Goal: Task Accomplishment & Management: Manage account settings

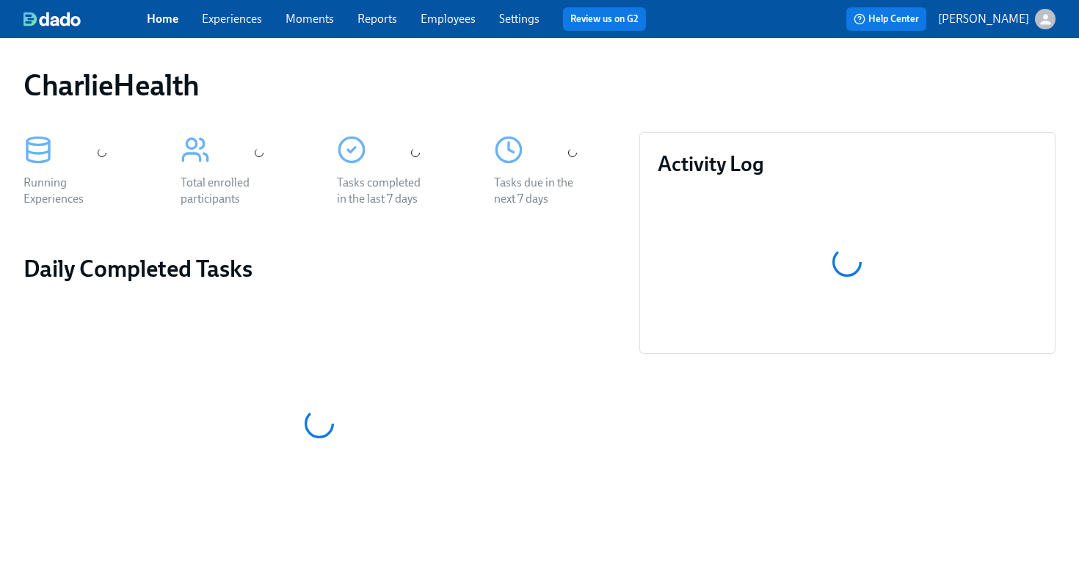
click at [462, 23] on link "Employees" at bounding box center [447, 19] width 55 height 14
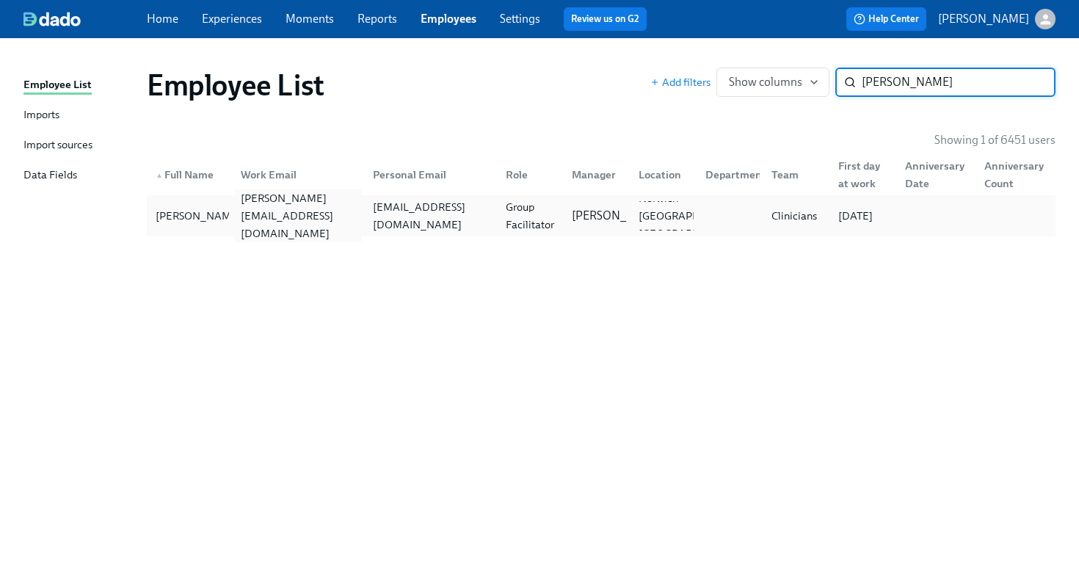
type input "talena"
click at [297, 225] on div "talena.belllucas@charliehealth.com" at bounding box center [295, 215] width 133 height 29
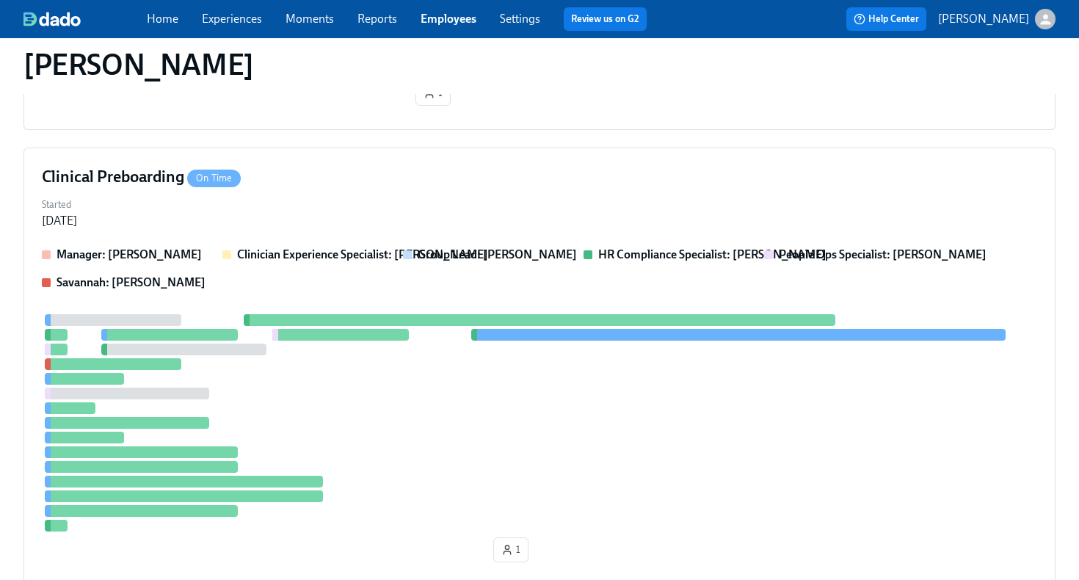
scroll to position [384, 0]
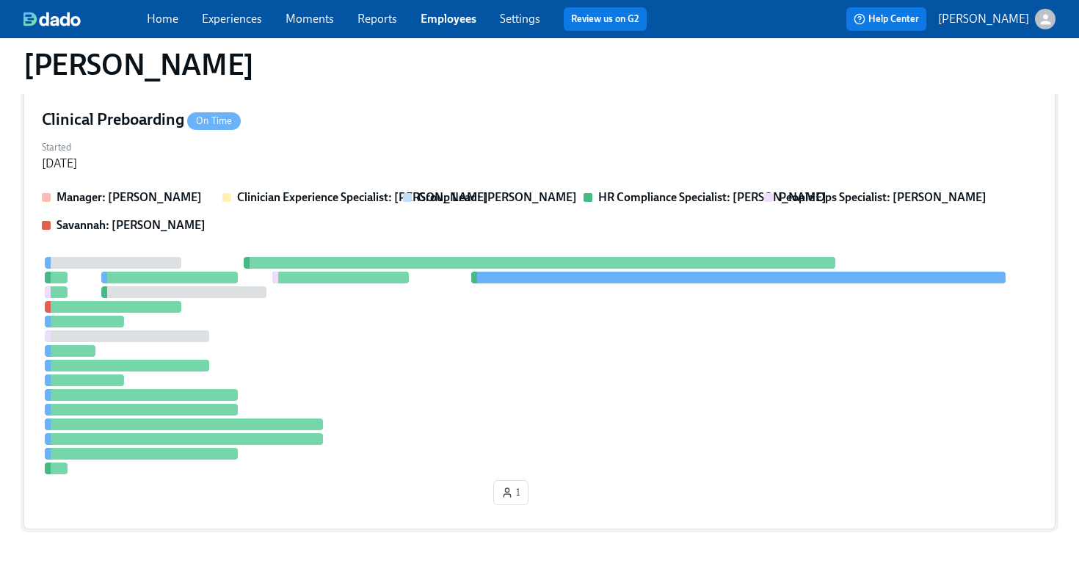
click at [354, 156] on div "Started Aug 25, 2025" at bounding box center [539, 153] width 995 height 35
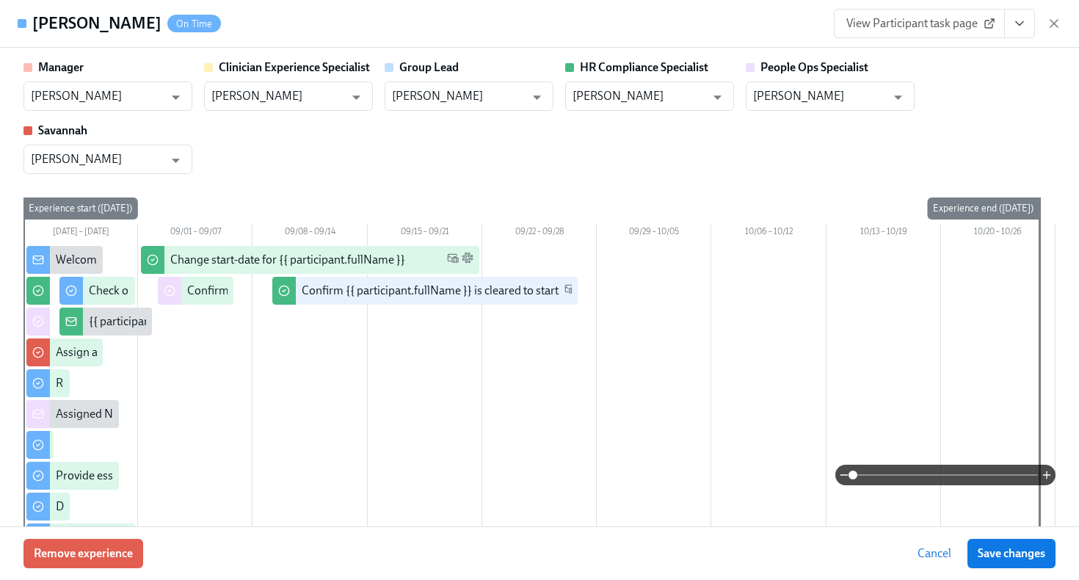
click at [1018, 26] on icon "View task page" at bounding box center [1019, 23] width 15 height 15
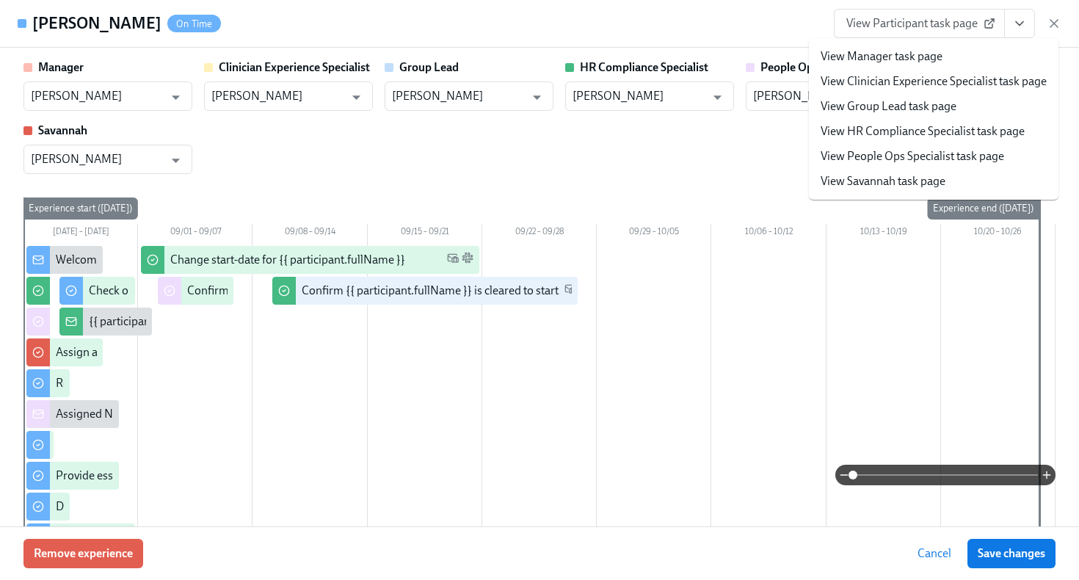
click at [882, 23] on span "View Participant task page" at bounding box center [919, 23] width 146 height 15
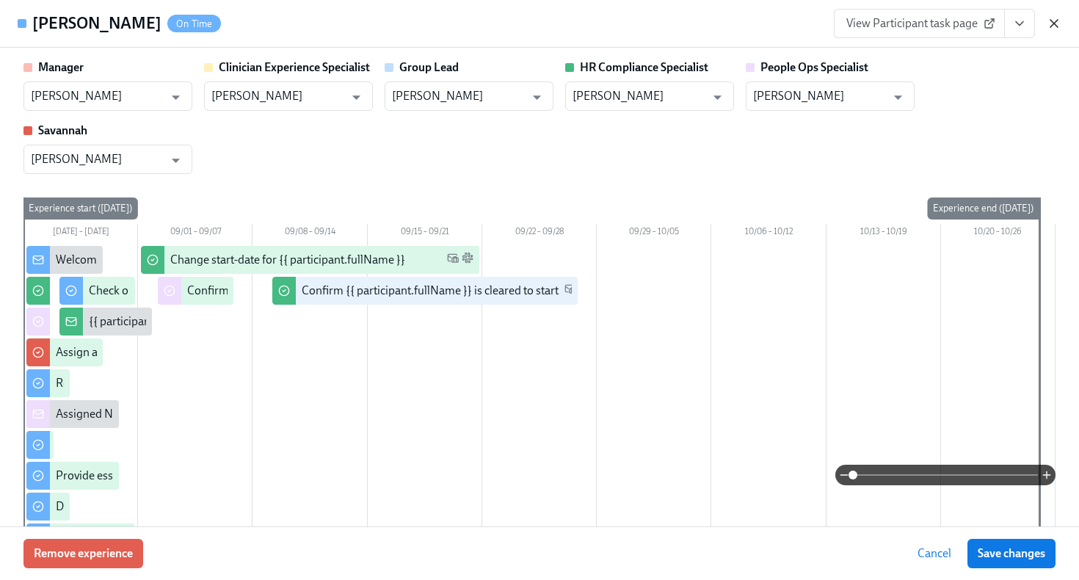
click at [1058, 21] on icon "button" at bounding box center [1053, 23] width 15 height 15
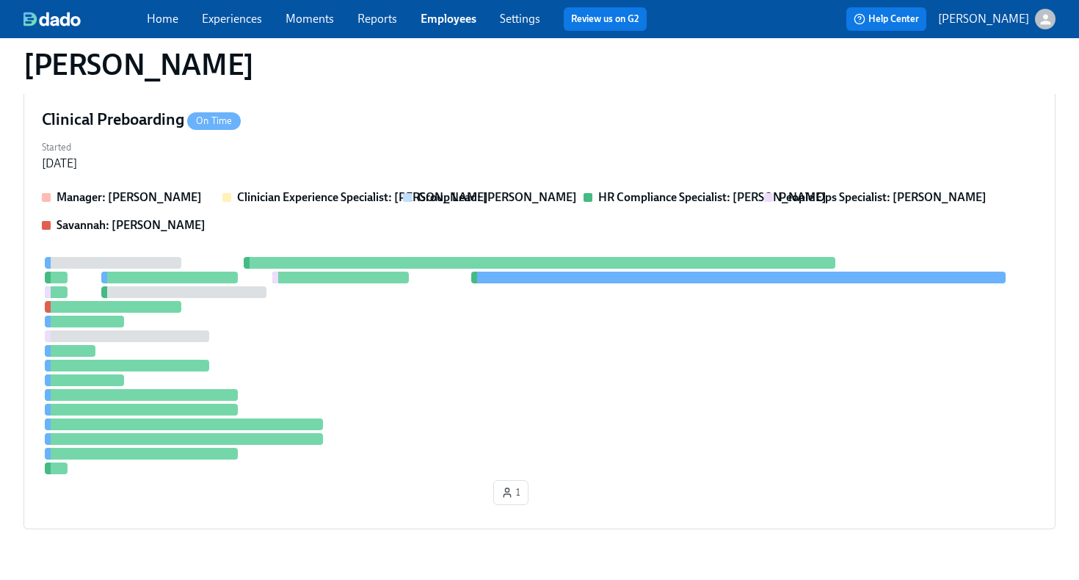
click at [437, 24] on link "Employees" at bounding box center [448, 19] width 56 height 14
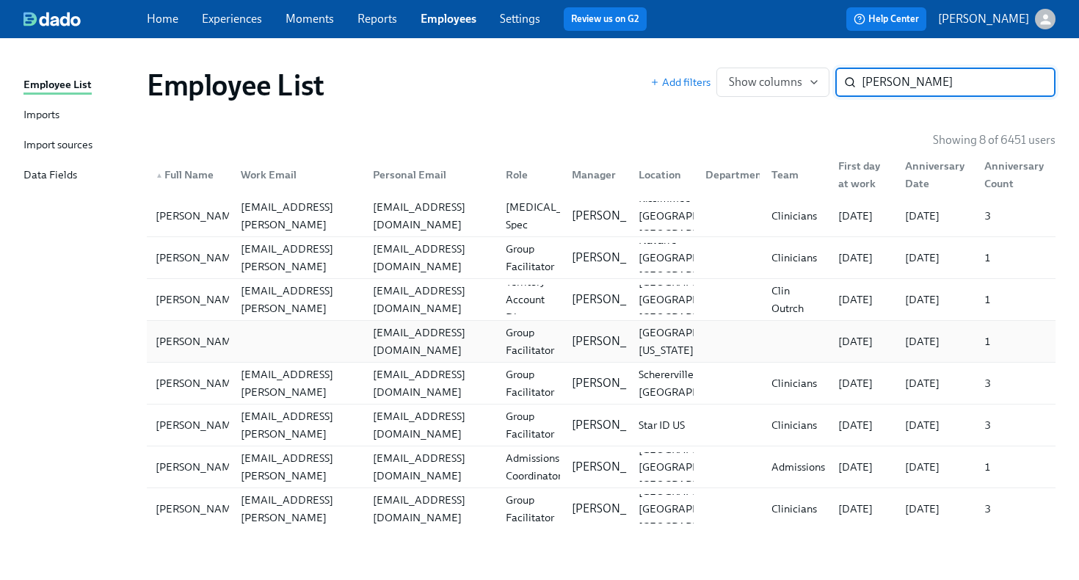
type input "jocelyn"
click at [268, 340] on div at bounding box center [295, 341] width 133 height 29
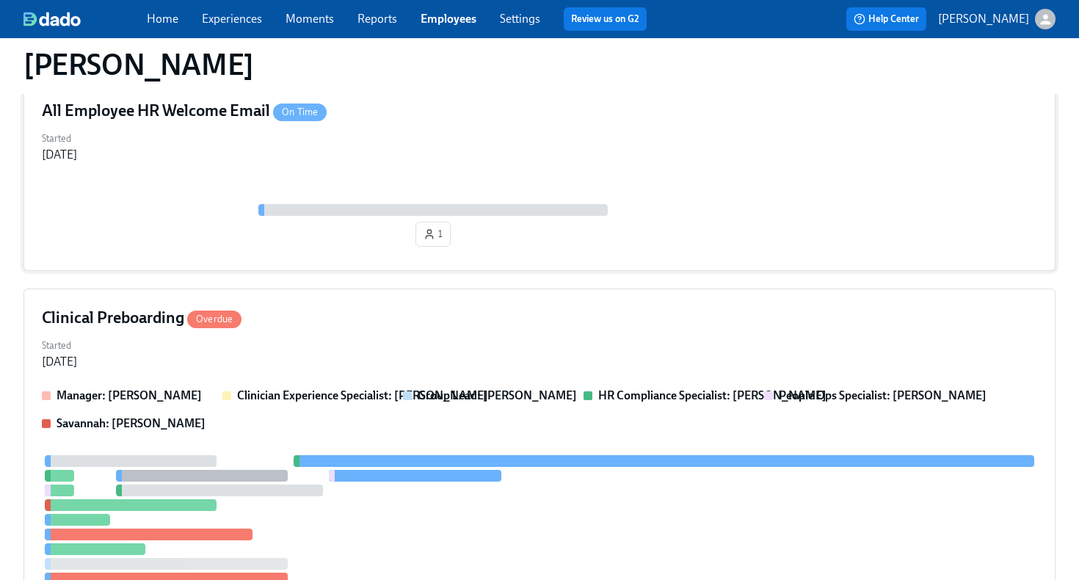
scroll to position [250, 0]
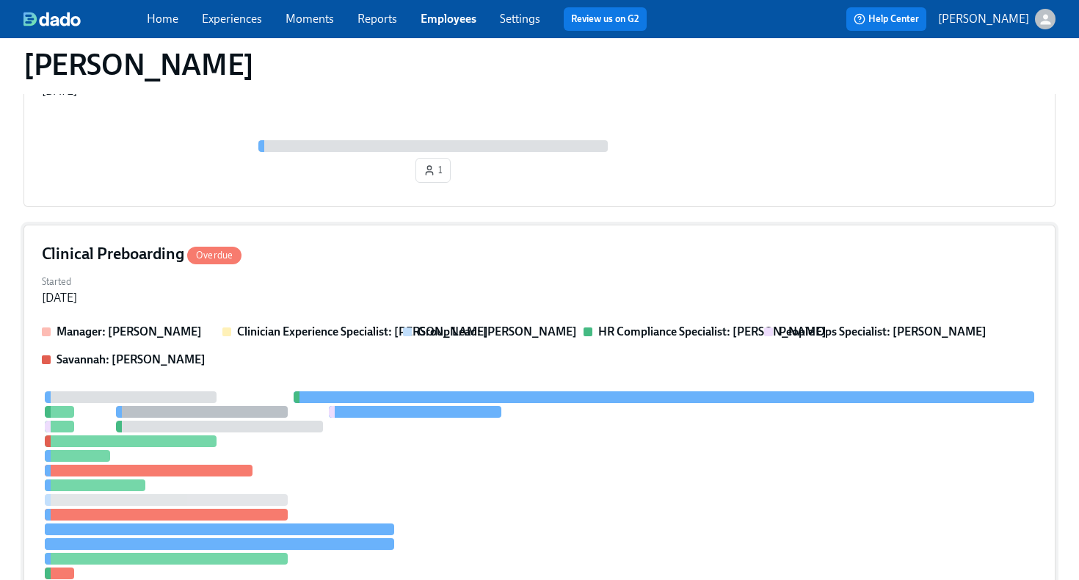
click at [500, 255] on div "Clinical Preboarding Overdue" at bounding box center [539, 254] width 995 height 22
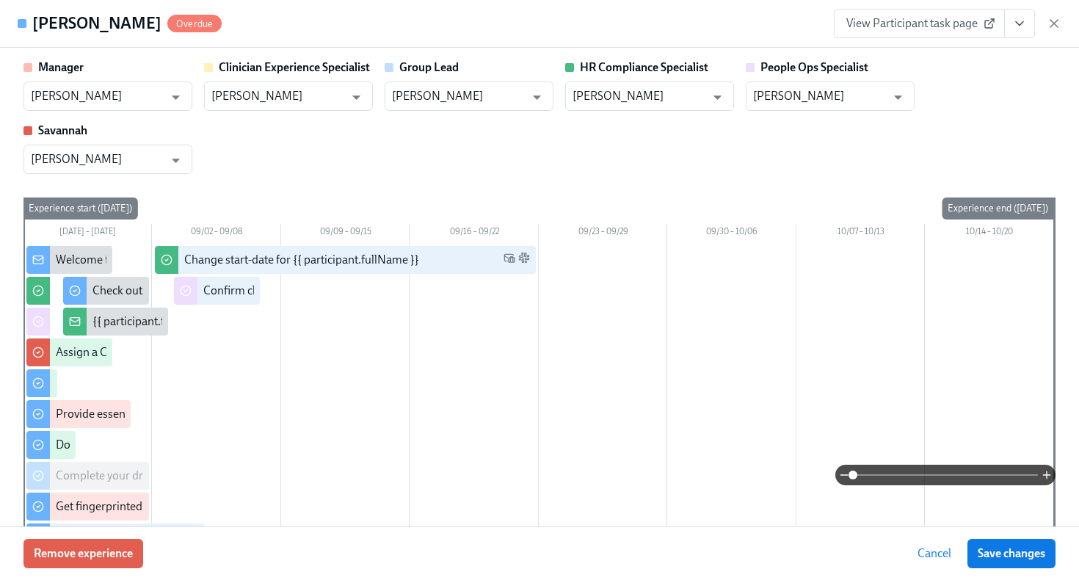
click at [952, 23] on span "View Participant task page" at bounding box center [919, 23] width 146 height 15
click at [960, 32] on link "View Participant task page" at bounding box center [919, 23] width 171 height 29
click at [1018, 24] on icon "View task page" at bounding box center [1018, 24] width 7 height 4
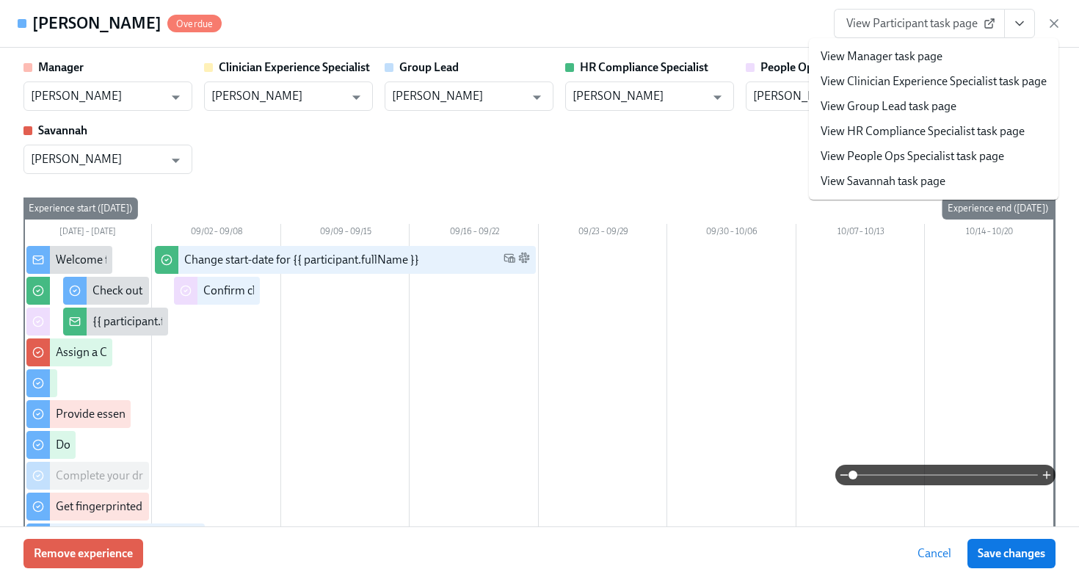
click at [970, 137] on link "View HR Compliance Specialist task page" at bounding box center [922, 131] width 204 height 16
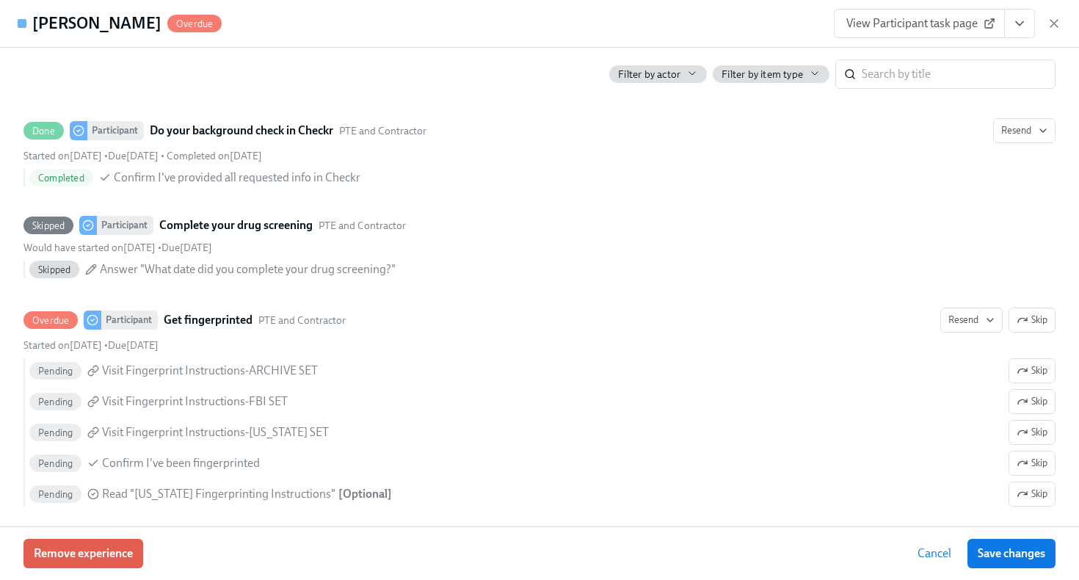
scroll to position [2256, 0]
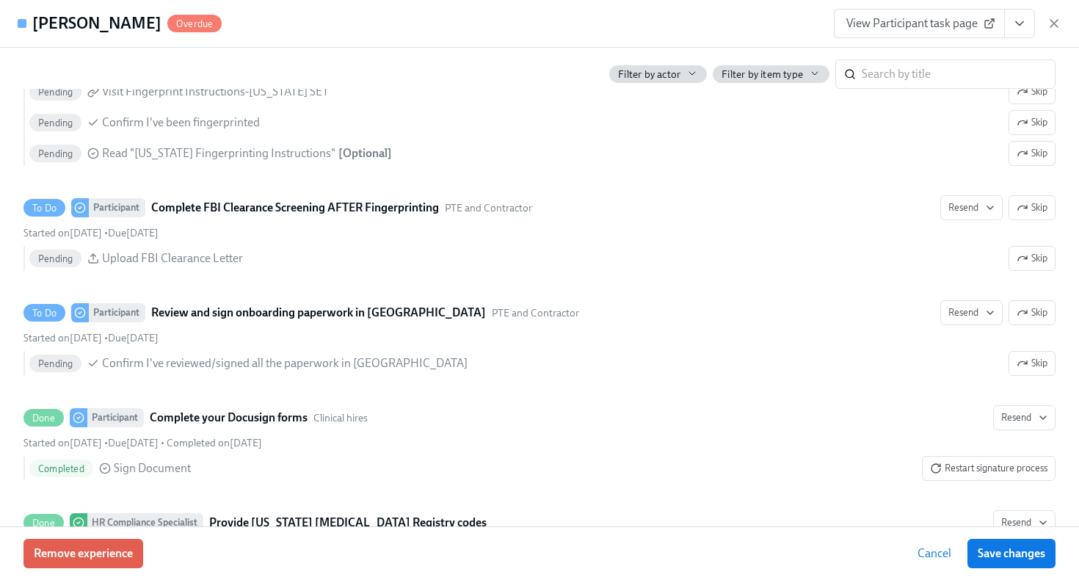
click at [1049, 24] on icon "button" at bounding box center [1053, 23] width 15 height 15
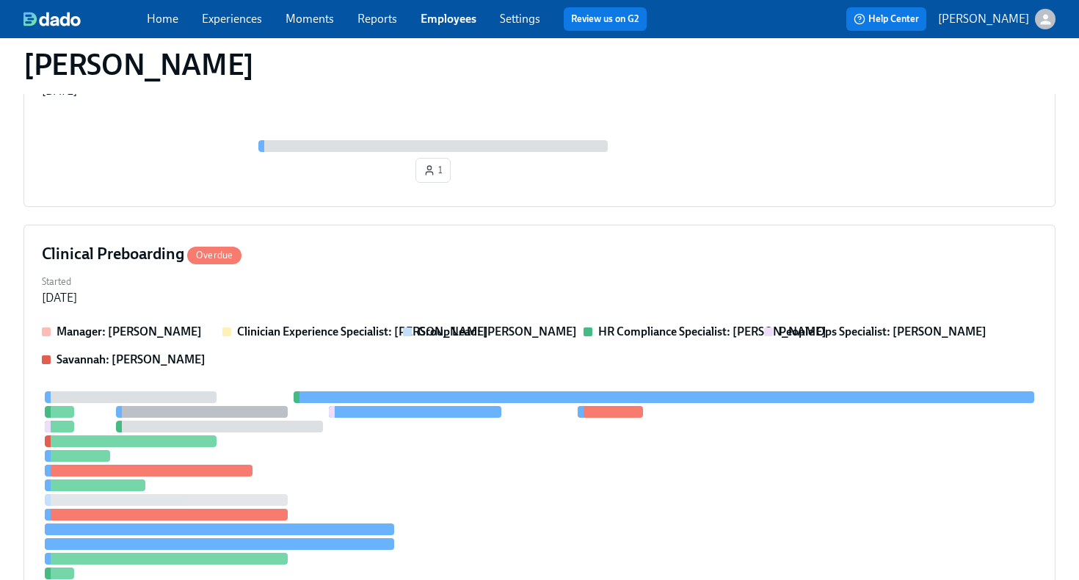
click at [461, 23] on link "Employees" at bounding box center [448, 19] width 56 height 14
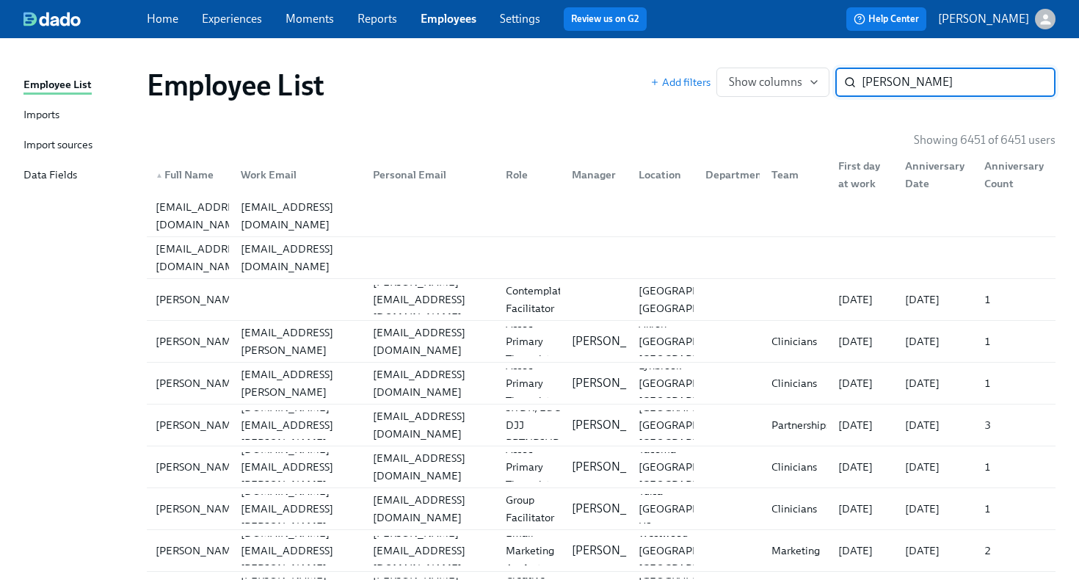
type input "foreman"
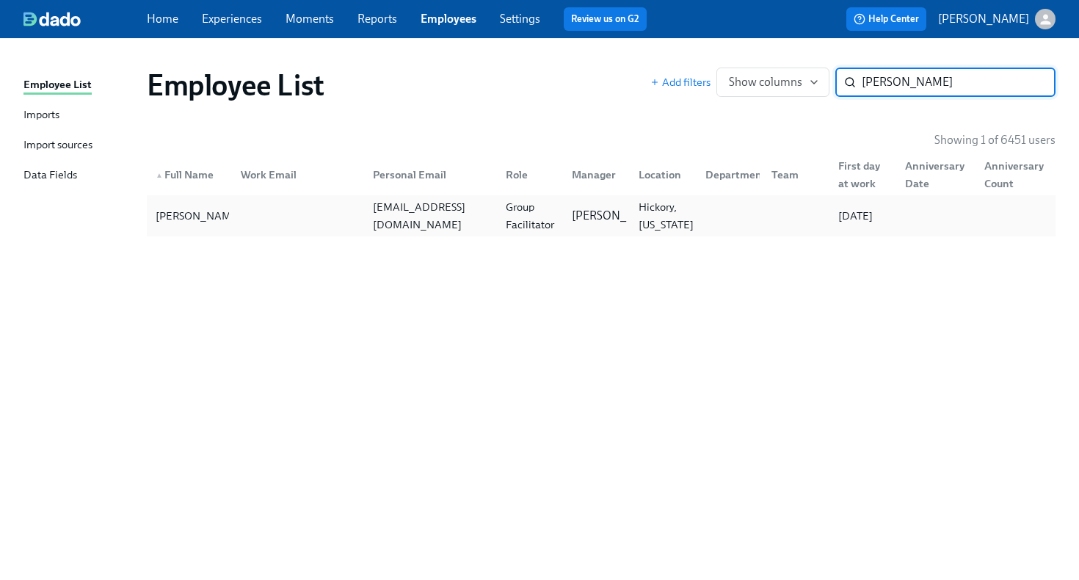
click at [341, 214] on div at bounding box center [295, 215] width 133 height 29
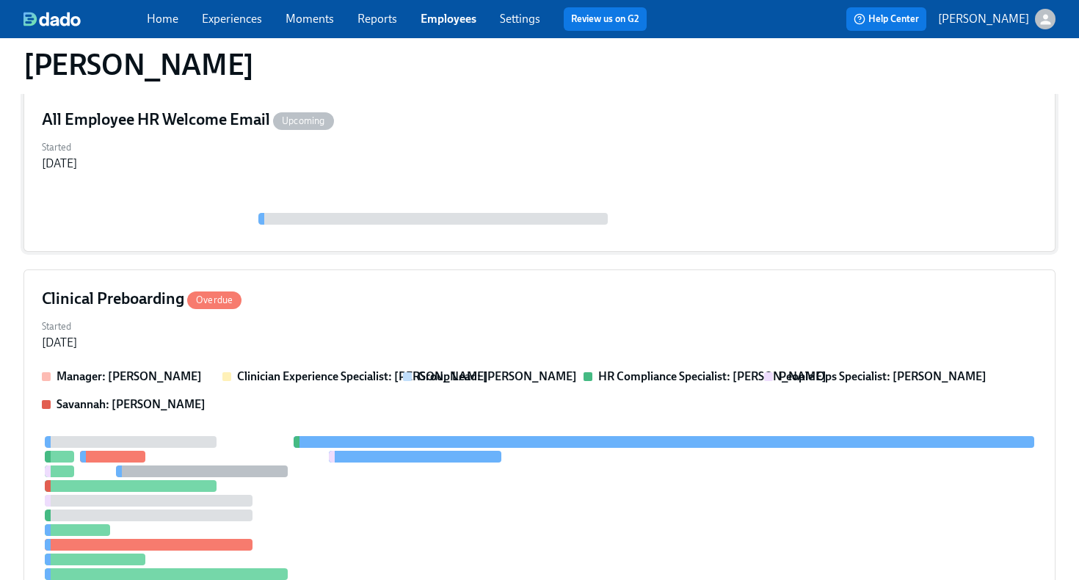
scroll to position [179, 0]
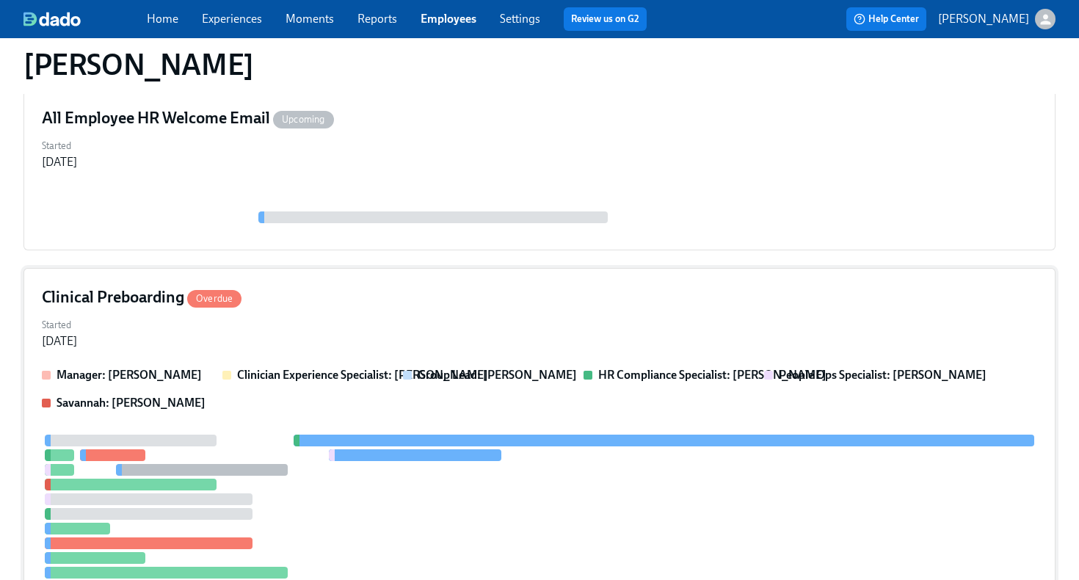
click at [401, 324] on div "Started Aug 27, 2025" at bounding box center [539, 331] width 995 height 35
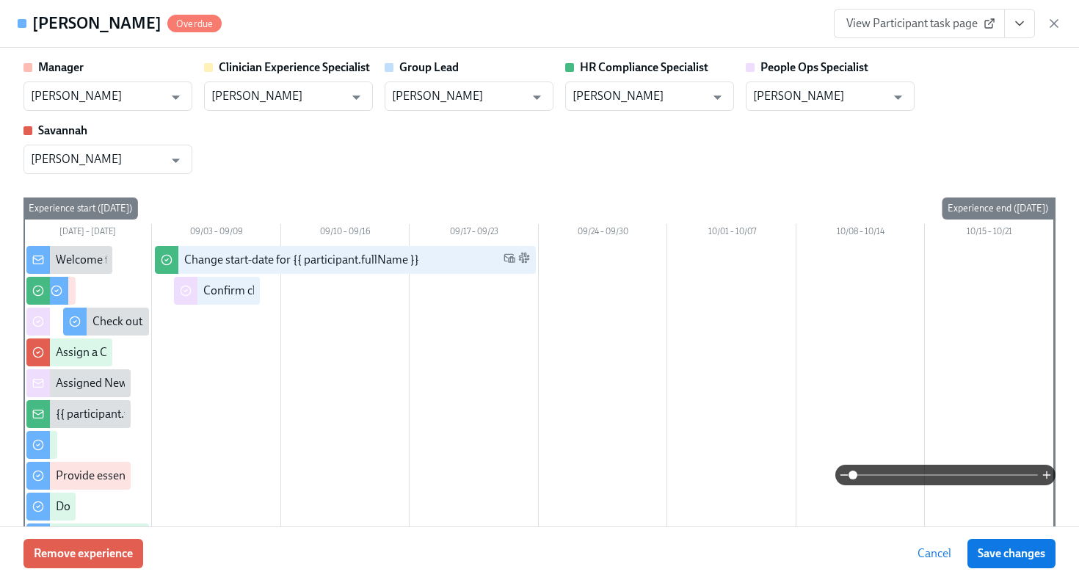
click at [1021, 31] on button "View task page" at bounding box center [1019, 23] width 31 height 29
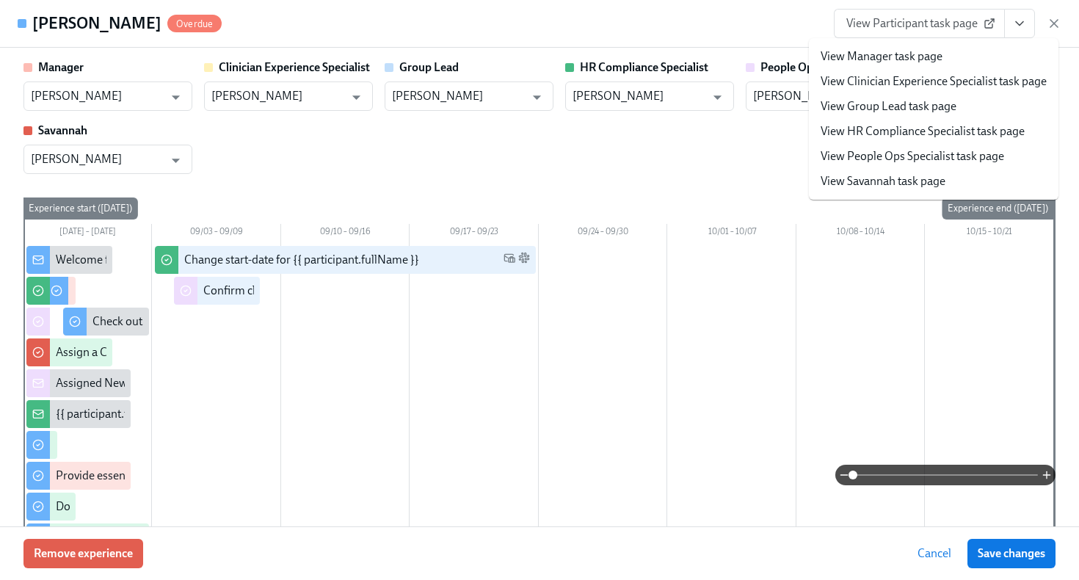
click at [971, 136] on link "View HR Compliance Specialist task page" at bounding box center [922, 131] width 204 height 16
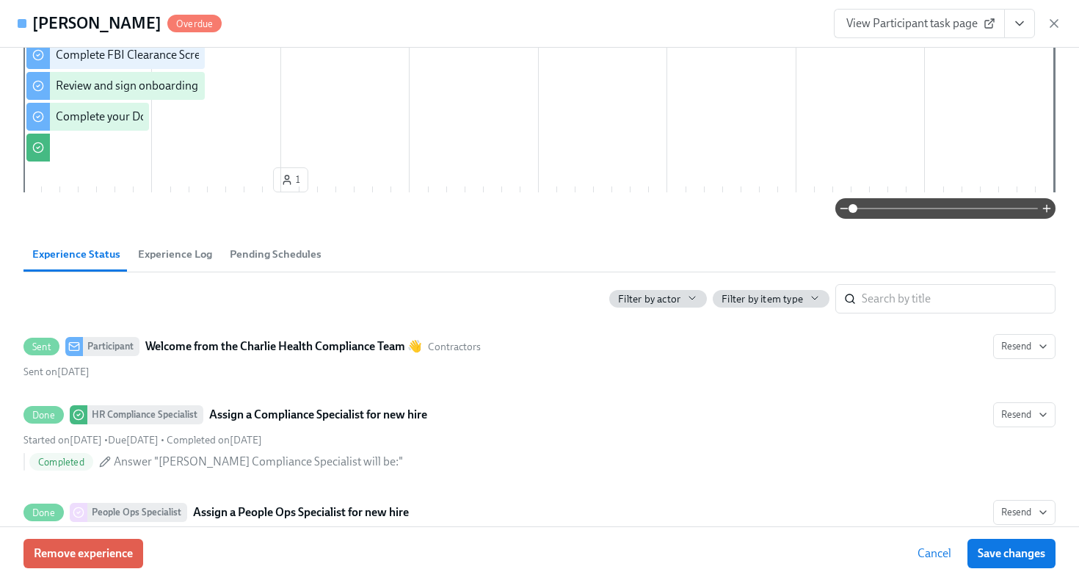
scroll to position [153, 0]
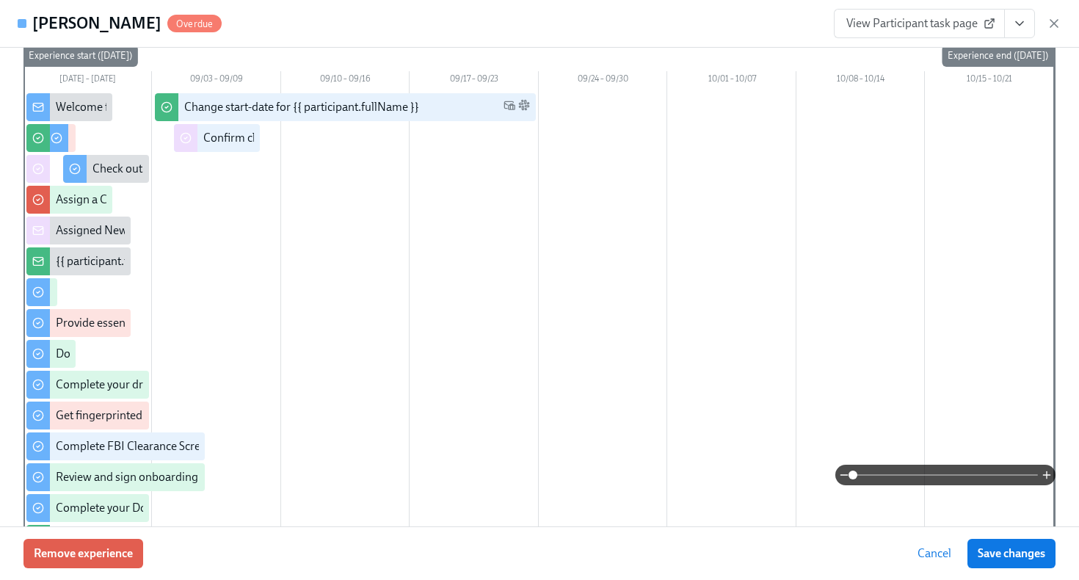
click at [903, 22] on span "View Participant task page" at bounding box center [919, 23] width 146 height 15
click at [1053, 22] on icon "button" at bounding box center [1053, 23] width 15 height 15
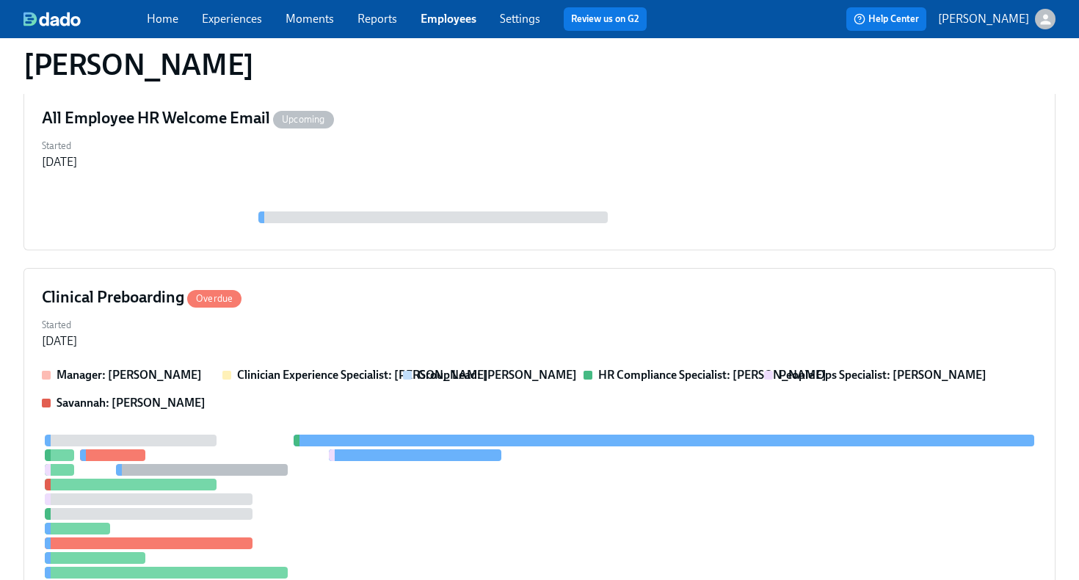
click at [459, 21] on link "Employees" at bounding box center [448, 19] width 56 height 14
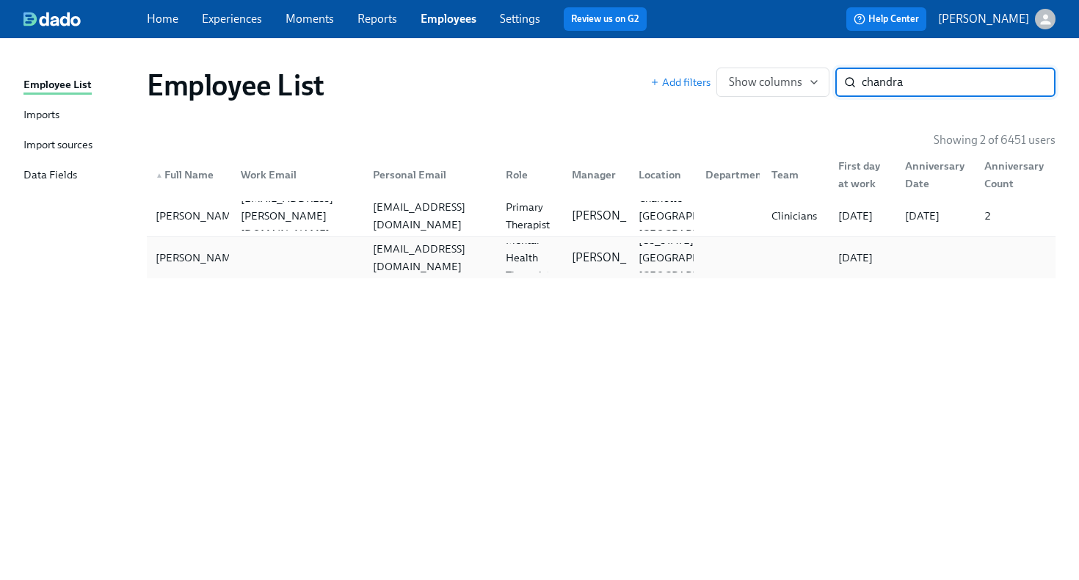
type input "chandra"
click at [280, 261] on div at bounding box center [295, 257] width 133 height 29
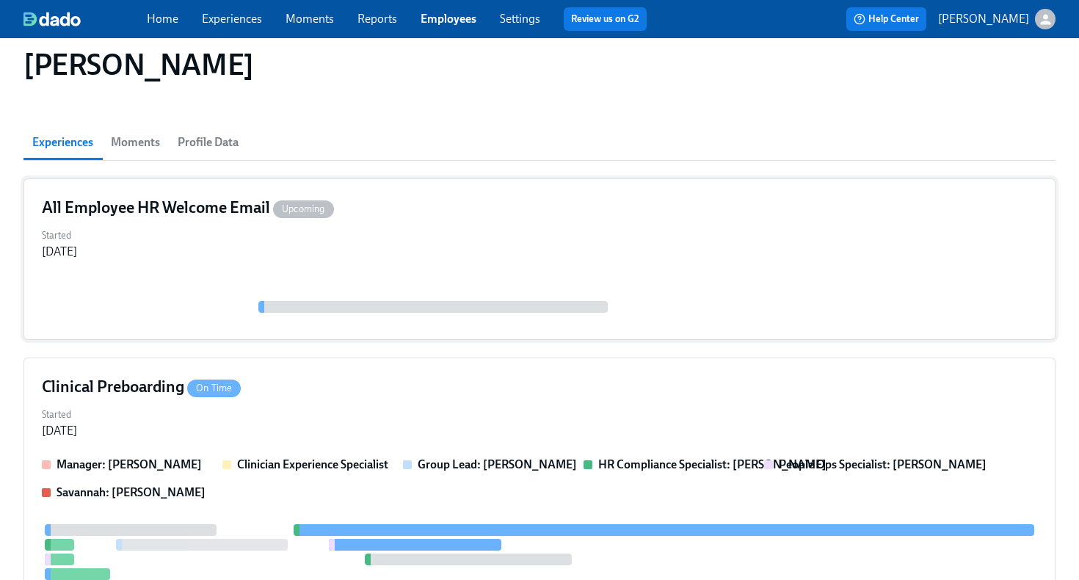
scroll to position [92, 0]
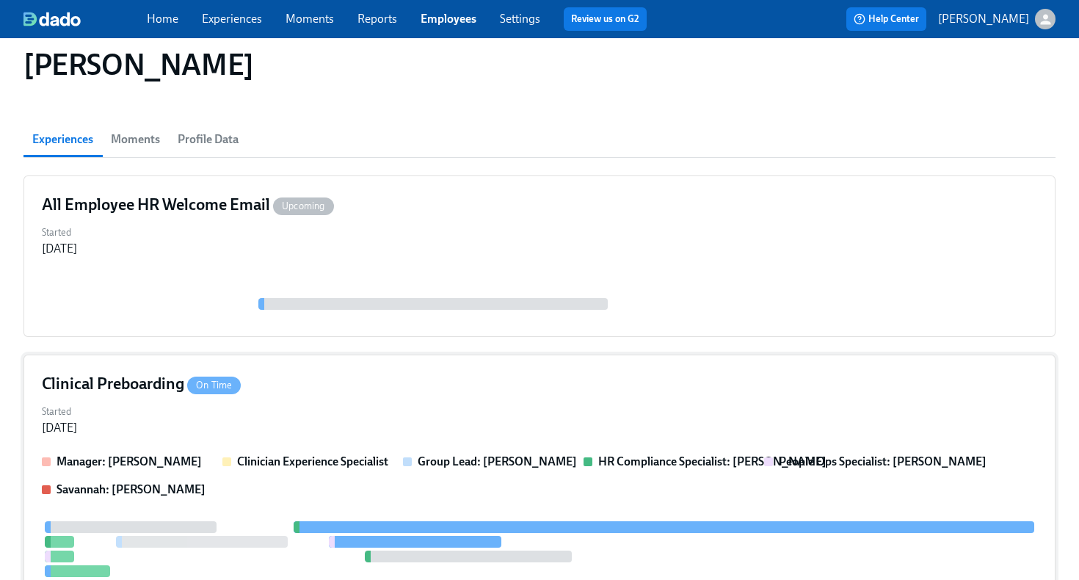
click at [400, 408] on div "Started Aug 28, 2025" at bounding box center [539, 418] width 995 height 35
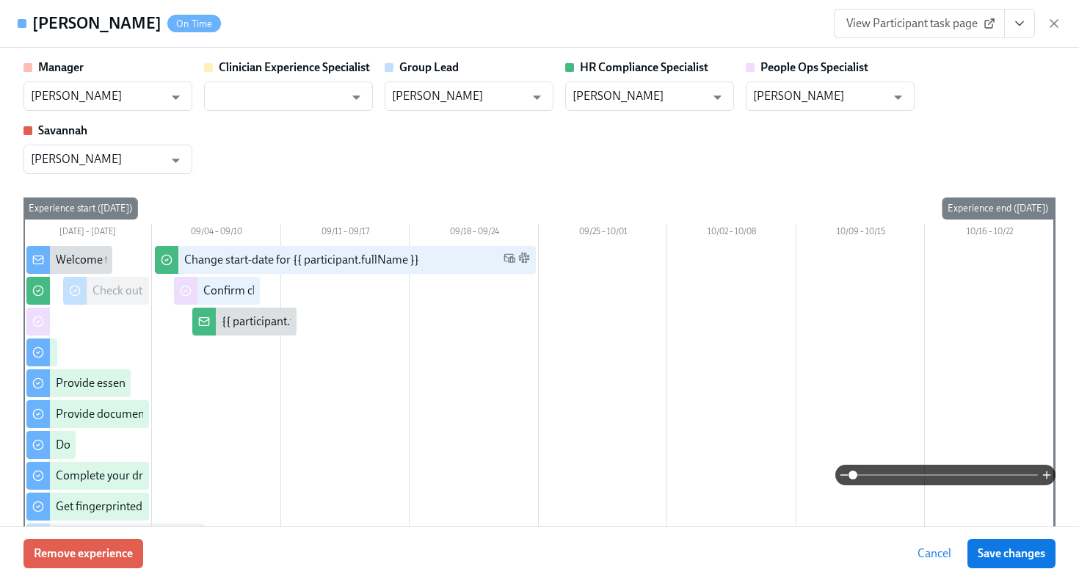
click at [1018, 26] on icon "View task page" at bounding box center [1019, 23] width 15 height 15
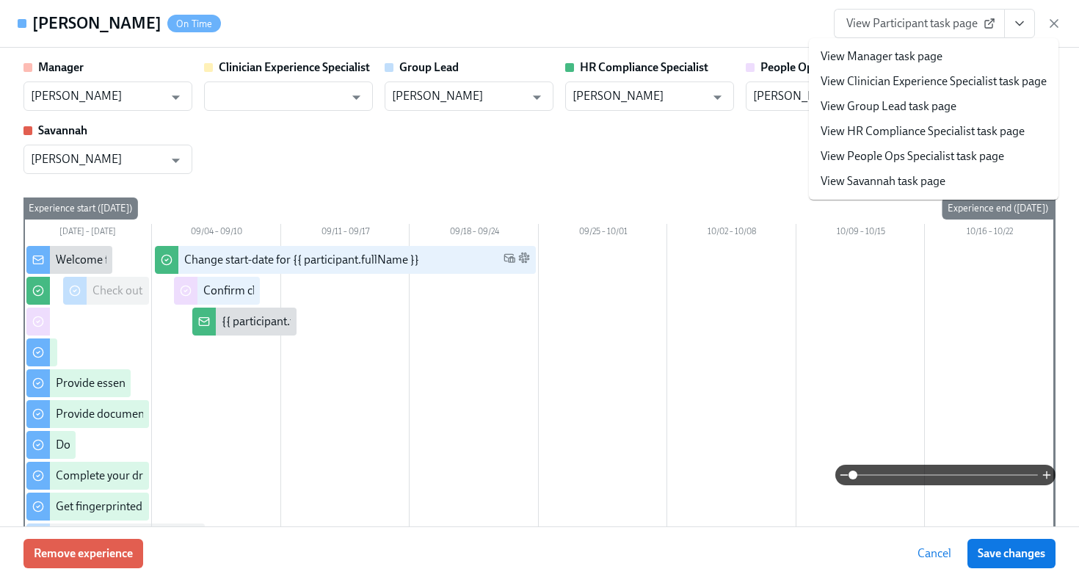
click at [951, 134] on link "View HR Compliance Specialist task page" at bounding box center [922, 131] width 204 height 16
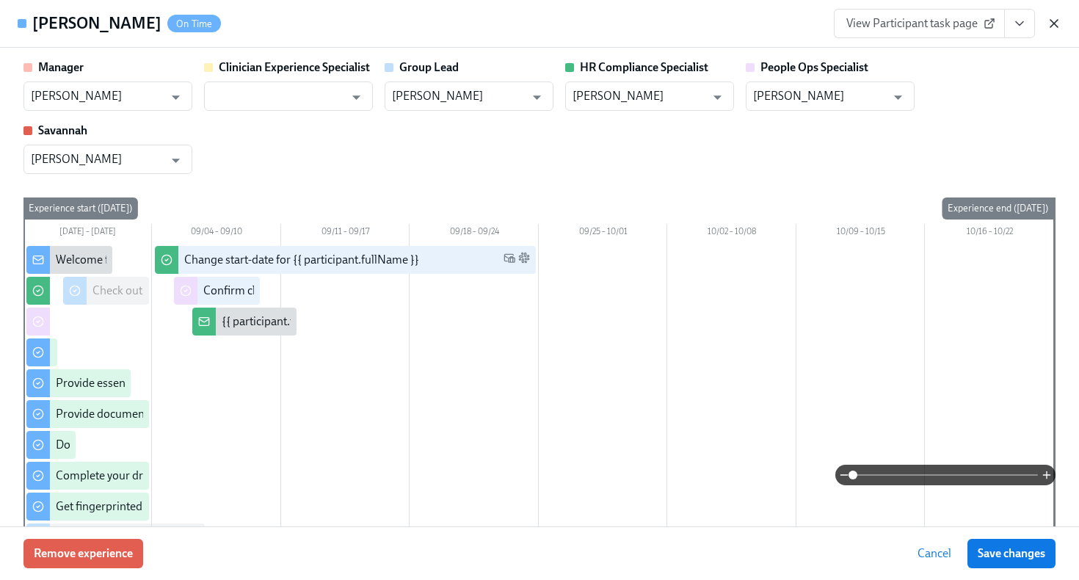
click at [1060, 20] on icon "button" at bounding box center [1053, 23] width 15 height 15
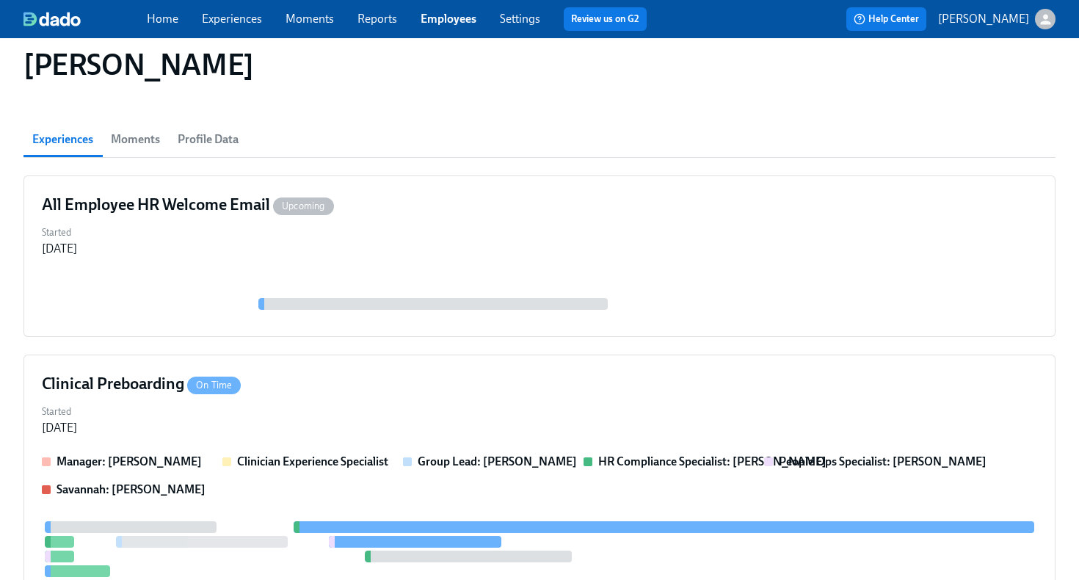
click at [441, 22] on link "Employees" at bounding box center [448, 19] width 56 height 14
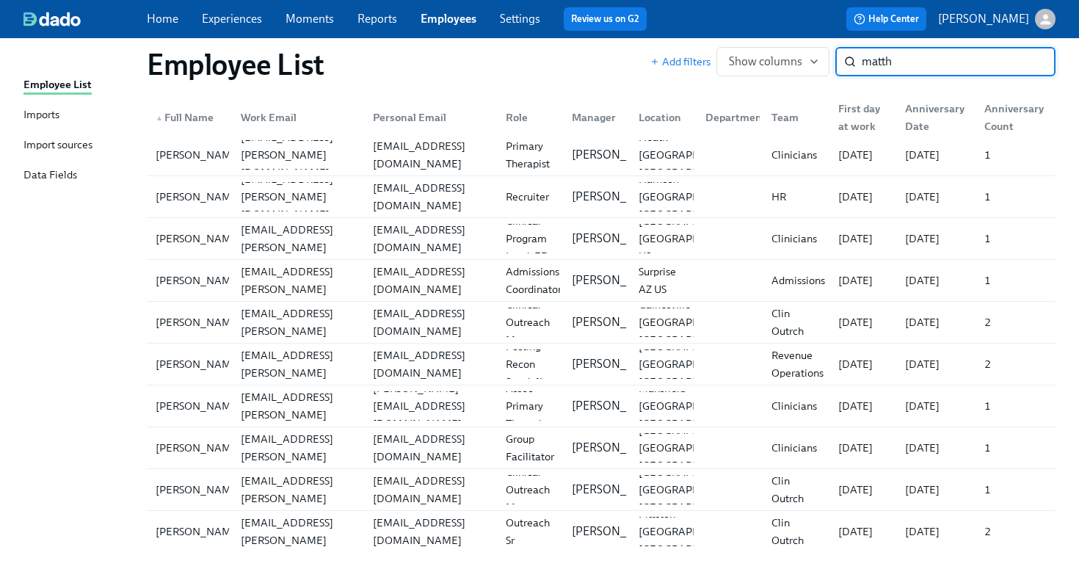
scroll to position [236, 0]
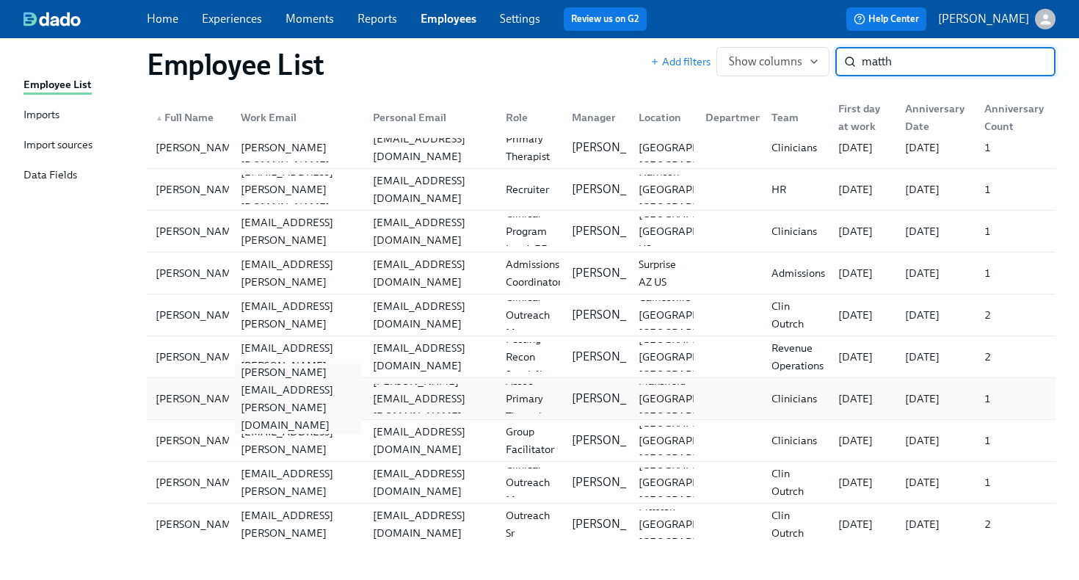
type input "matth"
click at [317, 403] on div "matthew.smith@charliehealth.com" at bounding box center [298, 398] width 127 height 70
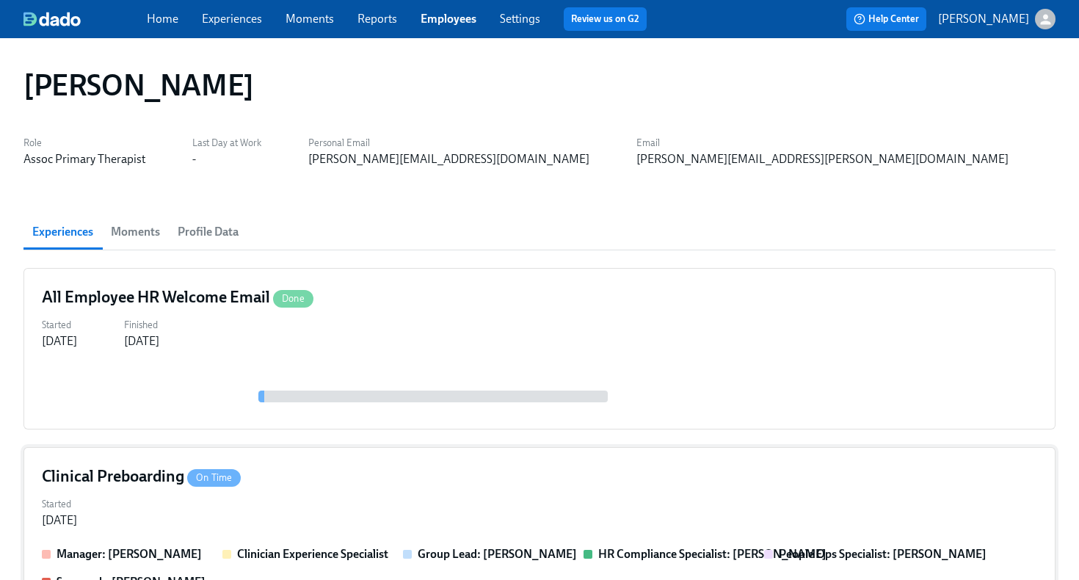
click at [520, 479] on div "Clinical Preboarding On Time" at bounding box center [539, 476] width 995 height 22
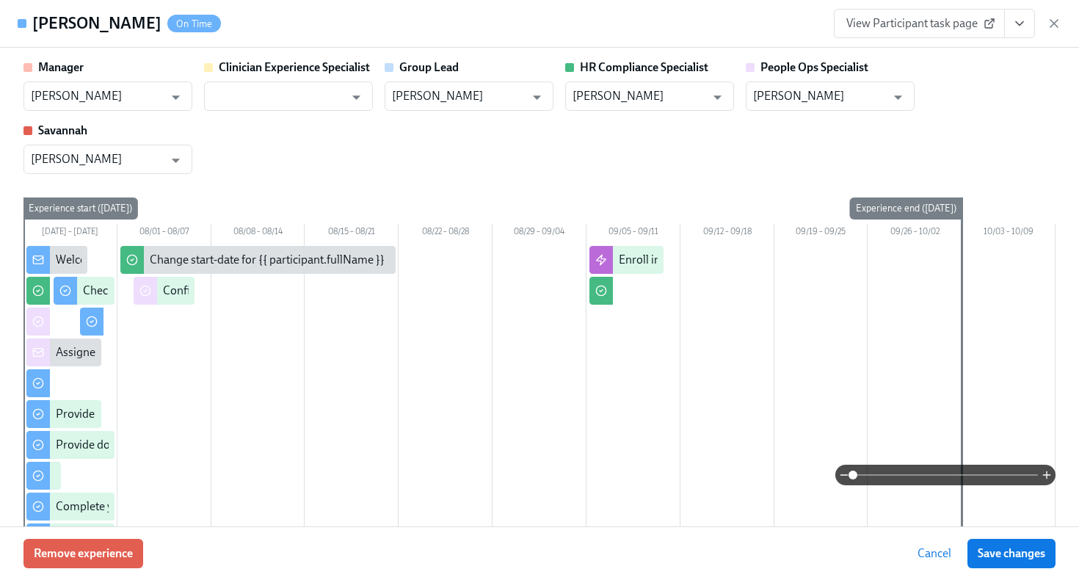
click at [1021, 29] on icon "View task page" at bounding box center [1019, 23] width 15 height 15
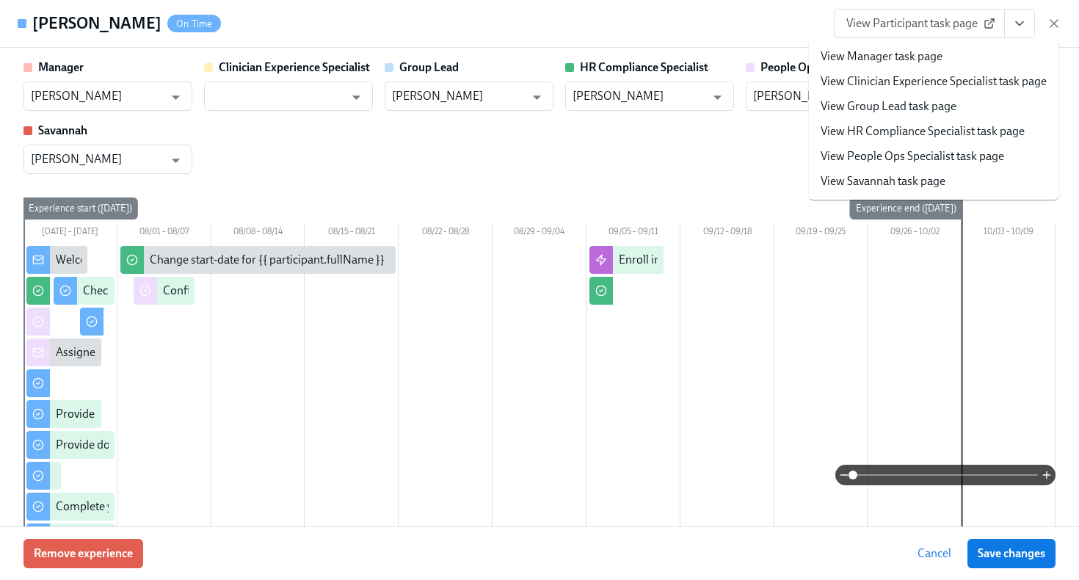
click at [960, 134] on link "View HR Compliance Specialist task page" at bounding box center [922, 131] width 204 height 16
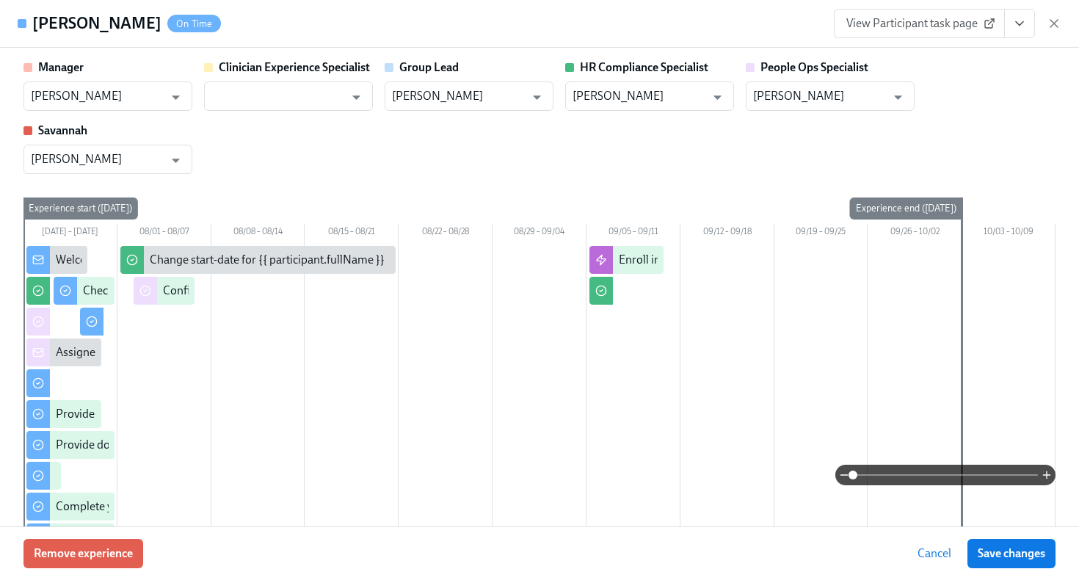
click at [861, 22] on span "View Participant task page" at bounding box center [919, 23] width 146 height 15
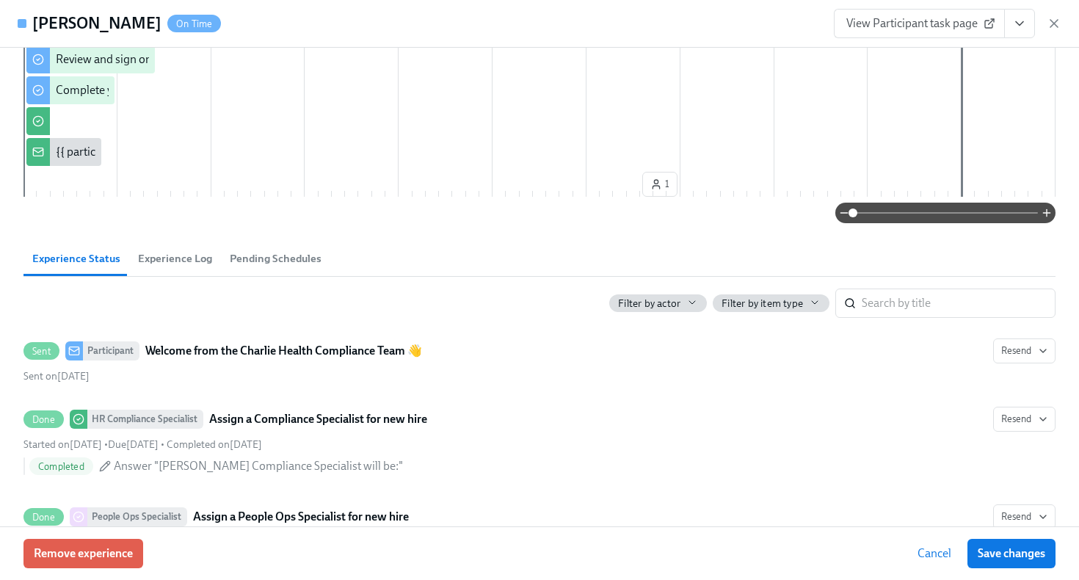
scroll to position [1150, 0]
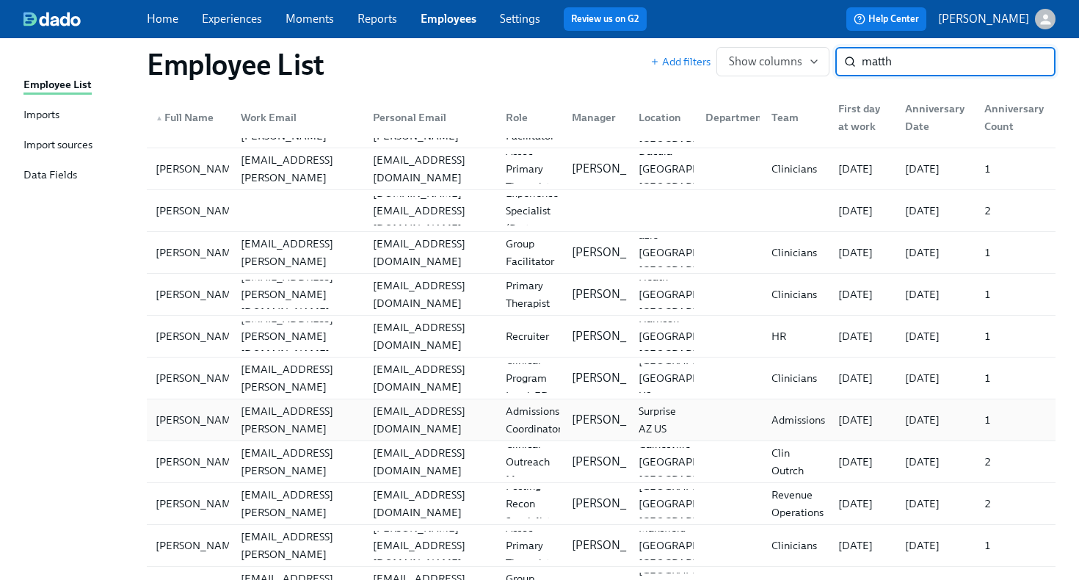
scroll to position [236, 0]
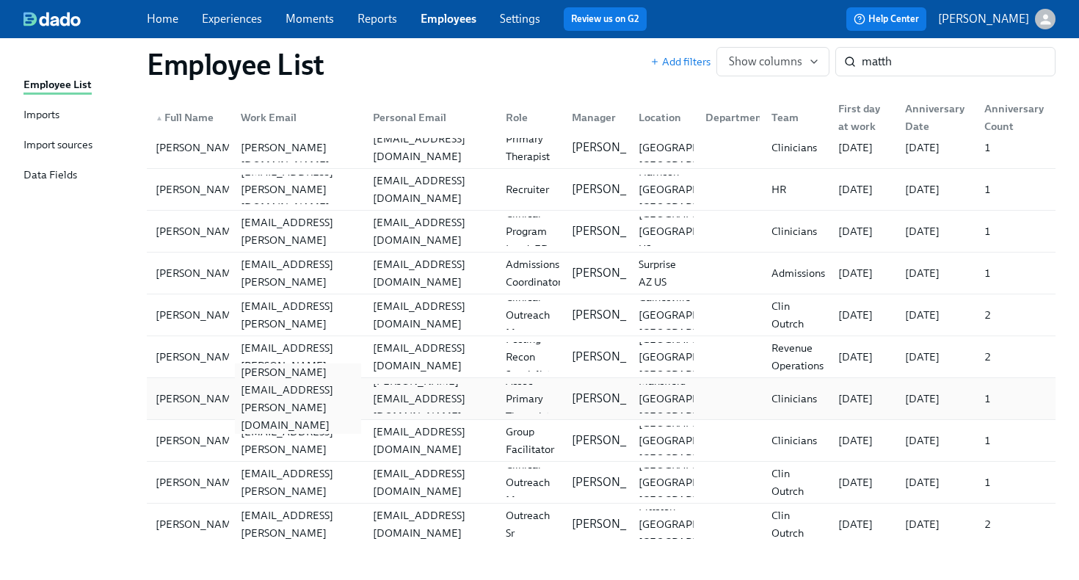
click at [316, 392] on div "matthew.smith@charliehealth.com" at bounding box center [298, 398] width 127 height 70
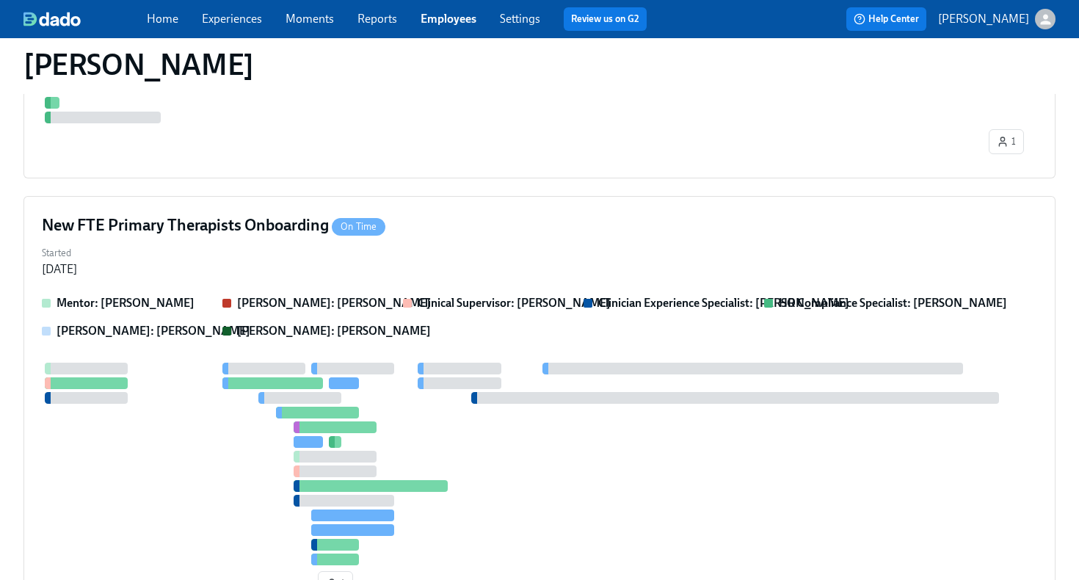
scroll to position [841, 0]
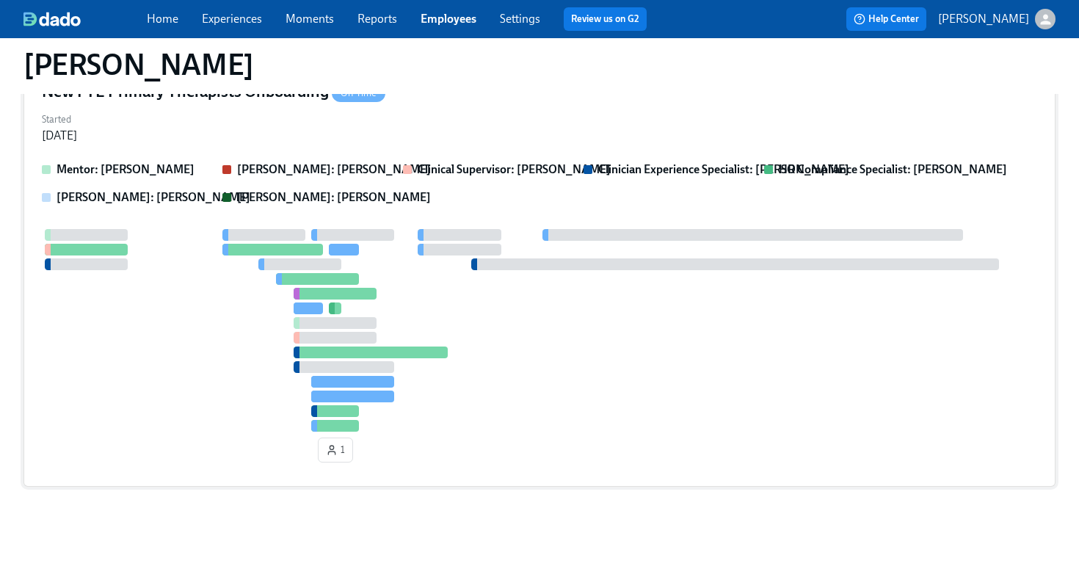
click at [485, 321] on div at bounding box center [539, 330] width 995 height 203
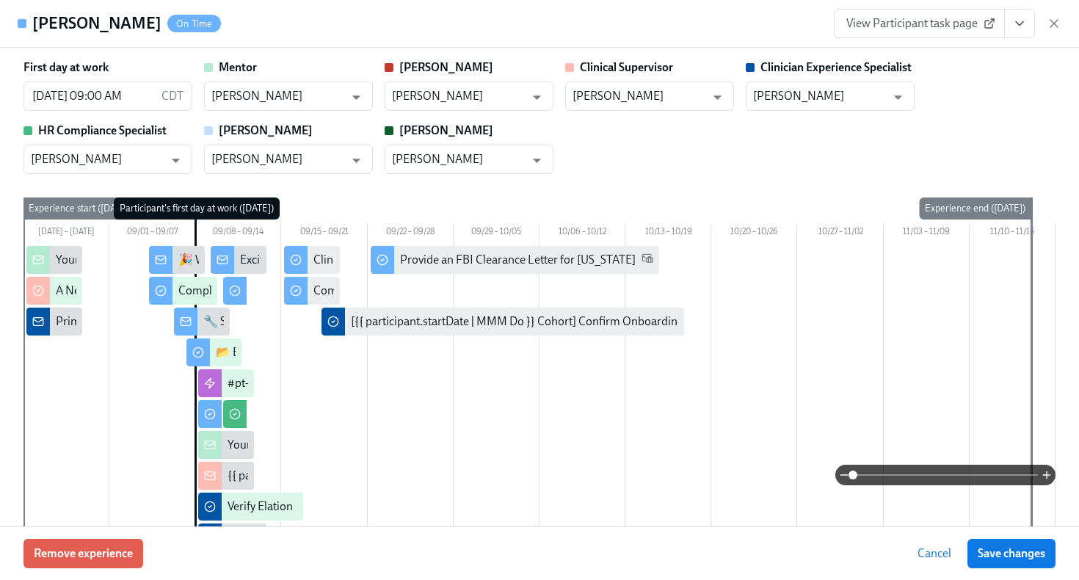
click at [930, 22] on span "View Participant task page" at bounding box center [919, 23] width 146 height 15
click at [1060, 21] on icon "button" at bounding box center [1053, 23] width 15 height 15
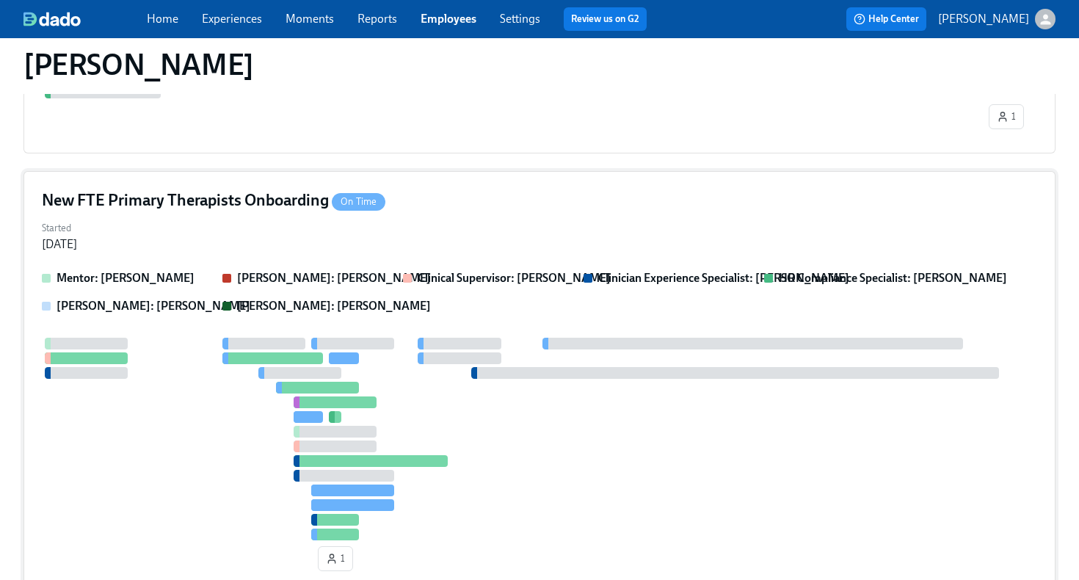
scroll to position [691, 0]
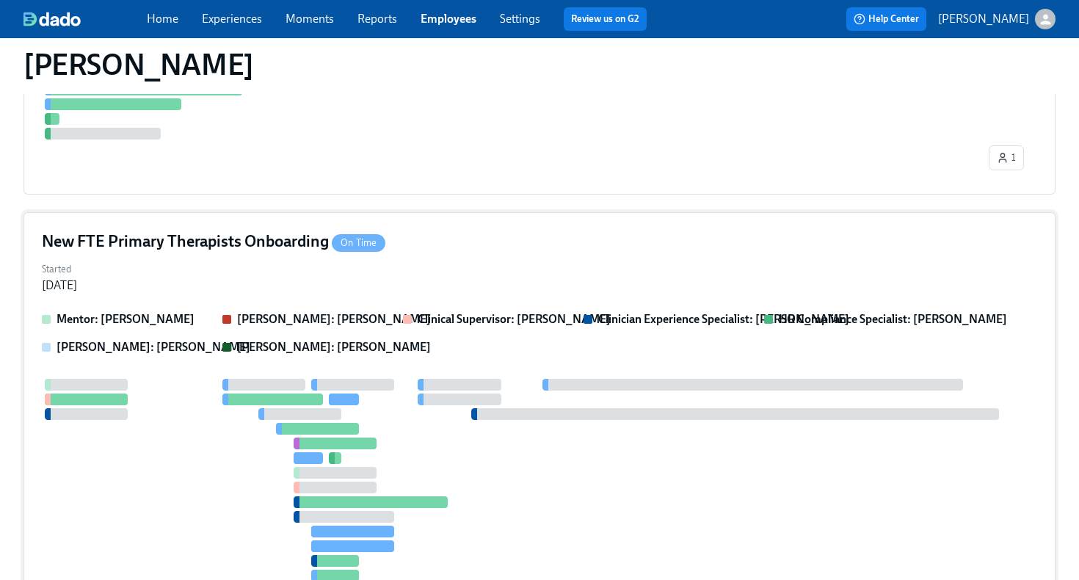
click at [593, 282] on div "Started Sep 05, 2025" at bounding box center [539, 275] width 995 height 35
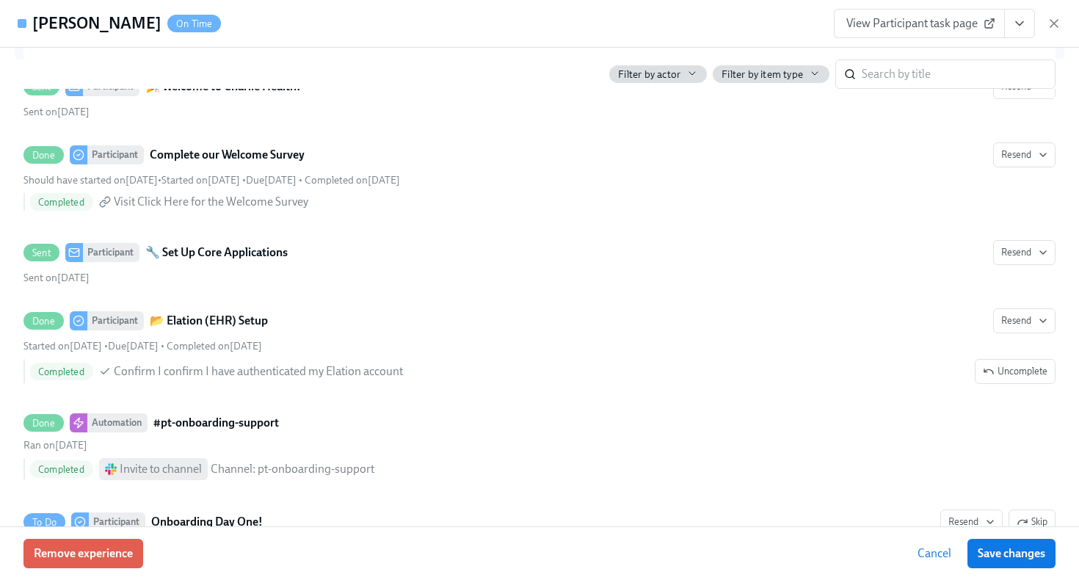
scroll to position [0, 0]
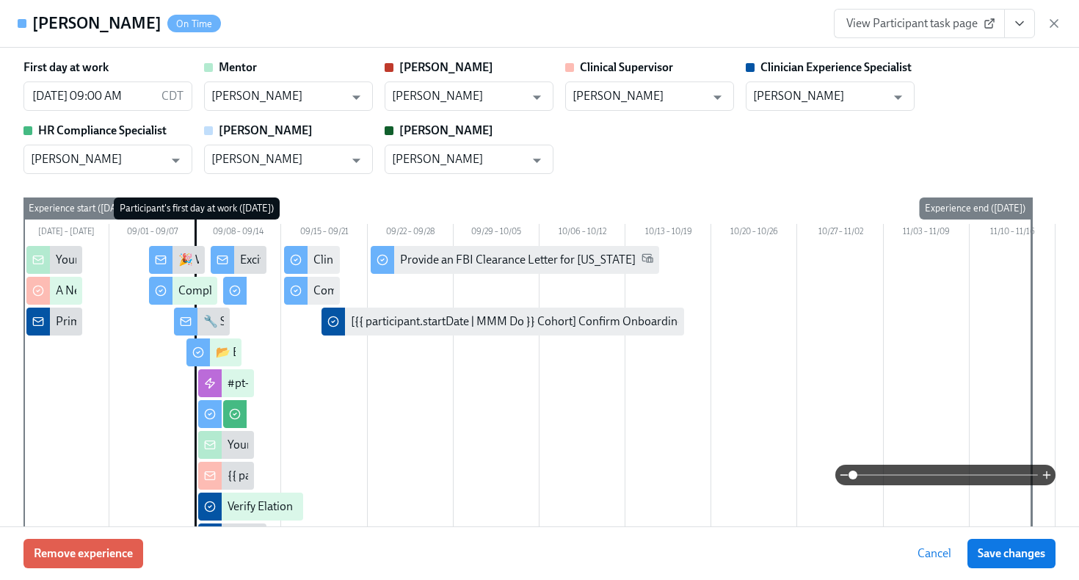
click at [912, 19] on span "View Participant task page" at bounding box center [919, 23] width 146 height 15
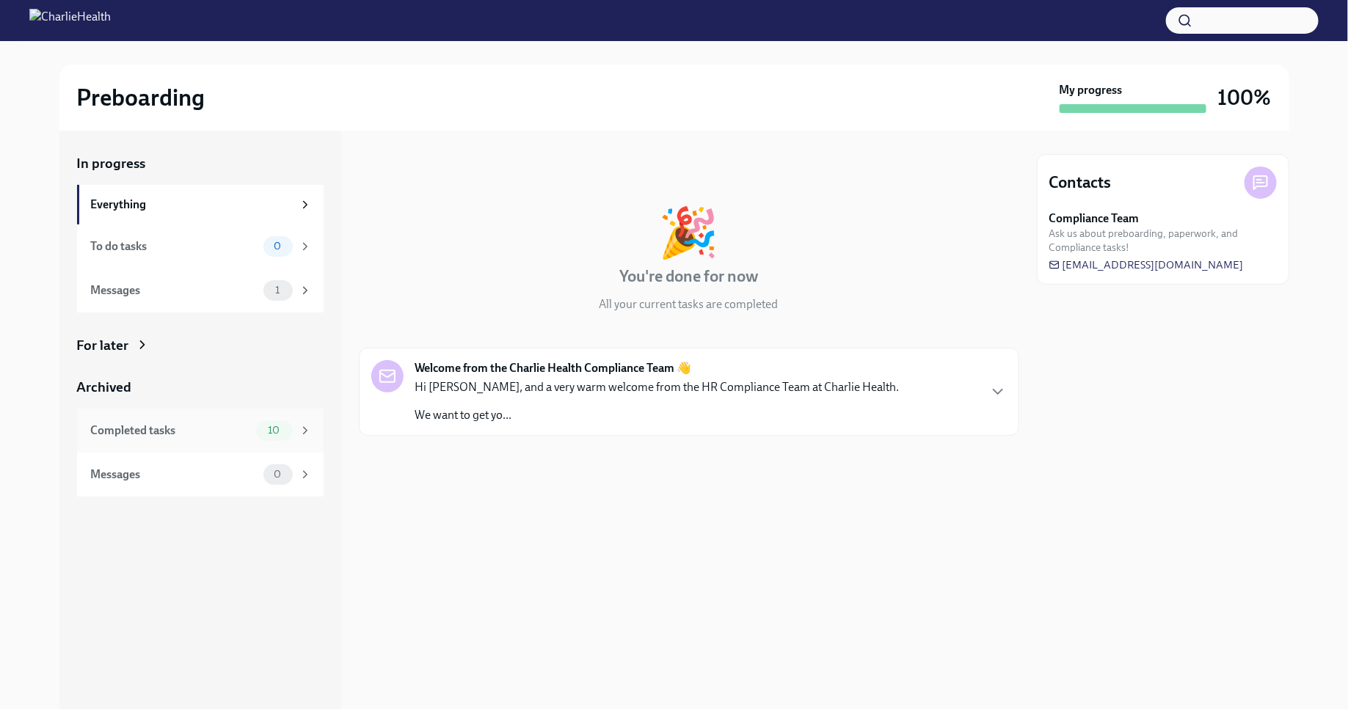
click at [283, 420] on div "10" at bounding box center [274, 430] width 37 height 21
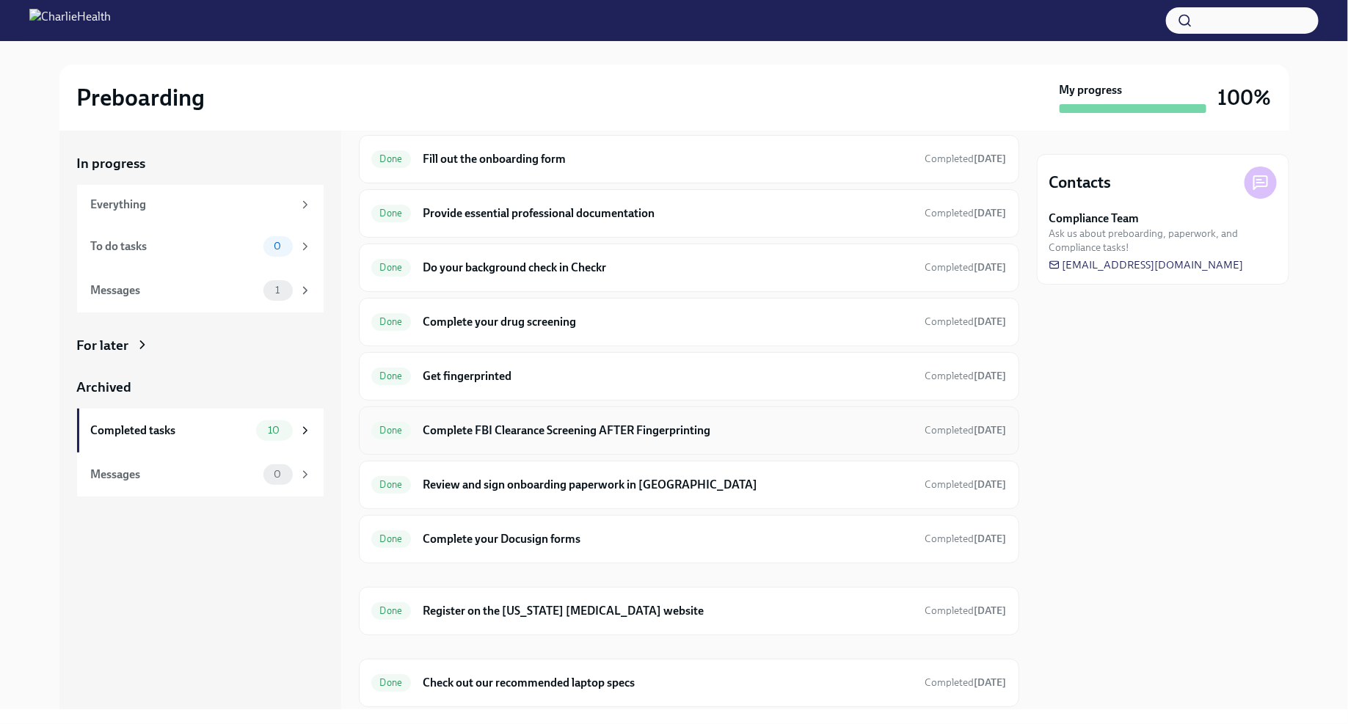
scroll to position [88, 0]
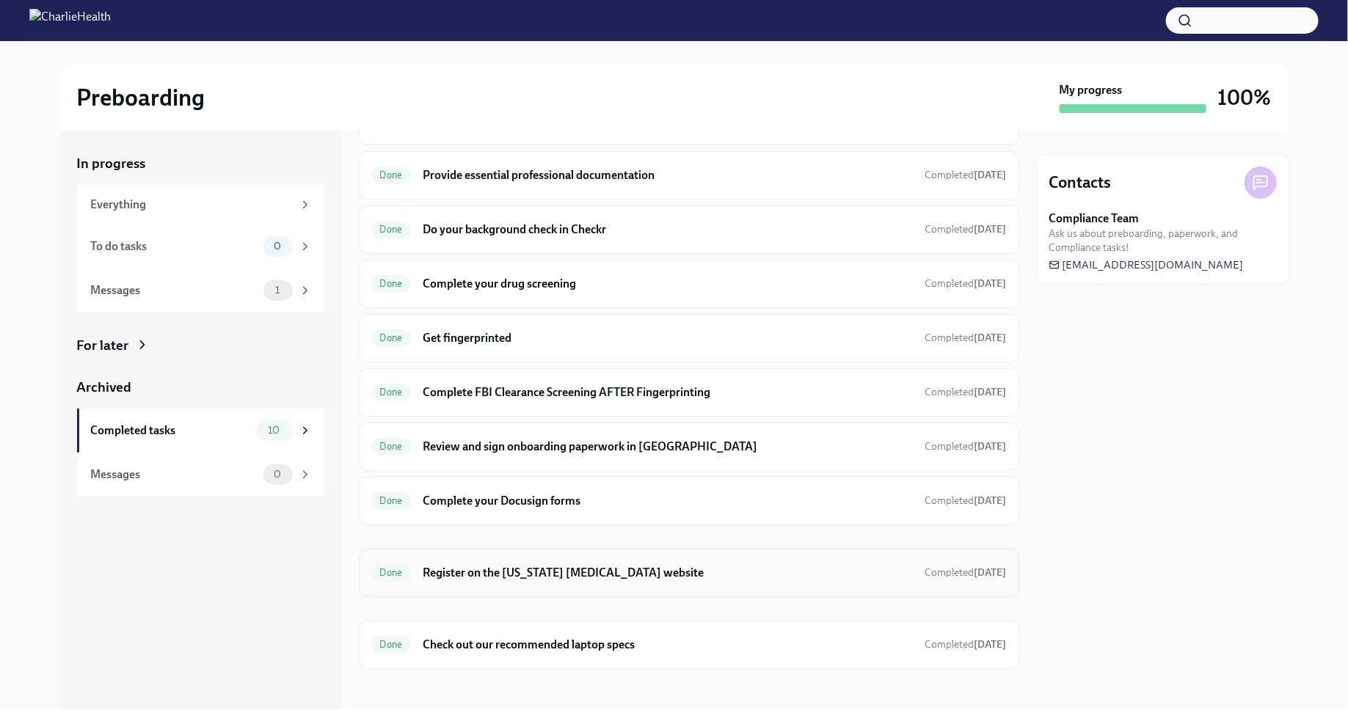
click at [592, 575] on h6 "Register on the [US_STATE] [MEDICAL_DATA] website" at bounding box center [668, 573] width 490 height 16
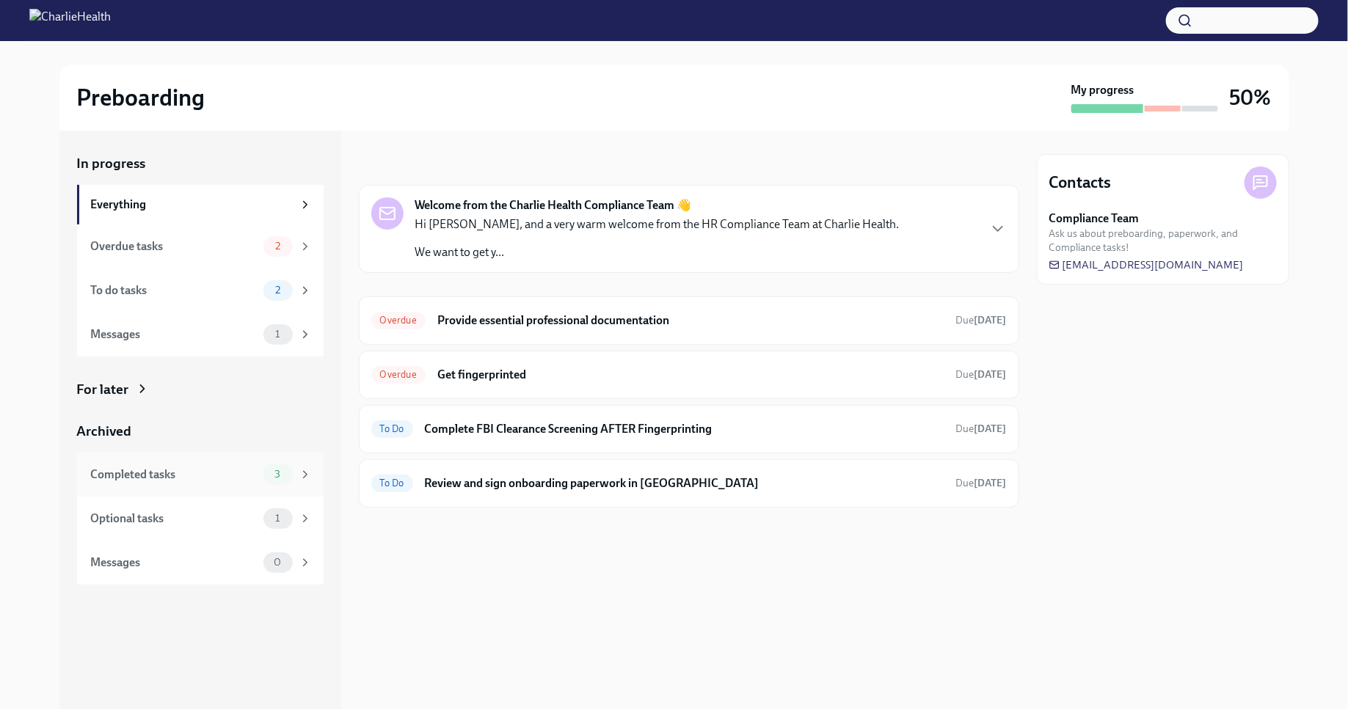
click at [222, 475] on div "Completed tasks" at bounding box center [174, 475] width 167 height 16
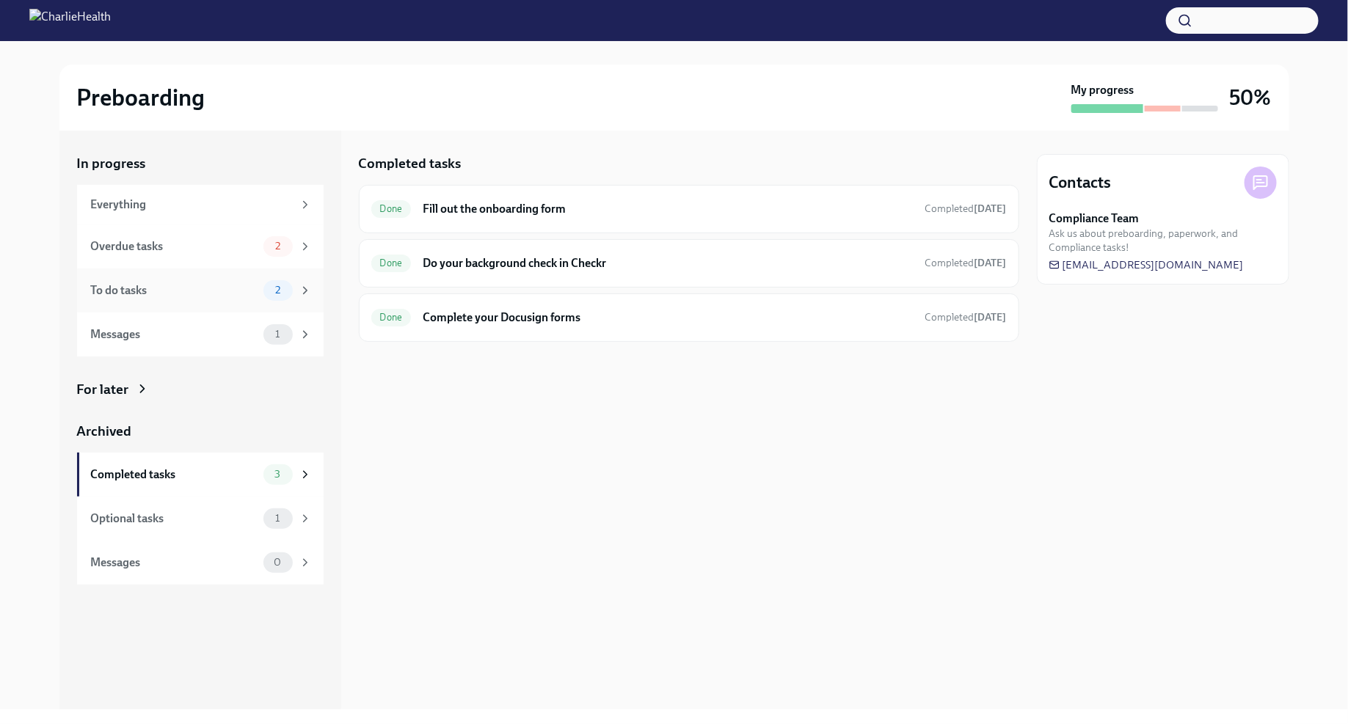
click at [284, 286] on span "2" at bounding box center [277, 290] width 23 height 11
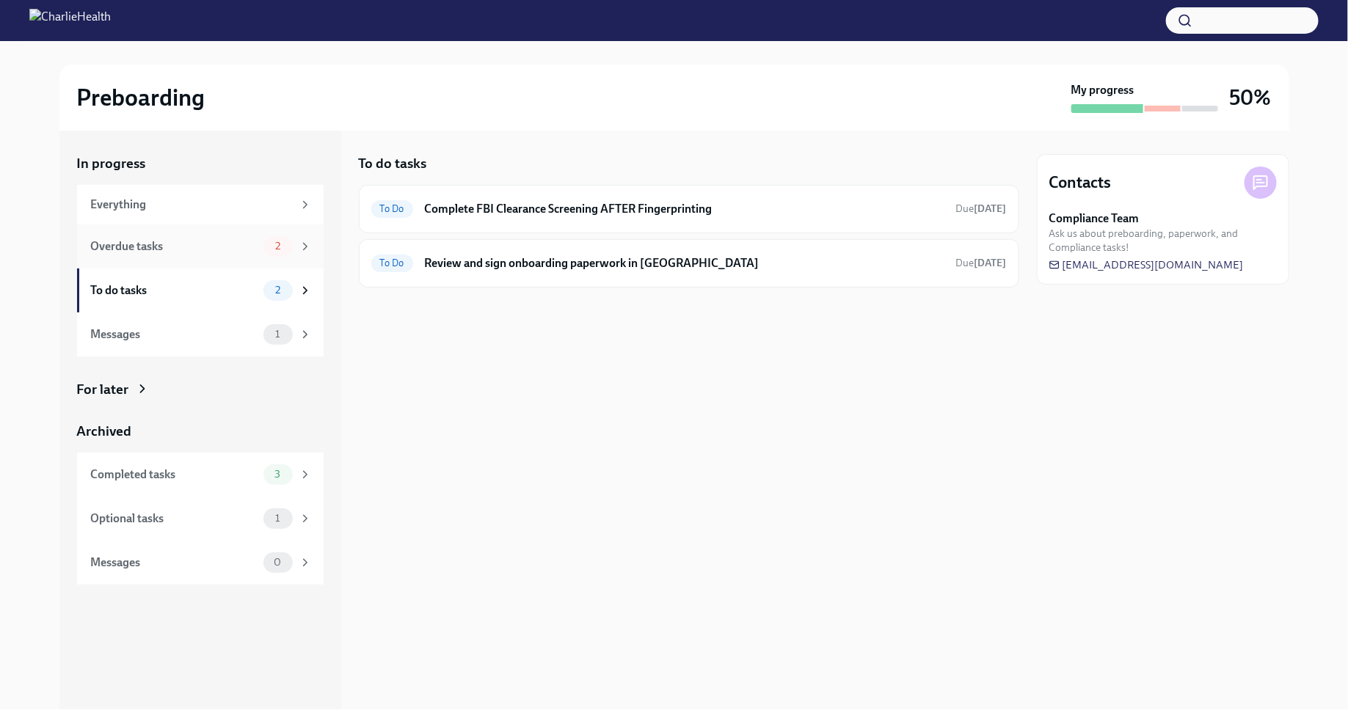
click at [299, 252] on div "2" at bounding box center [287, 246] width 48 height 21
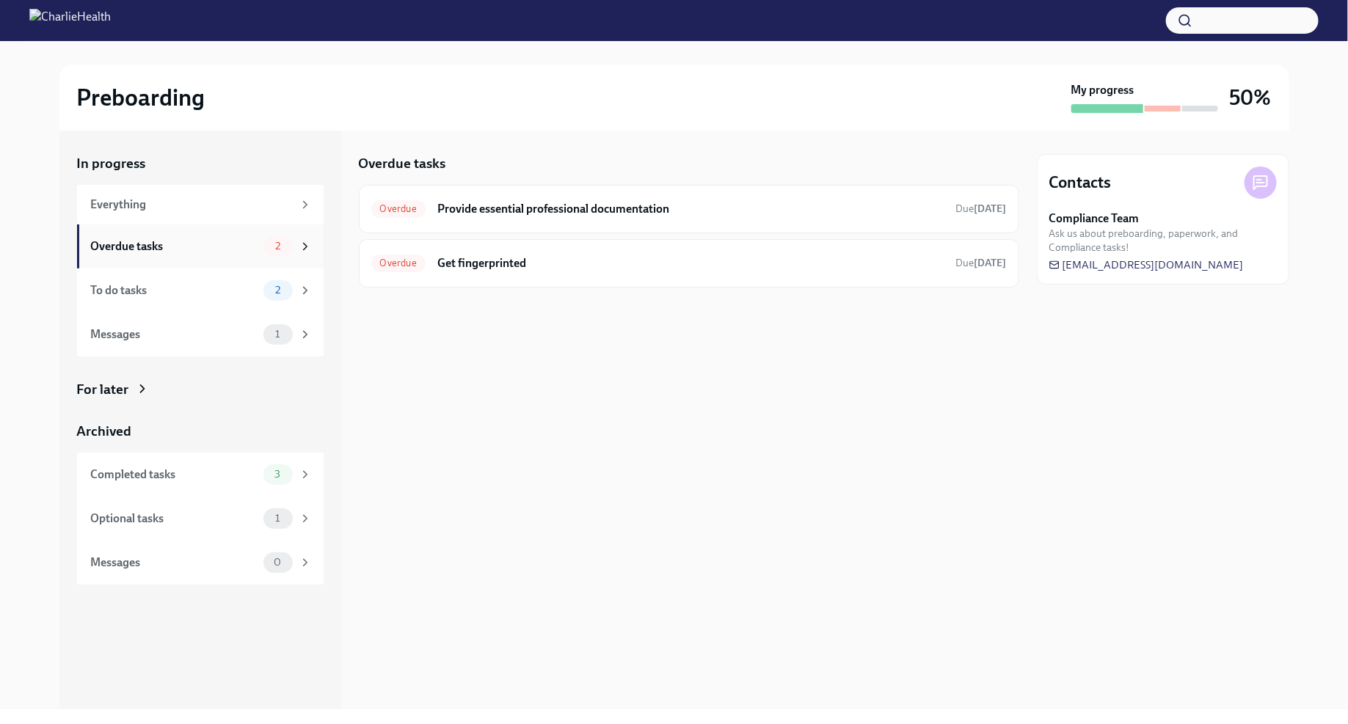
click at [299, 247] on icon at bounding box center [305, 246] width 13 height 13
click at [280, 208] on div "Everything" at bounding box center [192, 205] width 202 height 16
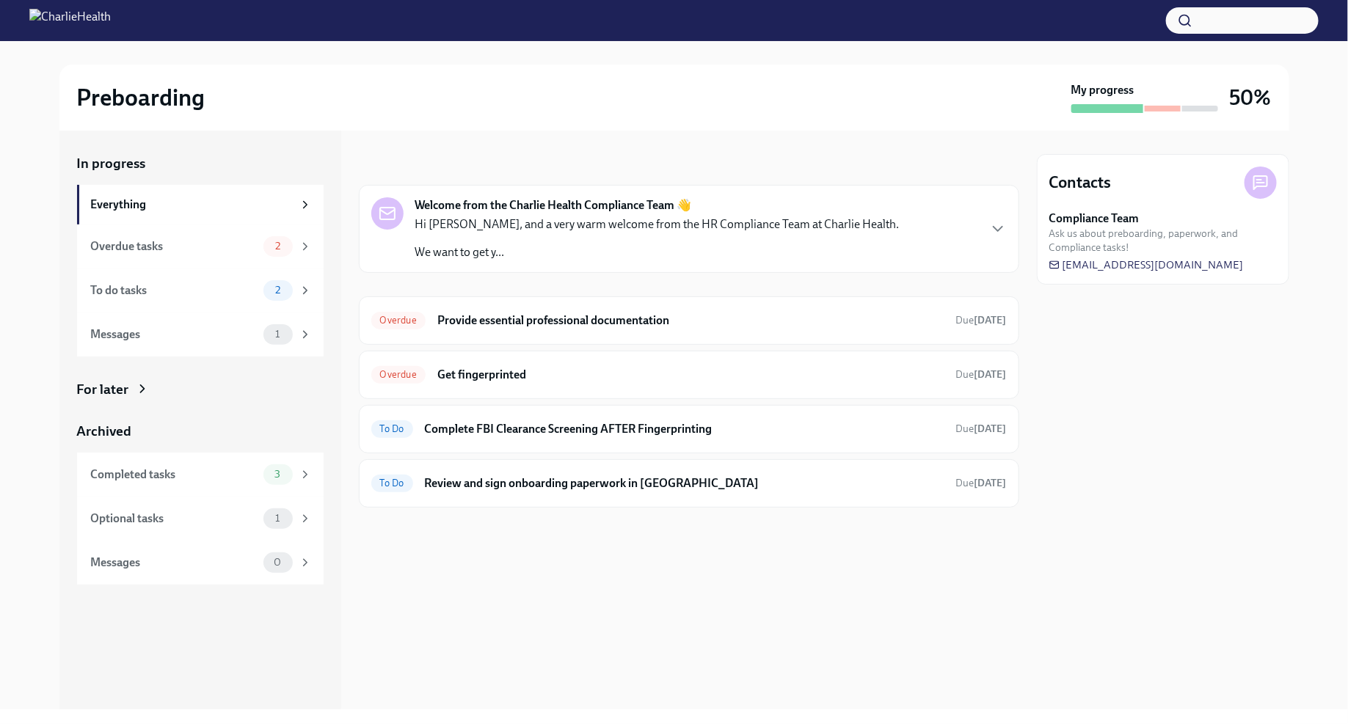
click at [146, 382] on icon at bounding box center [142, 389] width 15 height 15
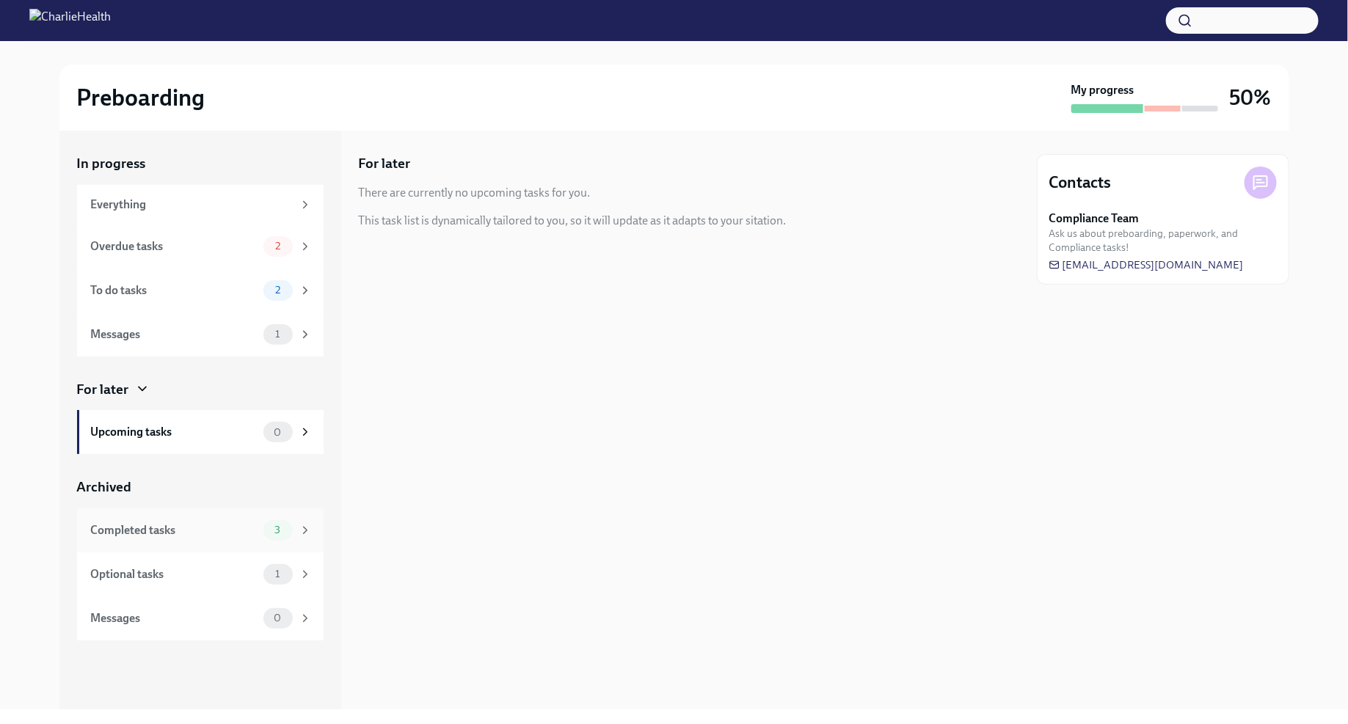
click at [199, 532] on div "Completed tasks" at bounding box center [174, 530] width 167 height 16
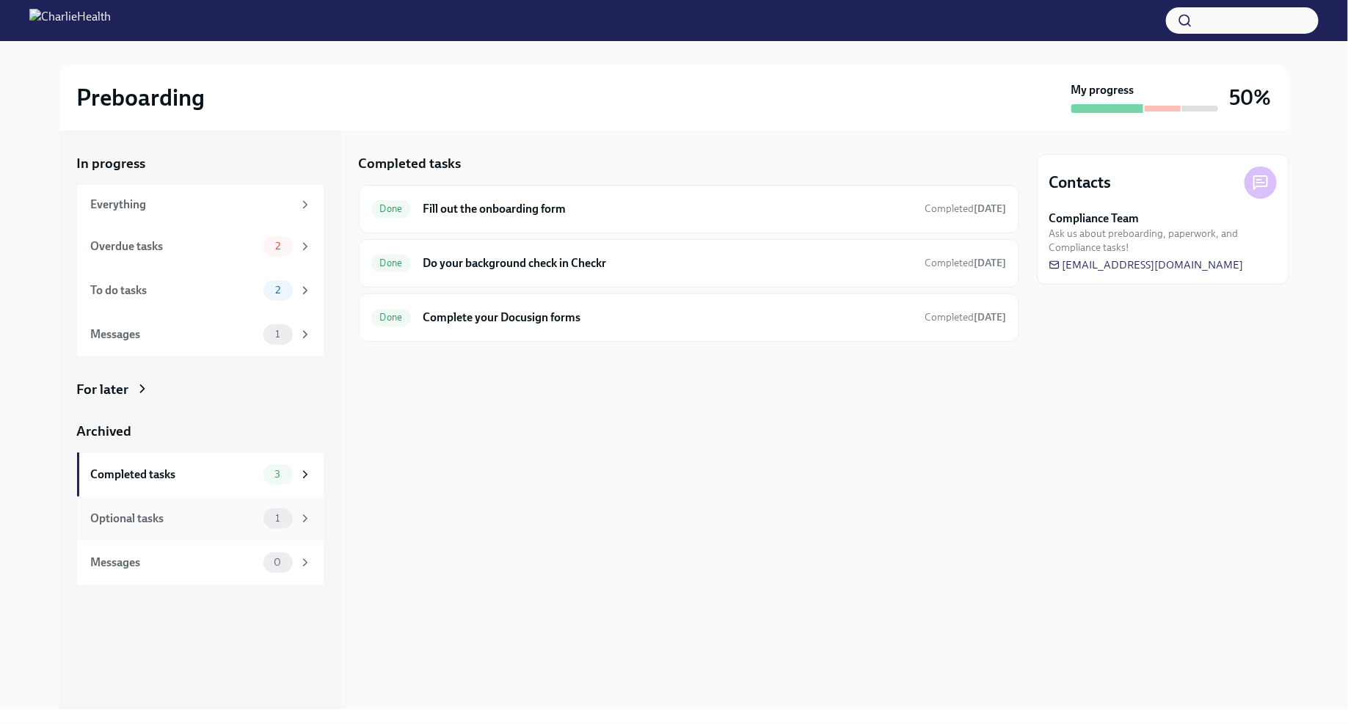
click at [296, 523] on div "1" at bounding box center [287, 518] width 48 height 21
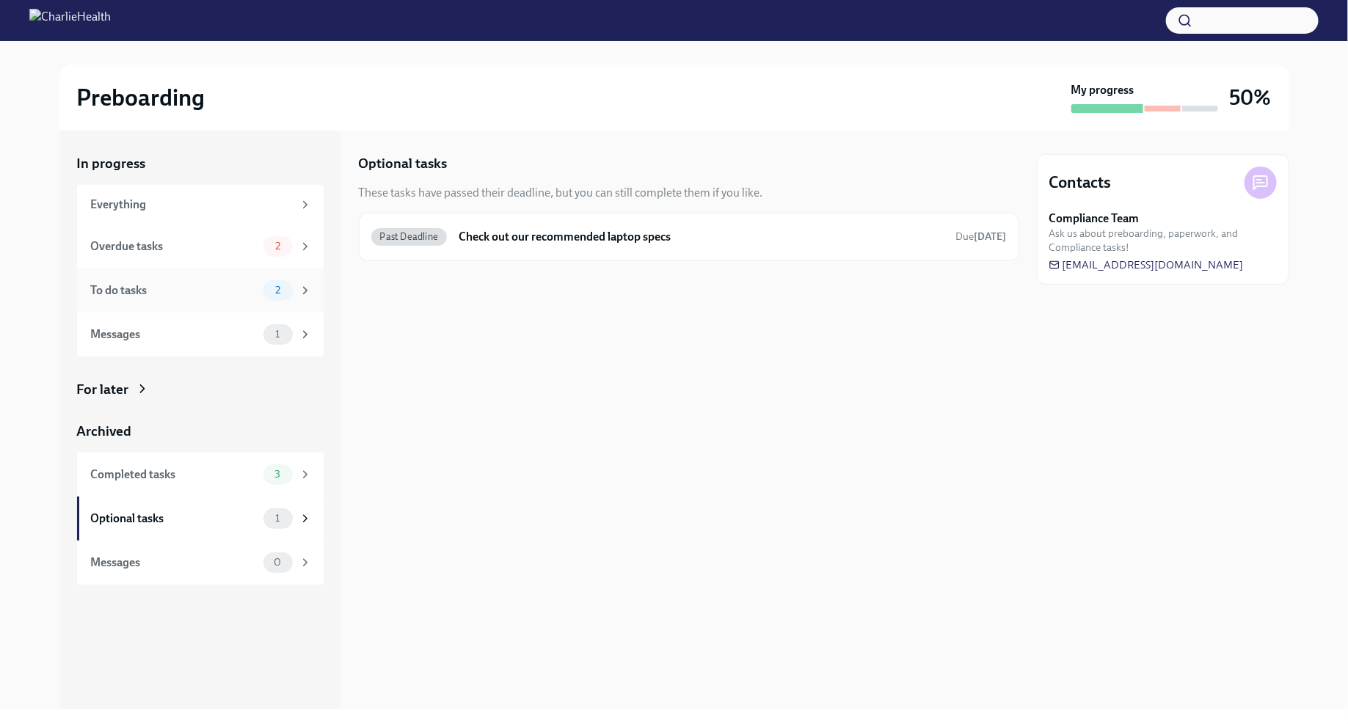
click at [248, 297] on div "To do tasks" at bounding box center [174, 290] width 167 height 16
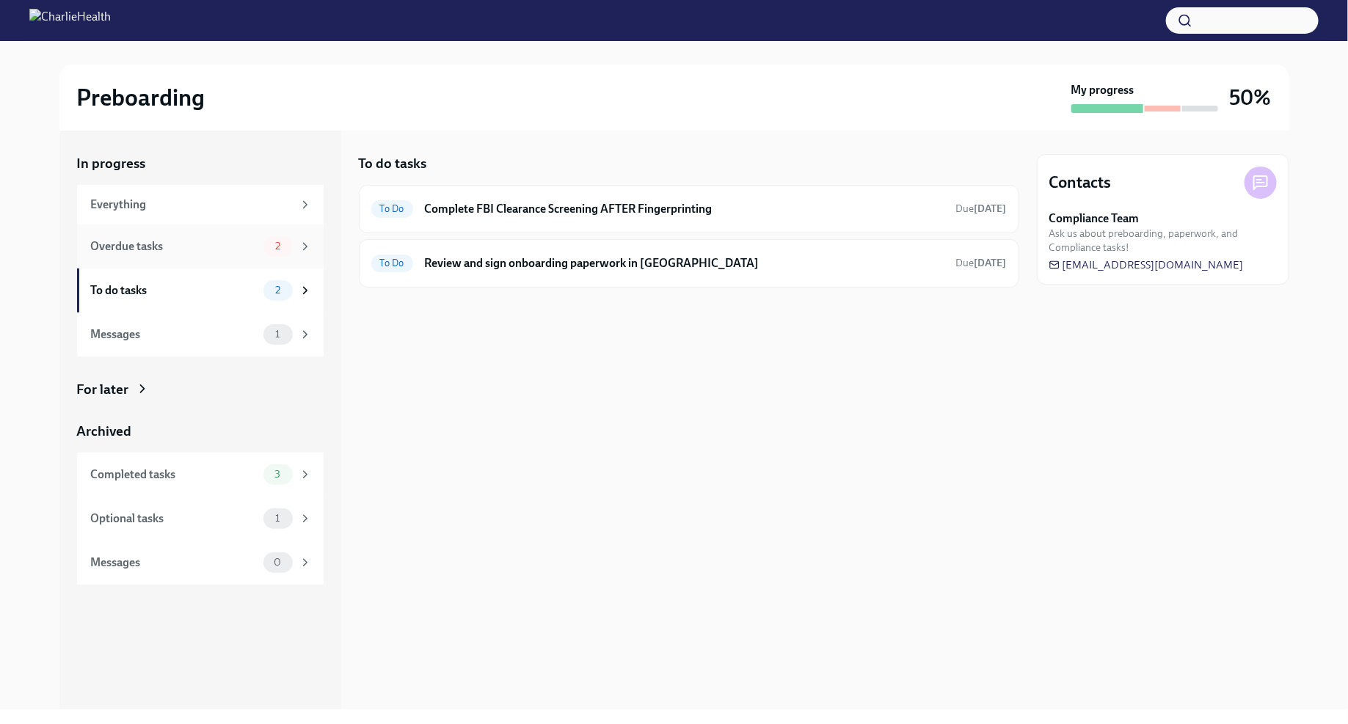
click at [238, 250] on div "Overdue tasks" at bounding box center [174, 246] width 167 height 16
click at [301, 282] on div "2" at bounding box center [287, 290] width 48 height 21
click at [295, 477] on div "3" at bounding box center [287, 474] width 48 height 21
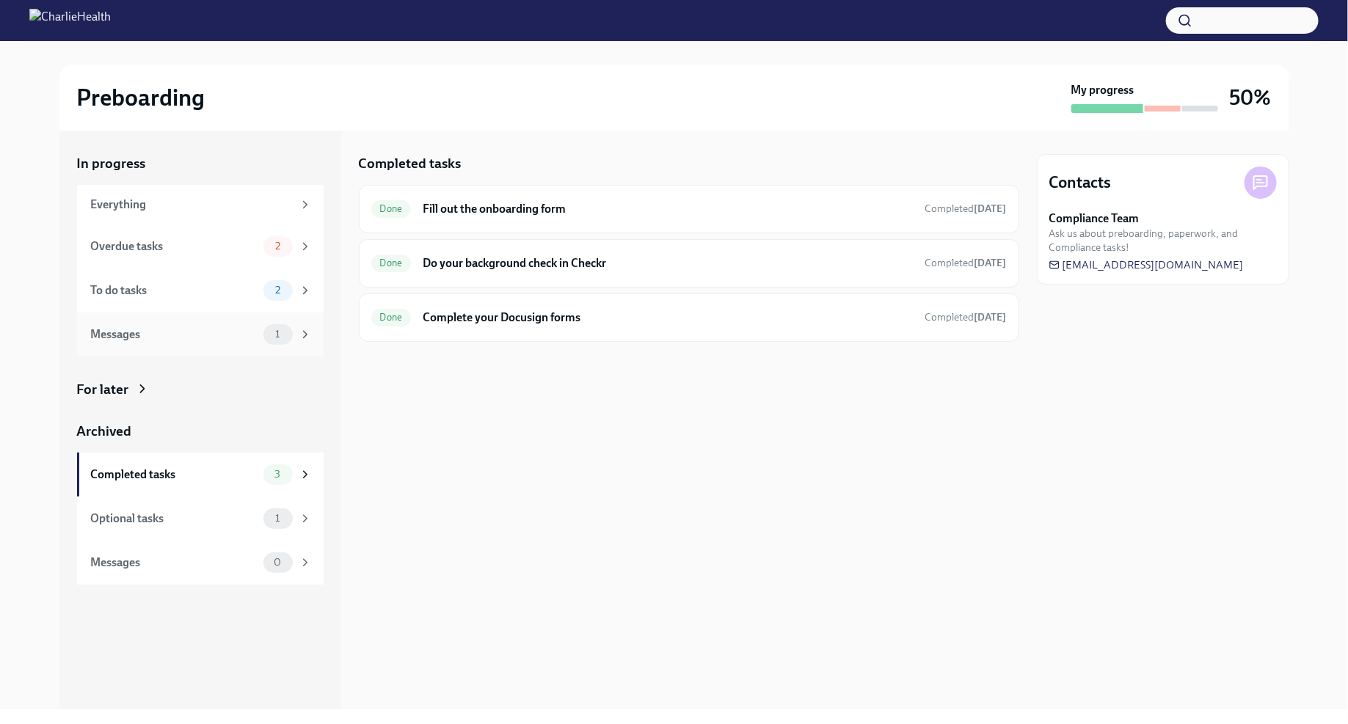
click at [307, 338] on icon at bounding box center [305, 334] width 13 height 13
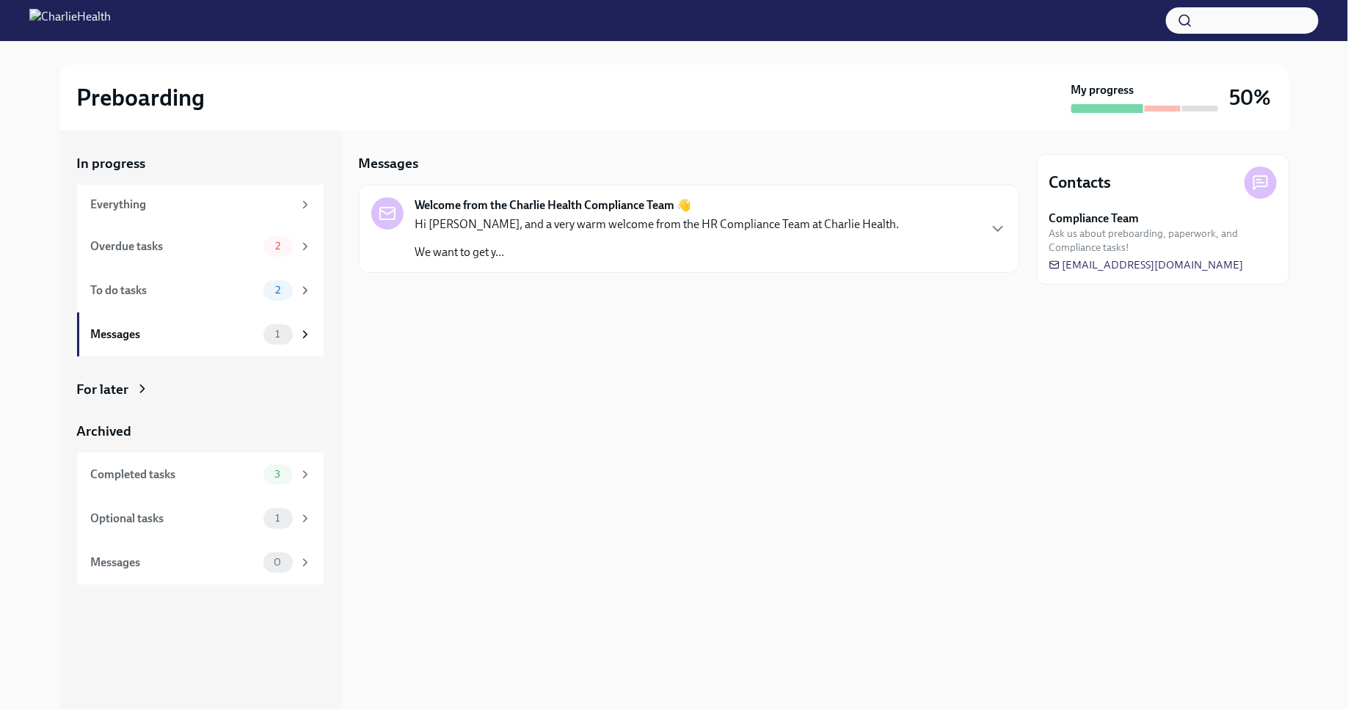
click at [501, 254] on p "We want to get y..." at bounding box center [657, 252] width 484 height 16
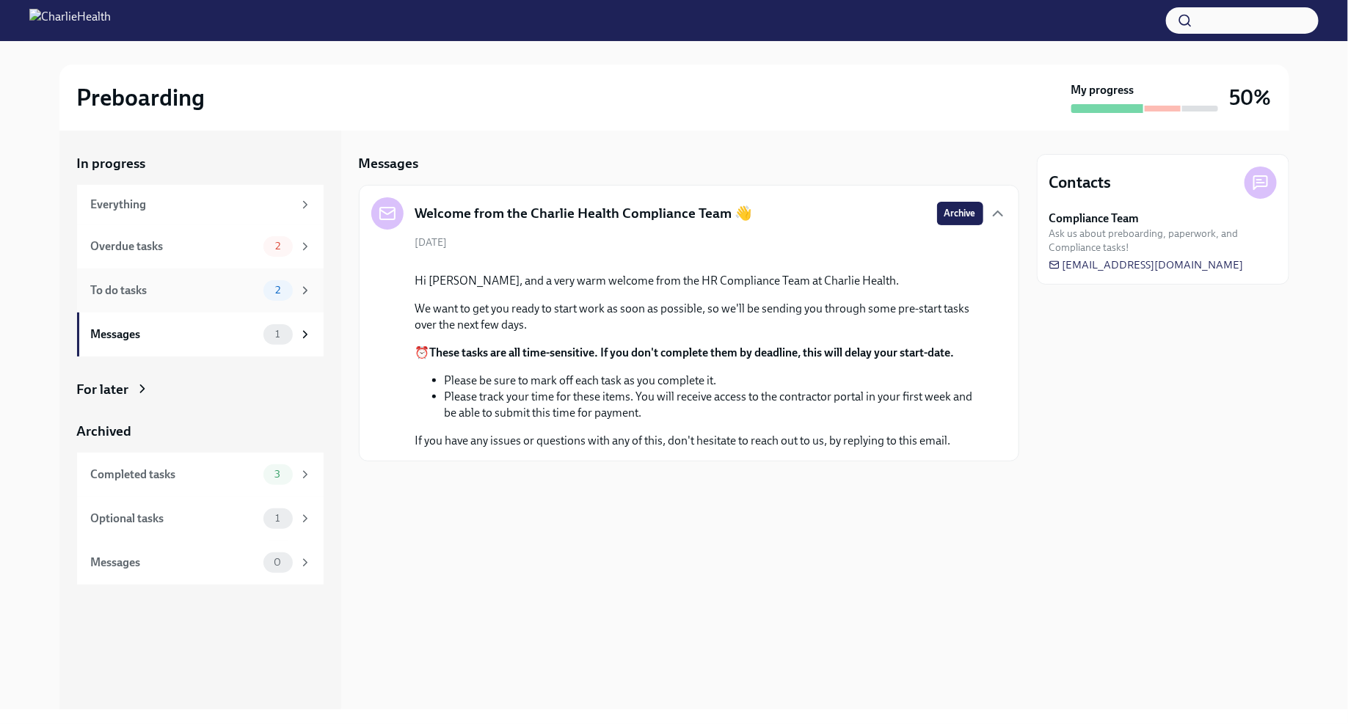
click at [200, 287] on div "To do tasks" at bounding box center [174, 290] width 167 height 16
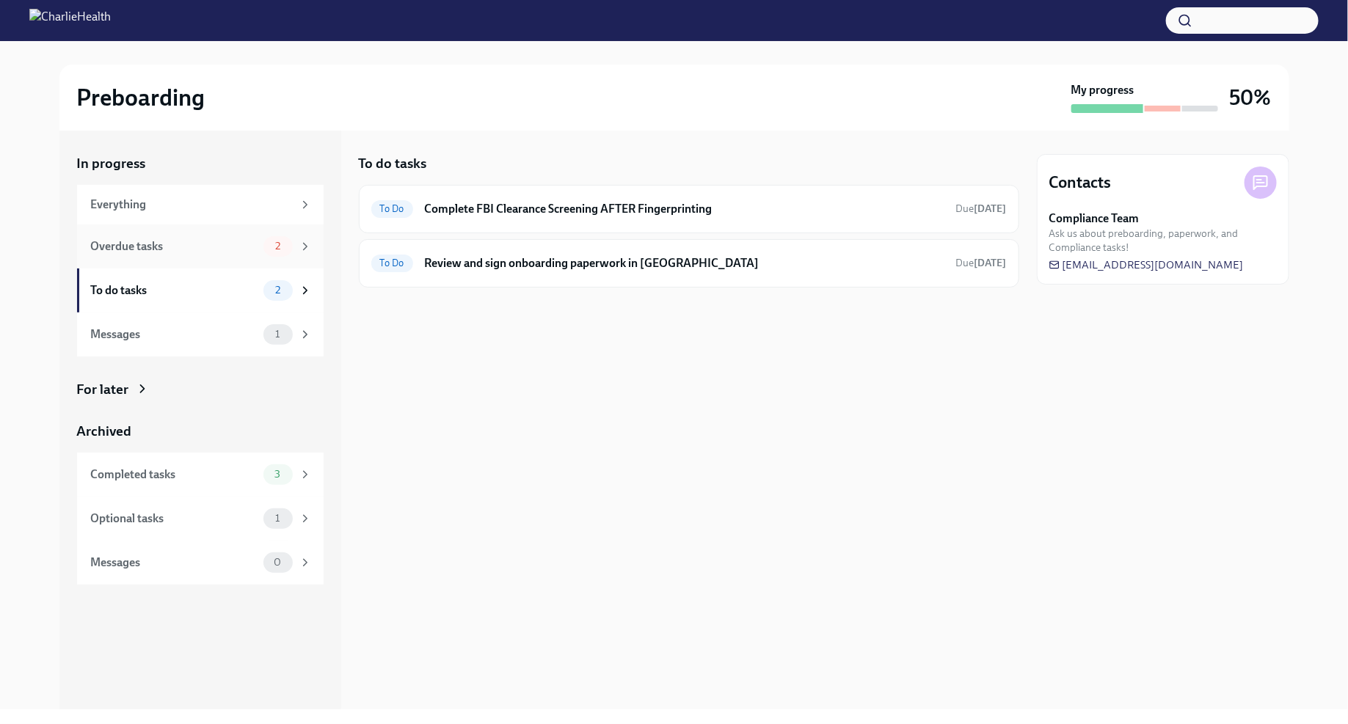
click at [214, 243] on div "Overdue tasks" at bounding box center [174, 246] width 167 height 16
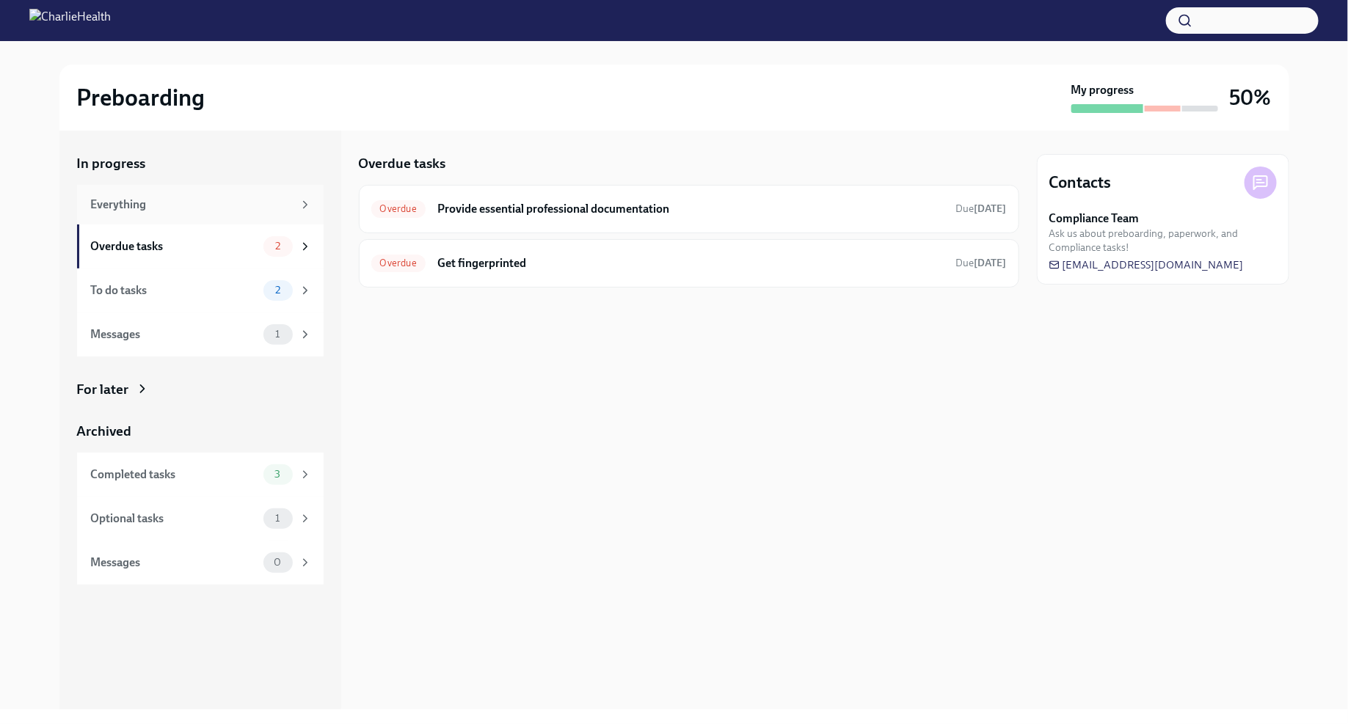
click at [255, 192] on div "Everything" at bounding box center [200, 205] width 247 height 40
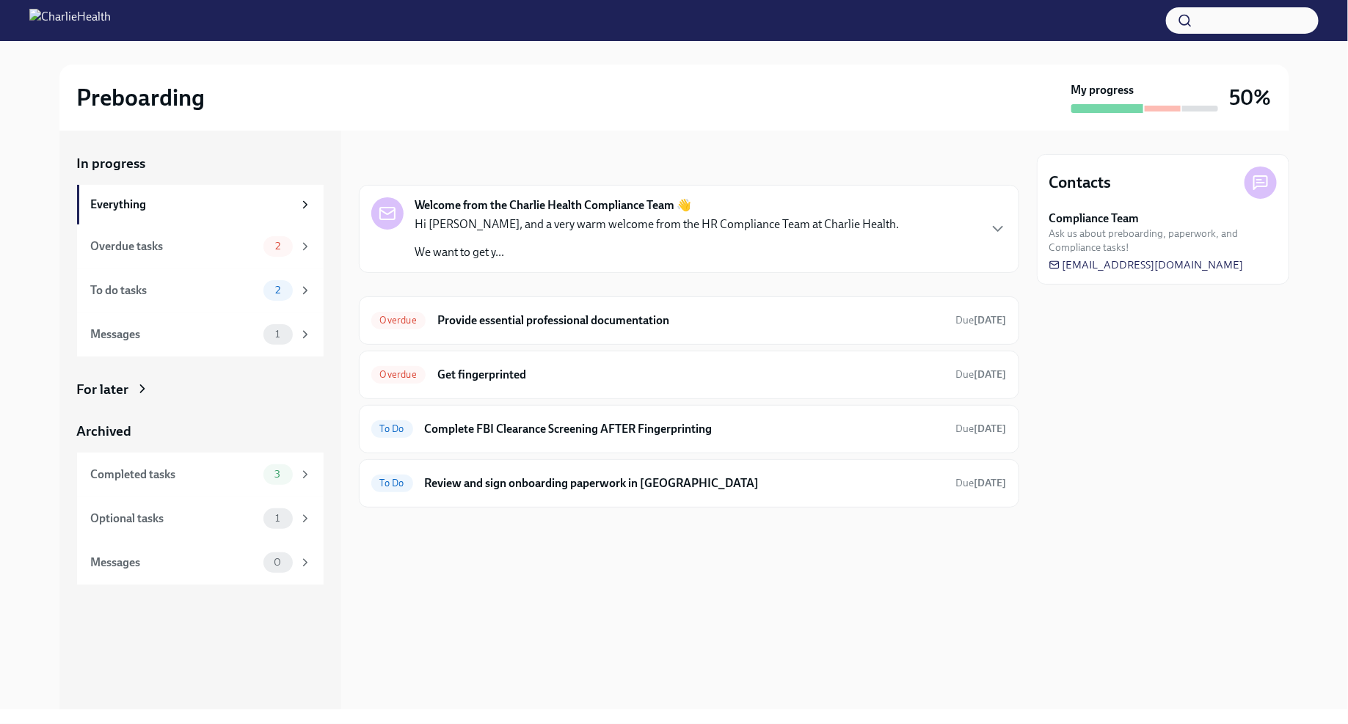
click at [1184, 502] on div "Contacts Compliance Team Ask us about preboarding, paperwork, and Compliance ta…" at bounding box center [1163, 420] width 252 height 579
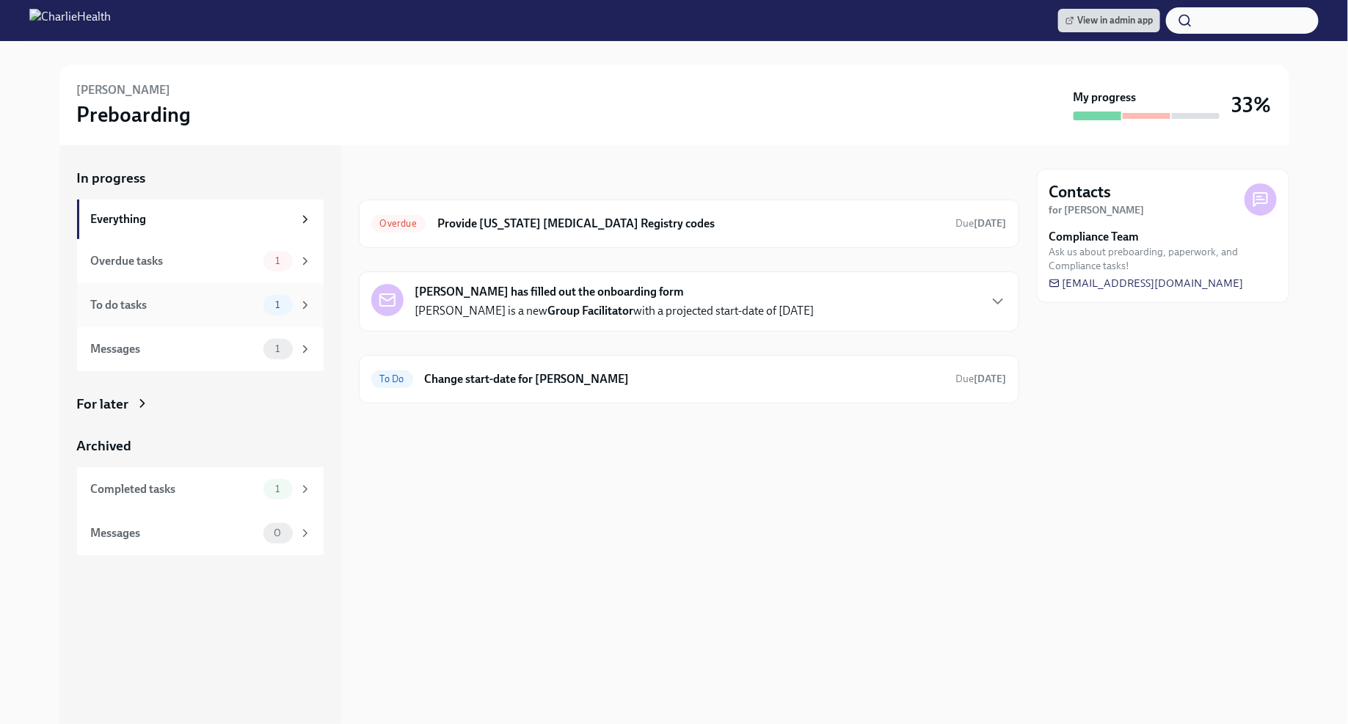
click at [207, 305] on div "To do tasks" at bounding box center [174, 305] width 167 height 16
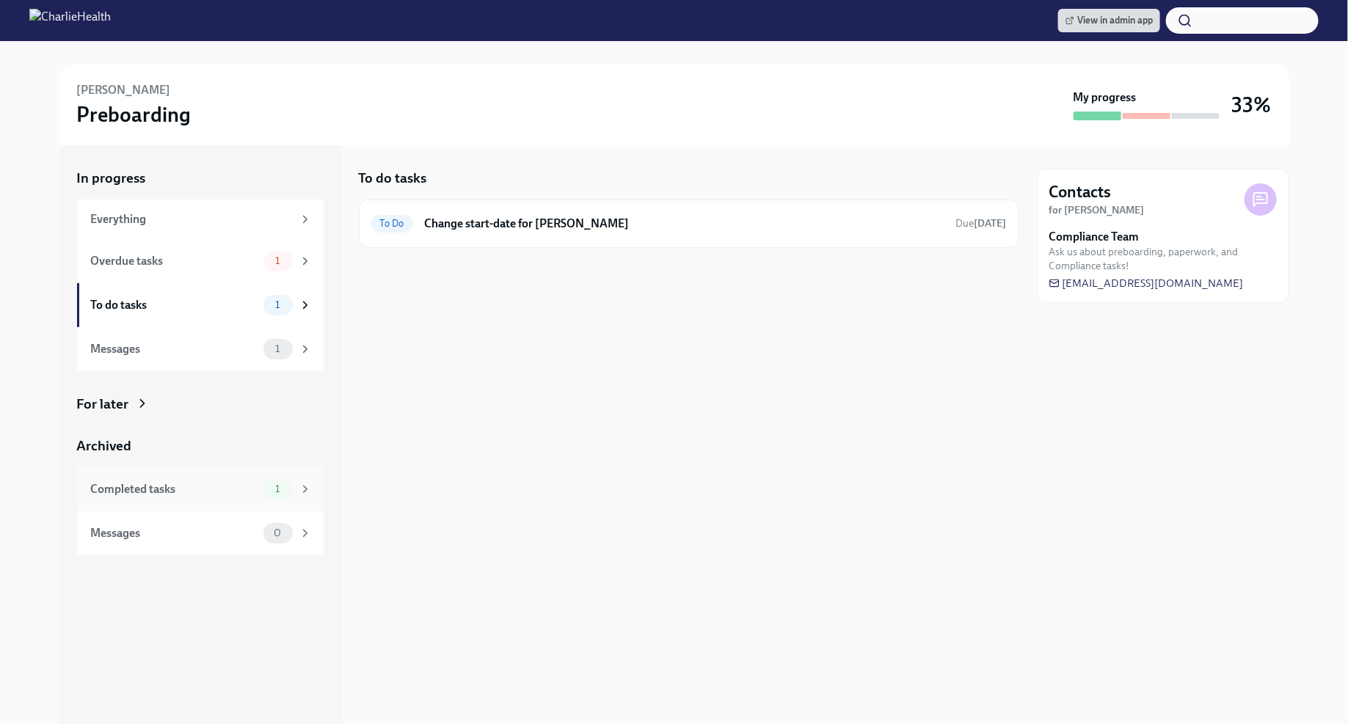
click at [245, 482] on div "Completed tasks" at bounding box center [174, 489] width 167 height 16
click at [138, 402] on icon at bounding box center [142, 403] width 15 height 15
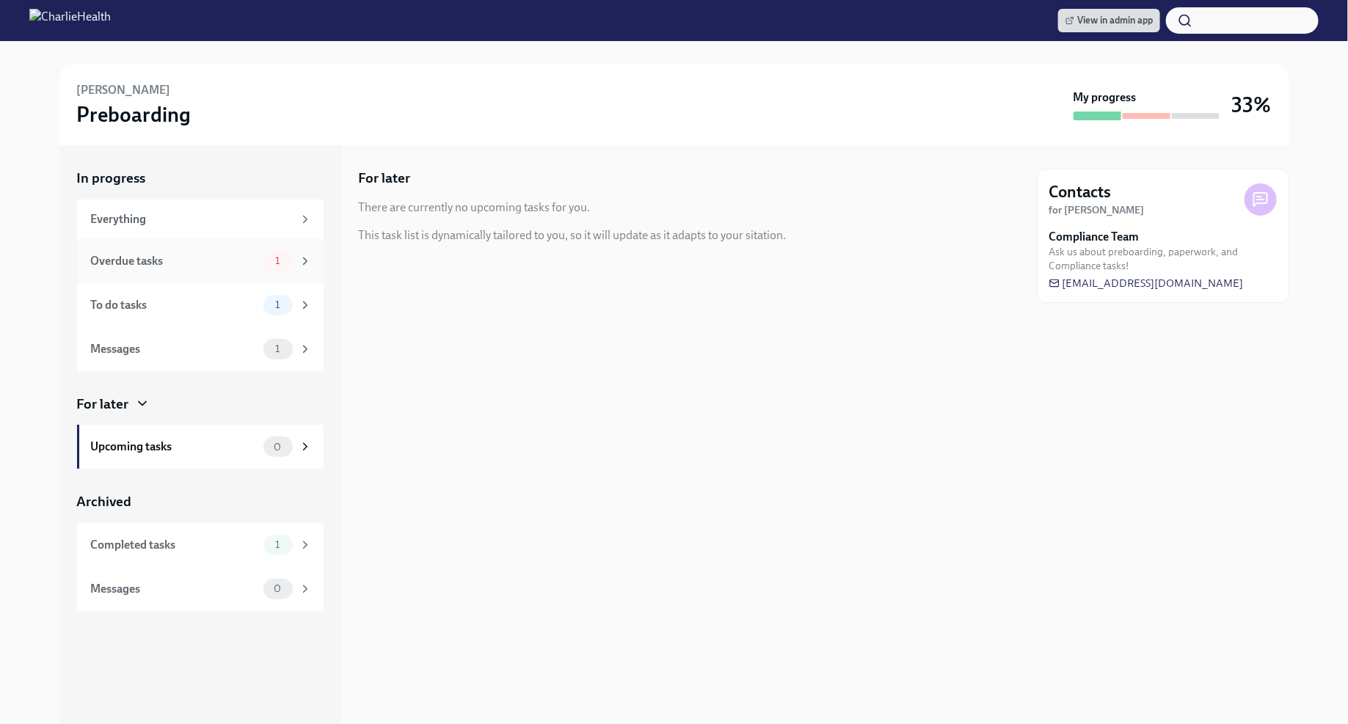
click at [205, 251] on div "Overdue tasks 1" at bounding box center [201, 261] width 221 height 21
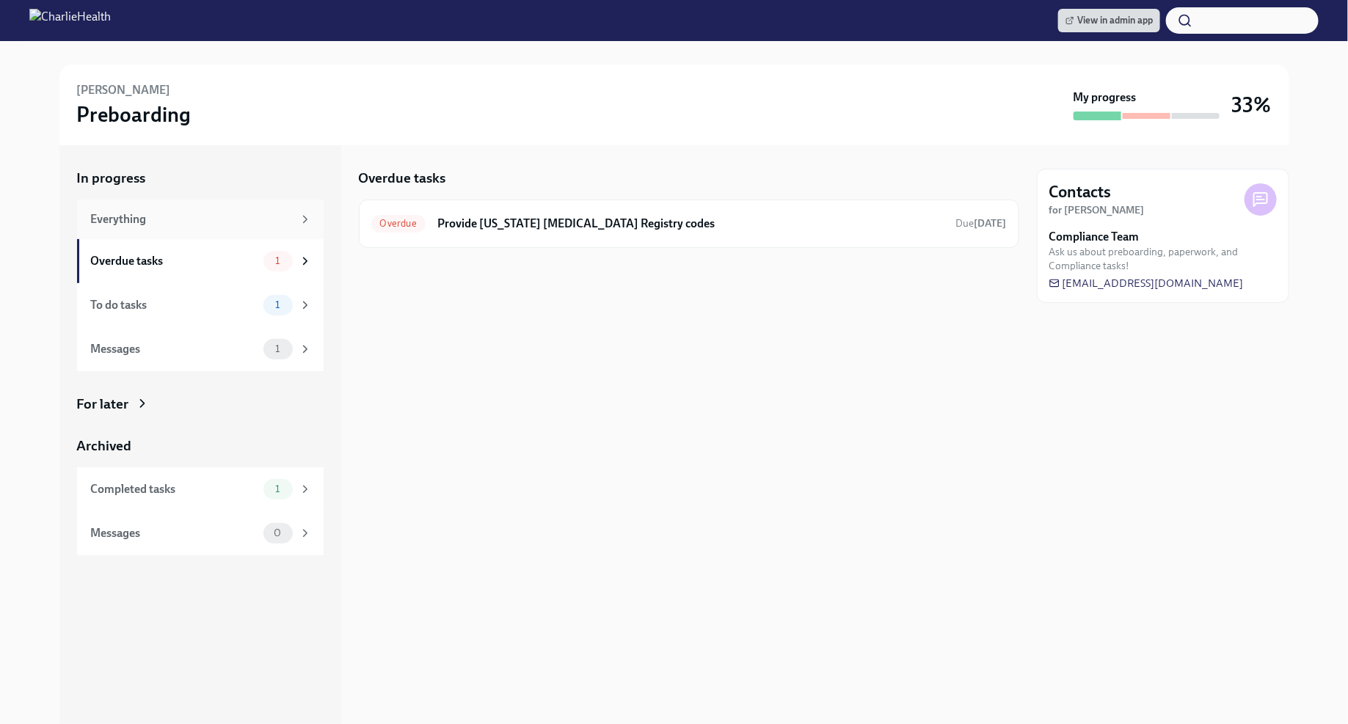
click at [211, 220] on div "Everything" at bounding box center [192, 219] width 202 height 16
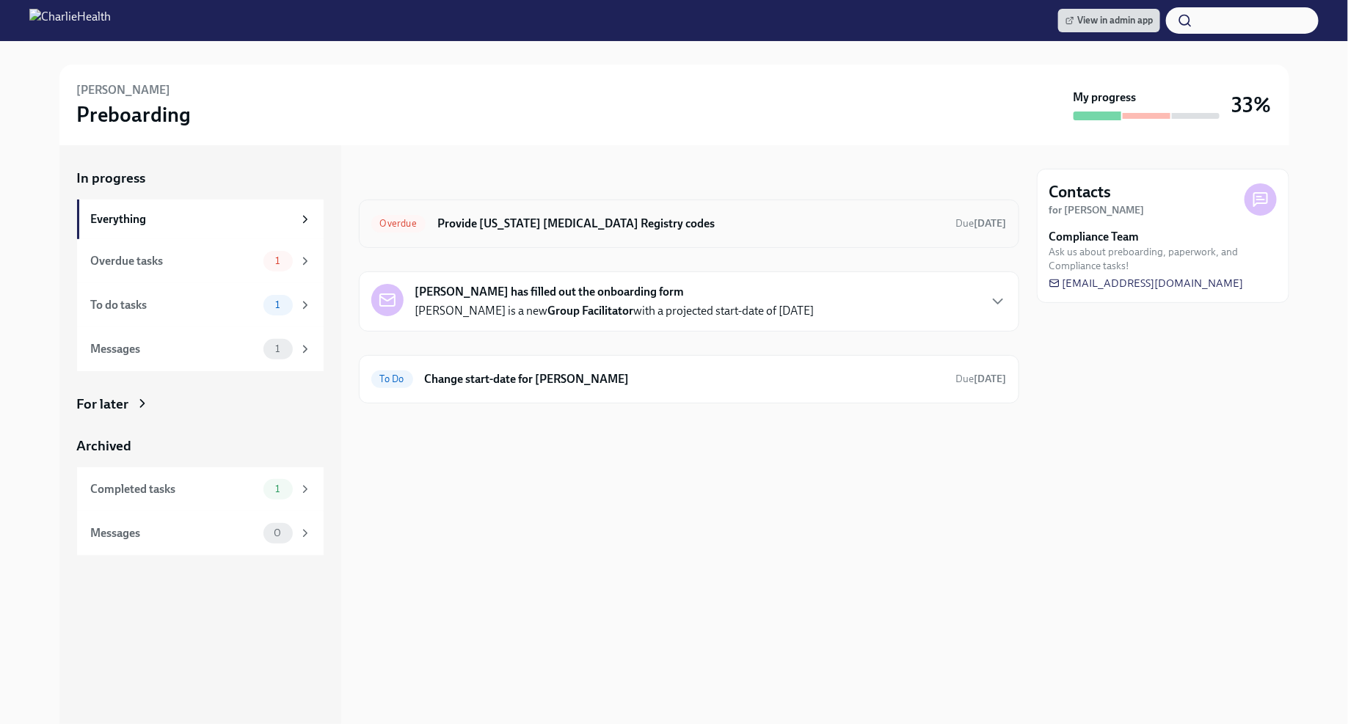
click at [637, 225] on h6 "Provide [US_STATE] [MEDICAL_DATA] Registry codes" at bounding box center [690, 224] width 507 height 16
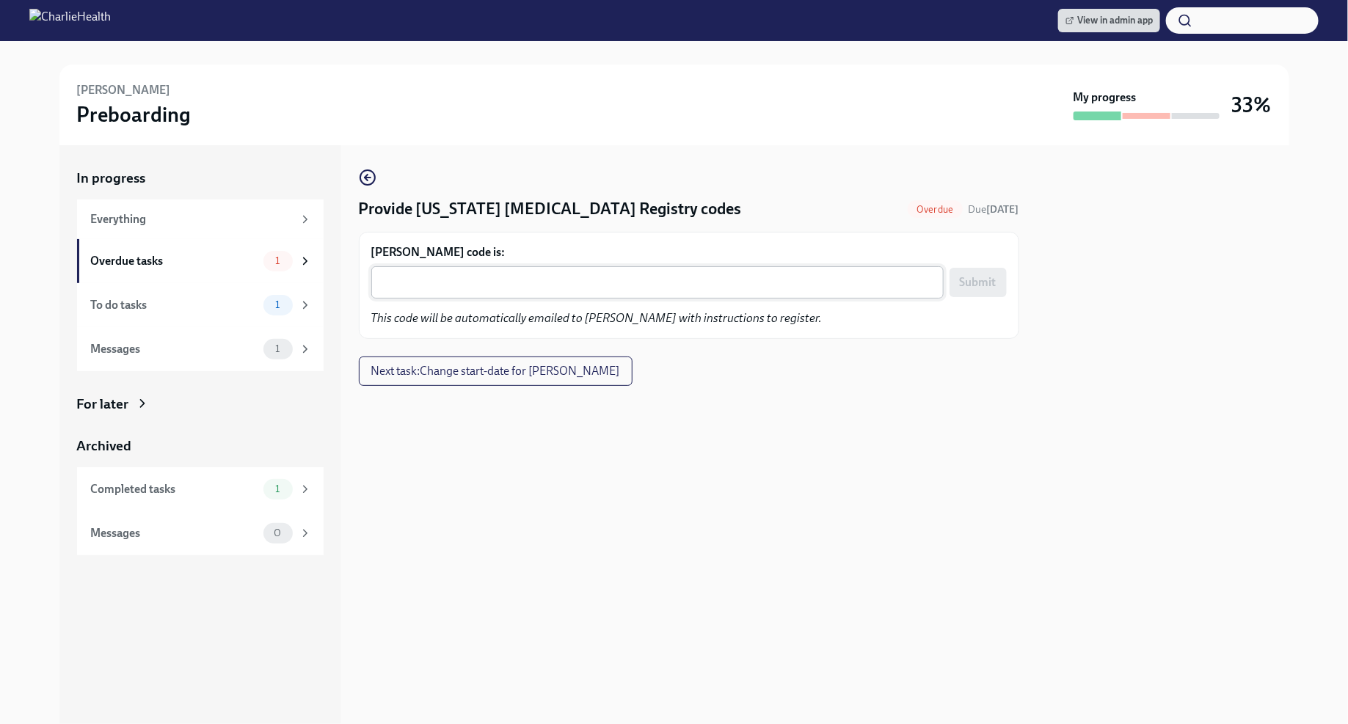
click at [660, 285] on textarea "Jocelyn MacDaniel's code is:" at bounding box center [657, 283] width 555 height 18
click at [177, 214] on div "Everything" at bounding box center [192, 219] width 202 height 16
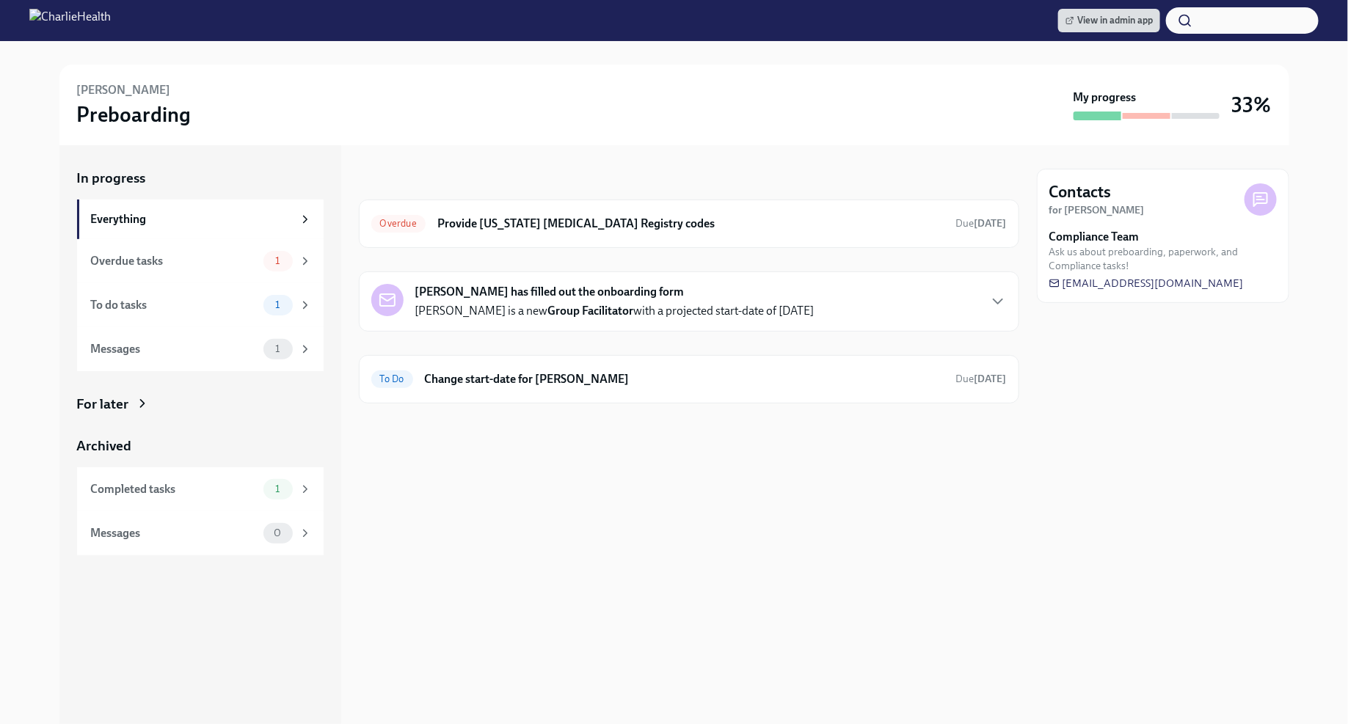
click at [125, 404] on div "For later" at bounding box center [103, 404] width 52 height 19
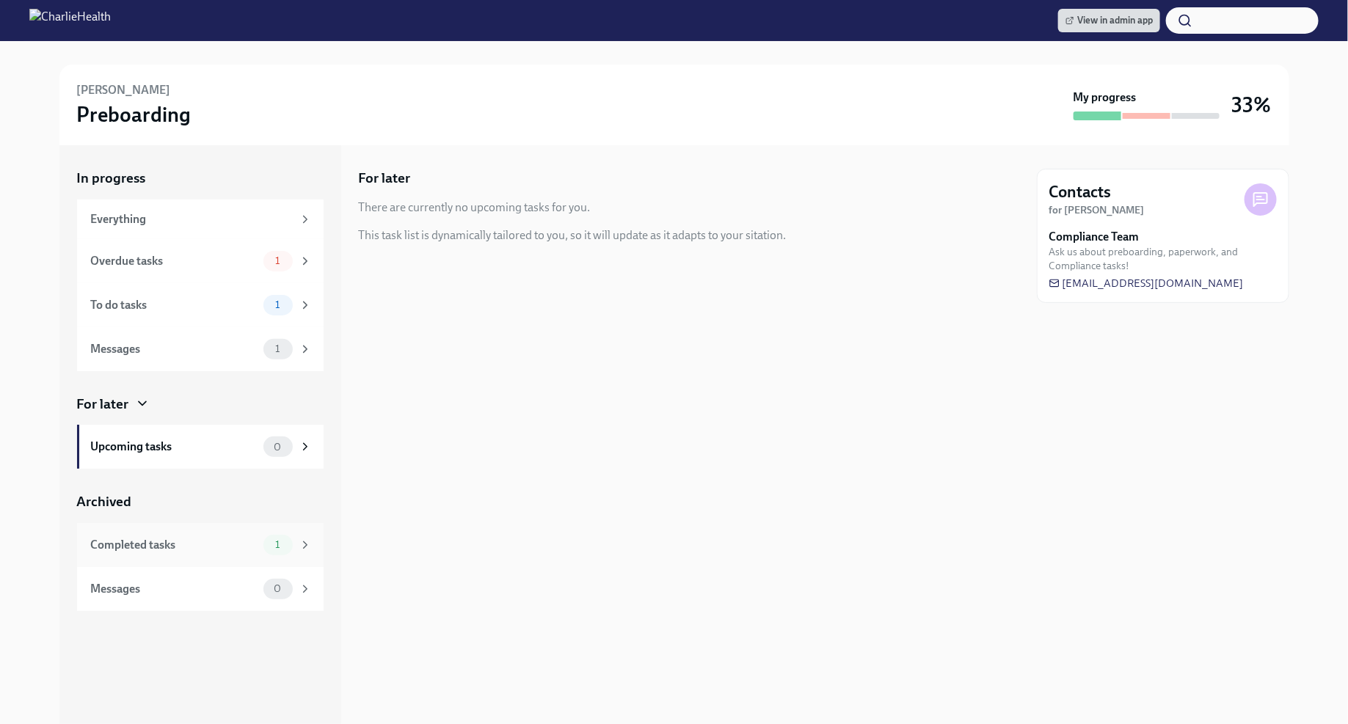
click at [143, 539] on div "Completed tasks" at bounding box center [174, 545] width 167 height 16
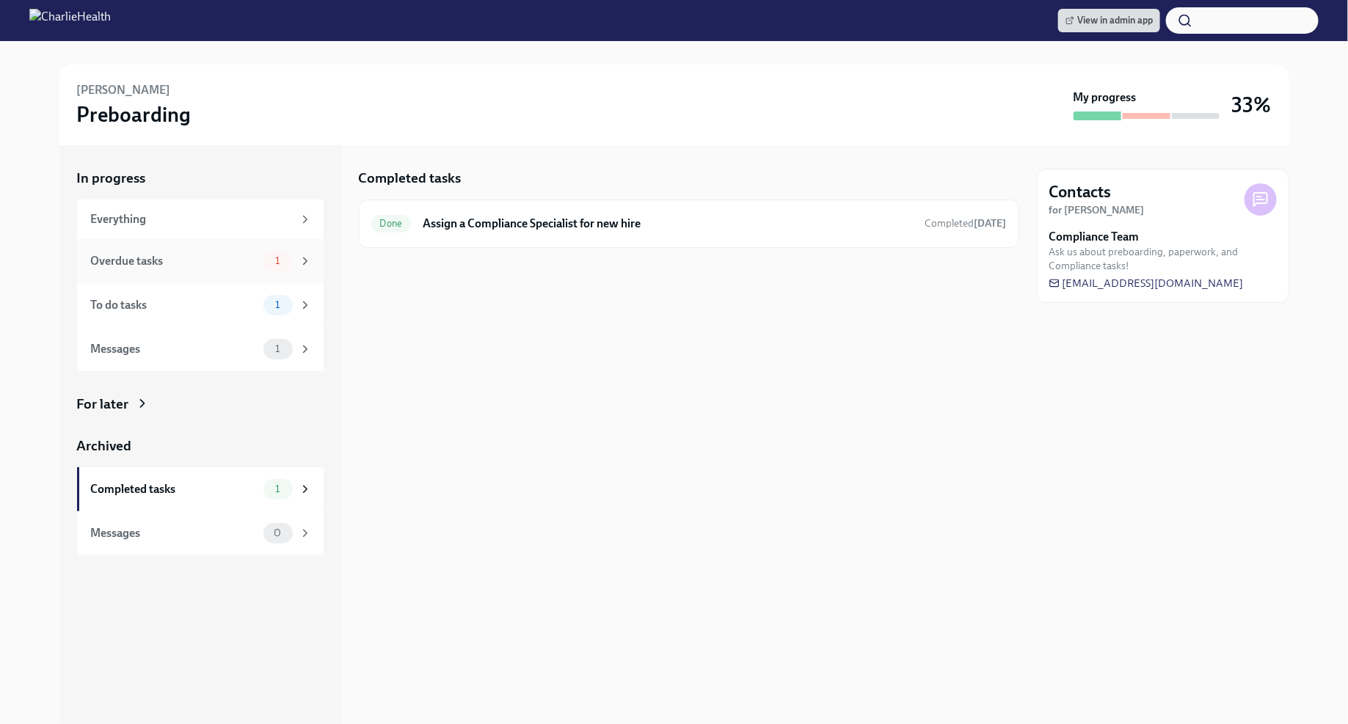
click at [240, 270] on div "Overdue tasks 1" at bounding box center [201, 261] width 221 height 21
click at [676, 233] on div "Overdue Provide Pennsylvania Child Abuse Registry codes Due 14 days ago" at bounding box center [688, 223] width 635 height 23
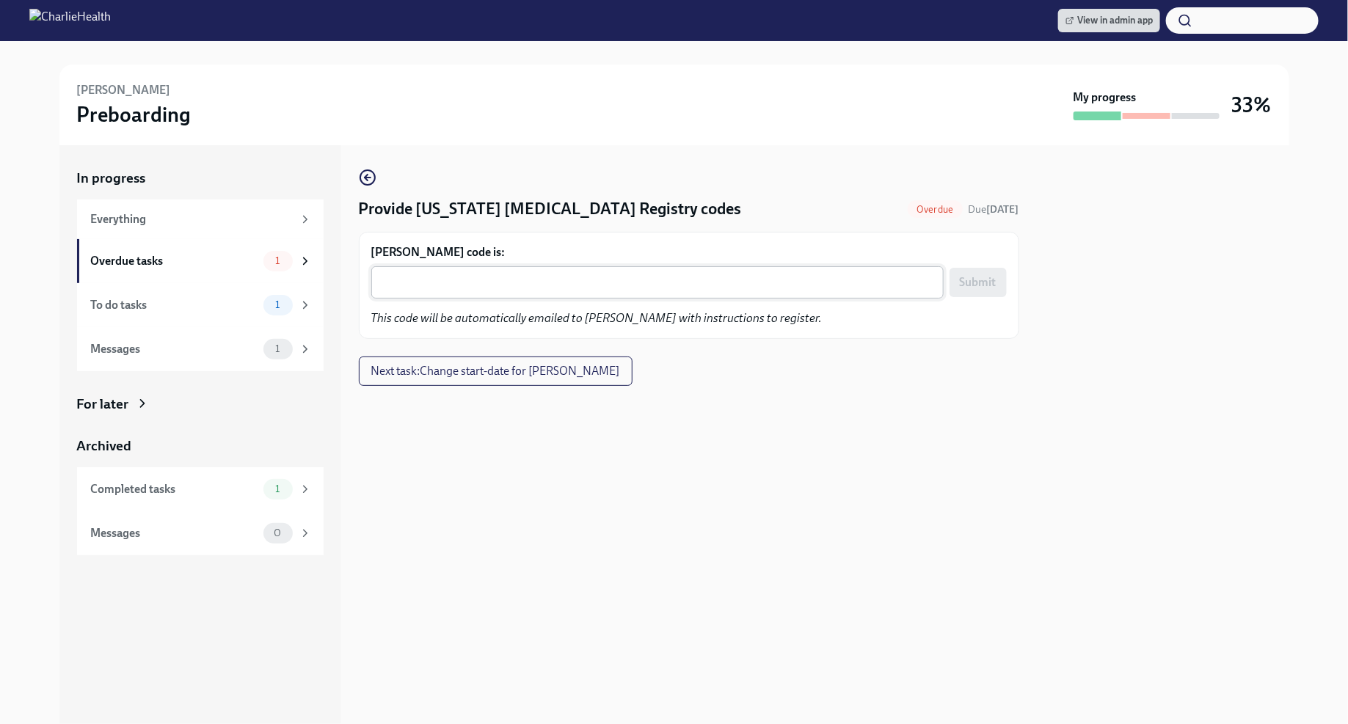
click at [535, 291] on div "x ​" at bounding box center [657, 282] width 572 height 32
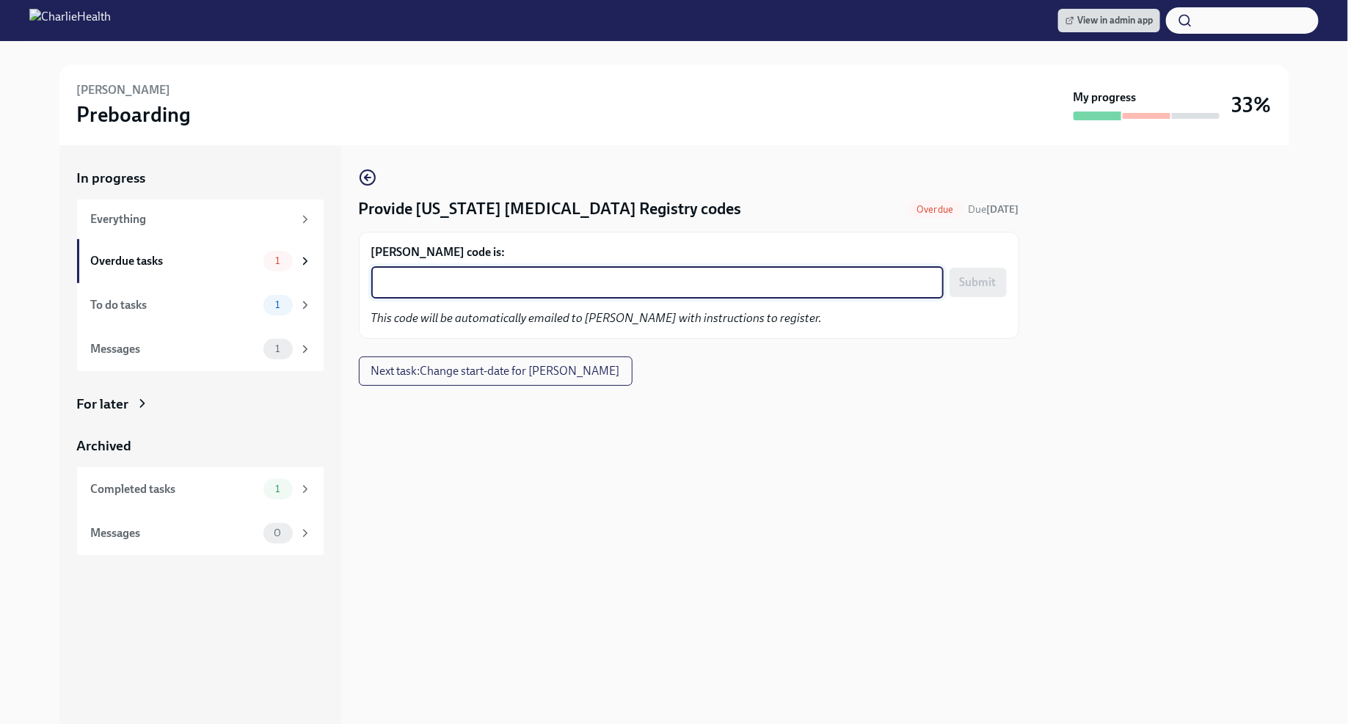
paste textarea "WVOSUEFPMUX8"
type textarea "WVOSUEFPMUX8"
click at [986, 277] on span "Submit" at bounding box center [978, 282] width 37 height 15
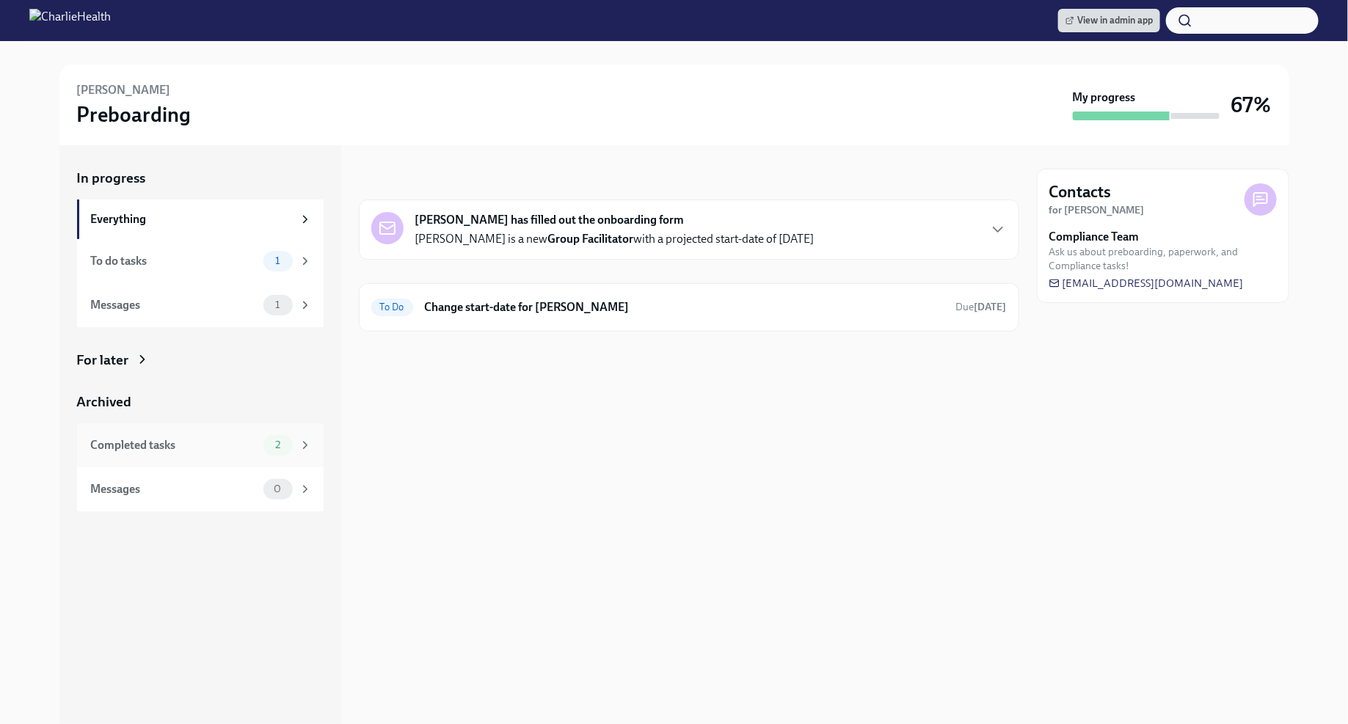
click at [246, 443] on div "Completed tasks" at bounding box center [174, 445] width 167 height 16
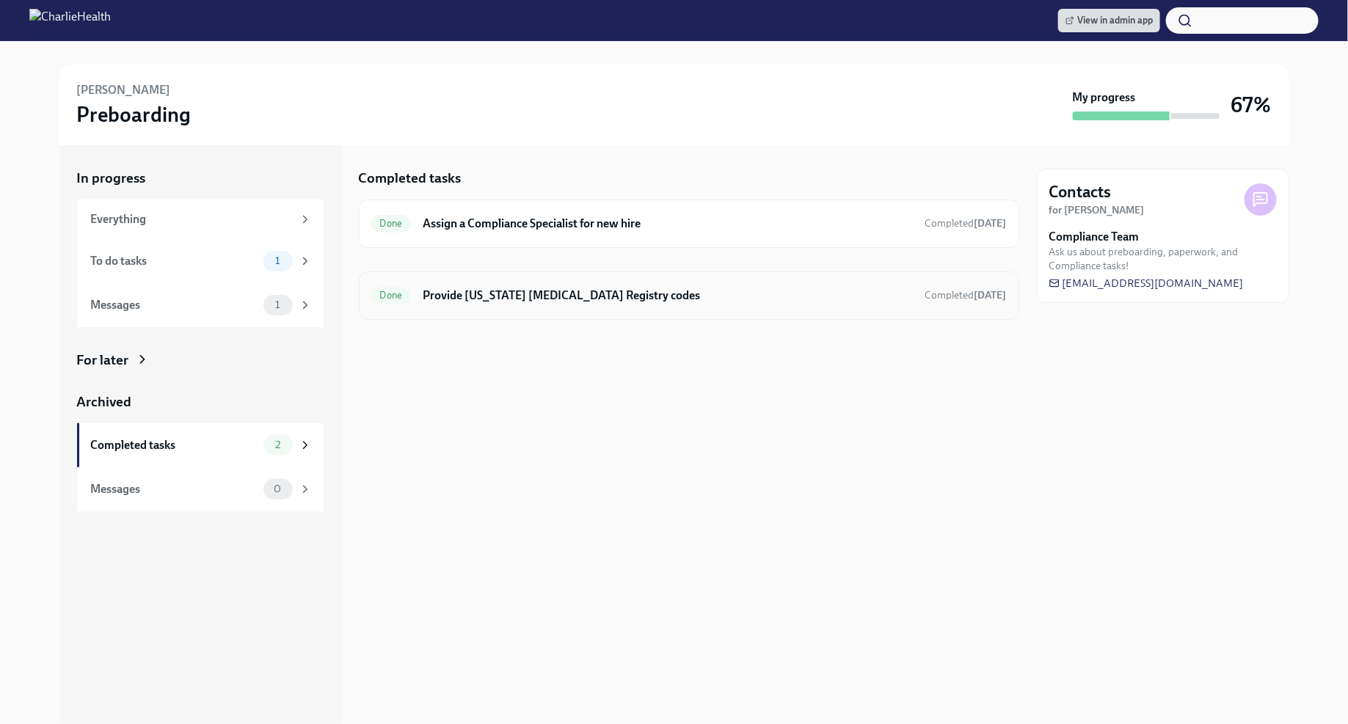
click at [577, 299] on h6 "Provide [US_STATE] [MEDICAL_DATA] Registry codes" at bounding box center [668, 296] width 490 height 16
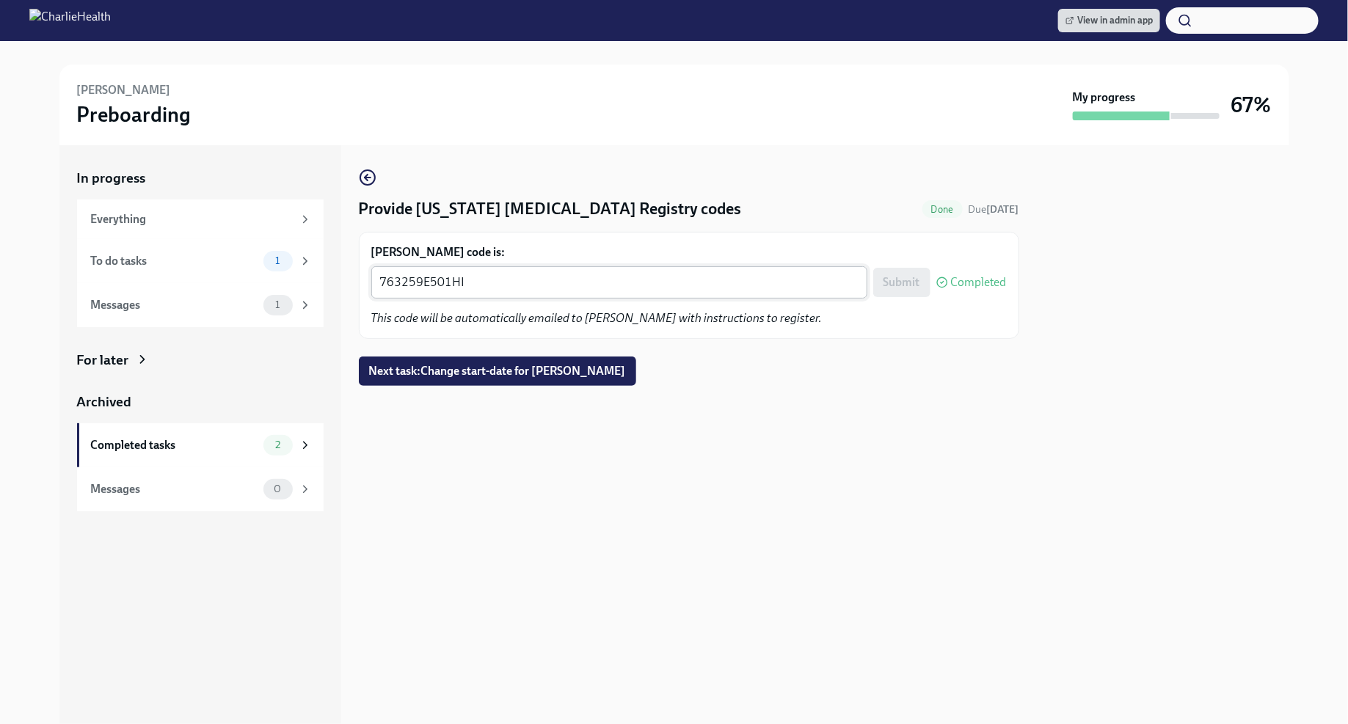
click at [466, 276] on textarea "763259E501HI" at bounding box center [619, 283] width 478 height 18
click at [575, 507] on div "Provide [US_STATE] [MEDICAL_DATA] Registry codes Done Due [DATE] [PERSON_NAME] …" at bounding box center [689, 434] width 660 height 579
click at [434, 279] on textarea "763259E501HI" at bounding box center [619, 283] width 478 height 18
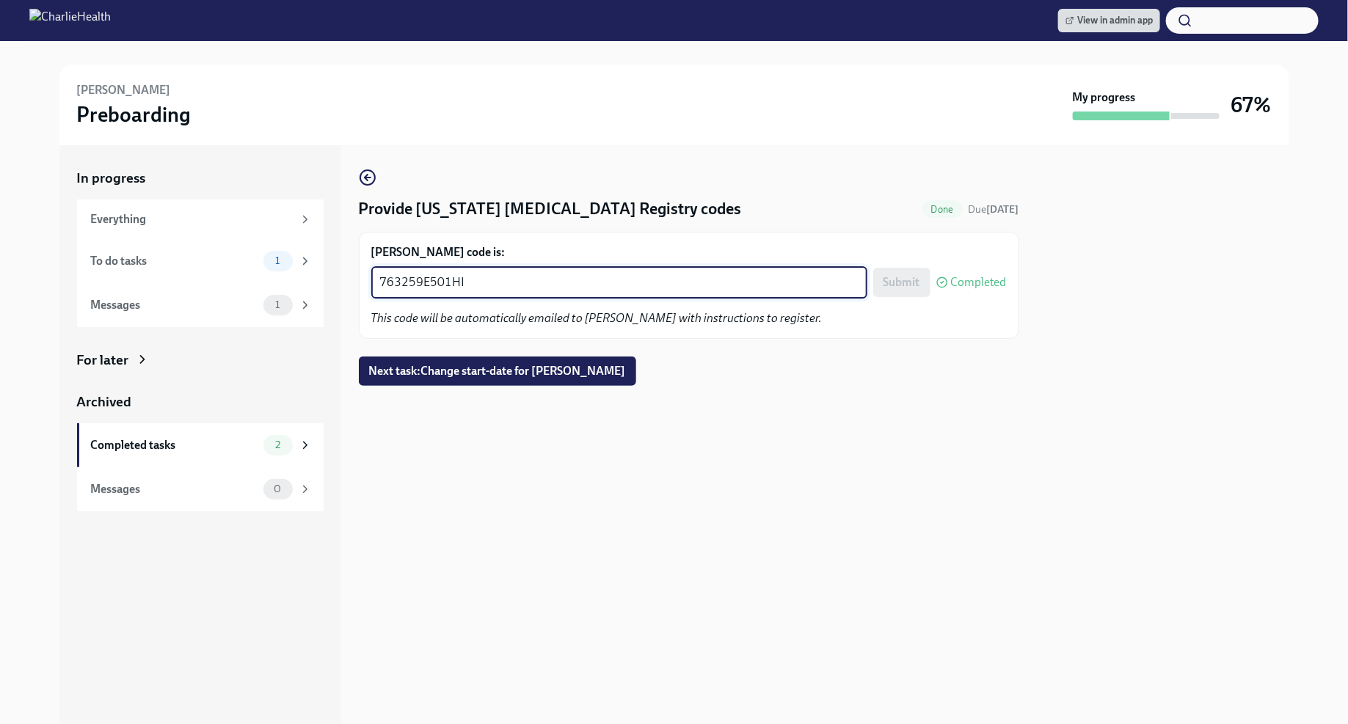
click at [434, 279] on textarea "763259E501HI" at bounding box center [619, 283] width 478 height 18
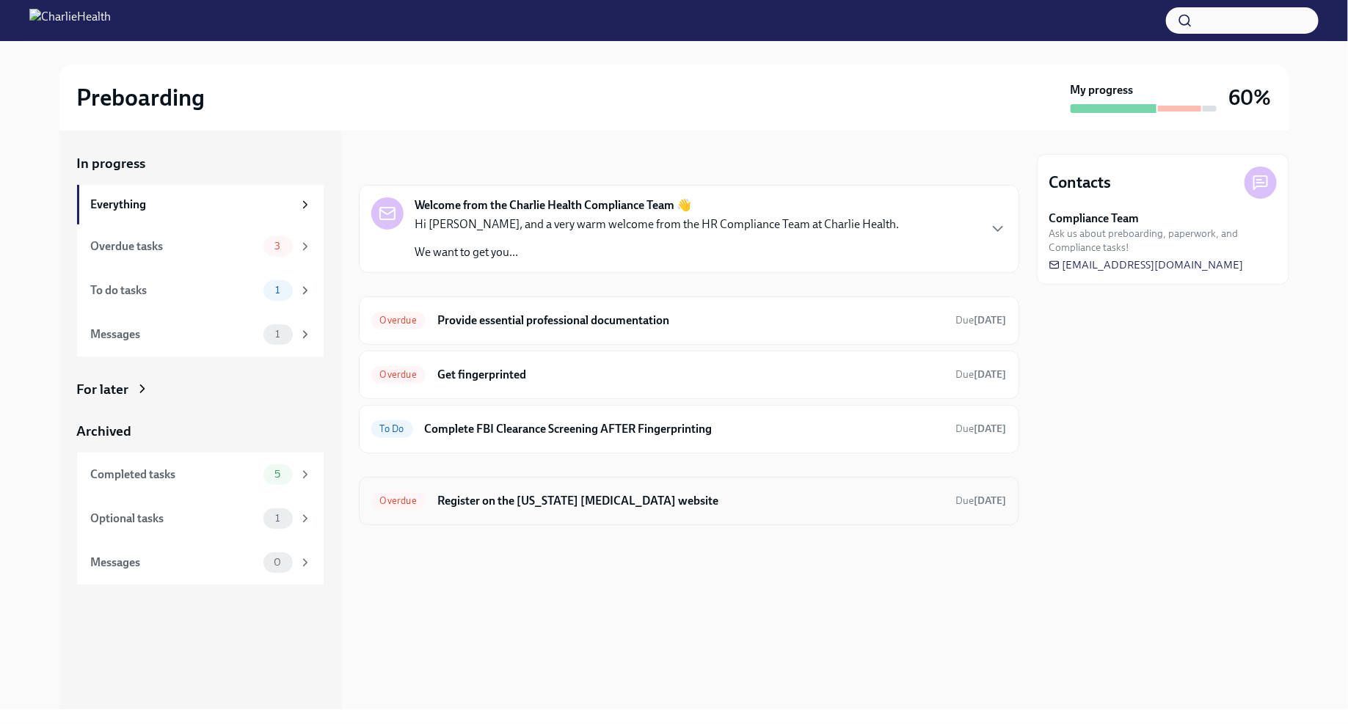
click at [642, 503] on h6 "Register on the Pennsylvania Child Abuse website" at bounding box center [690, 501] width 507 height 16
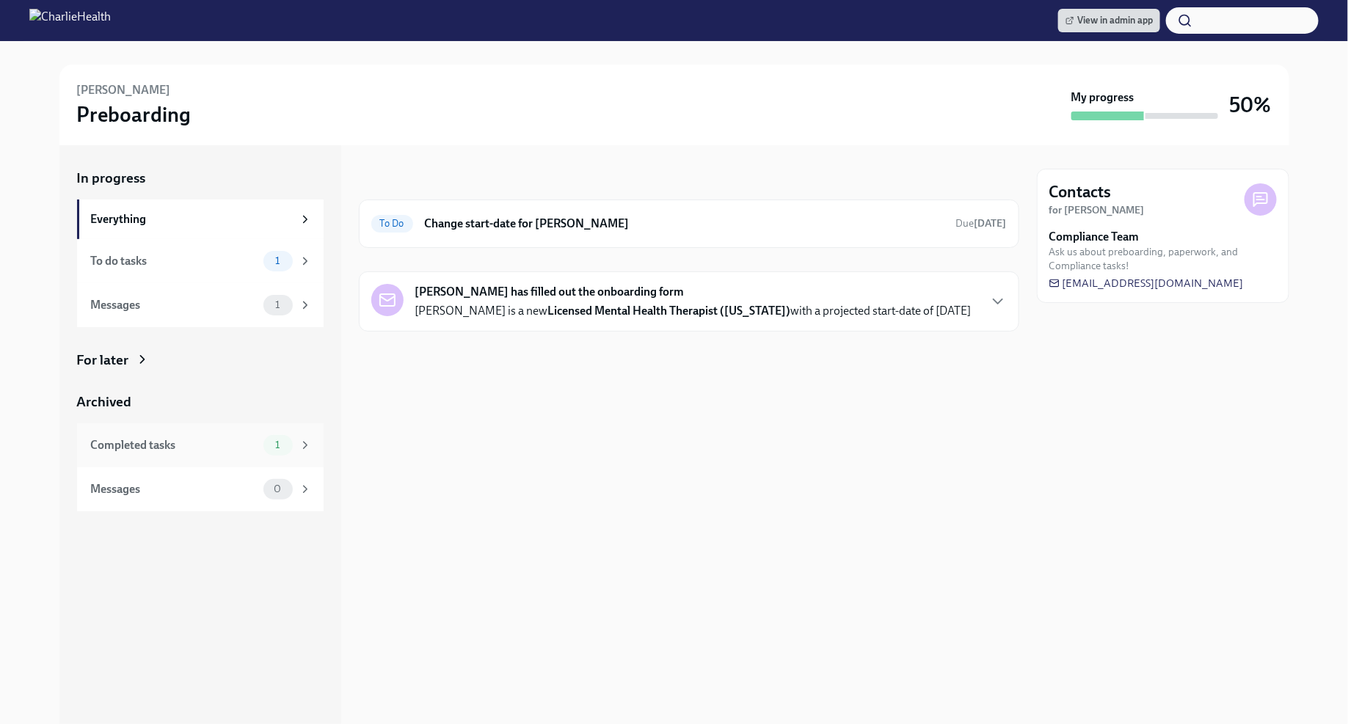
click at [266, 445] on span "1" at bounding box center [277, 445] width 22 height 11
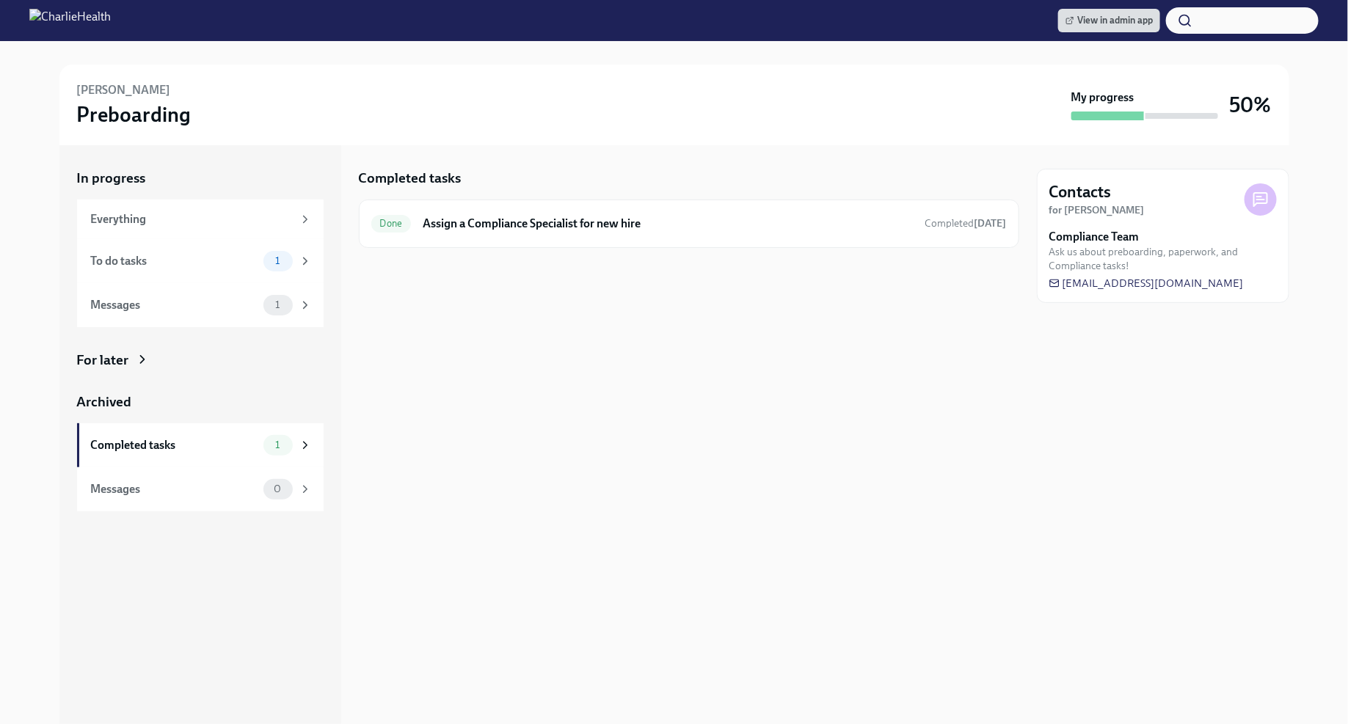
click at [142, 356] on icon at bounding box center [142, 359] width 15 height 15
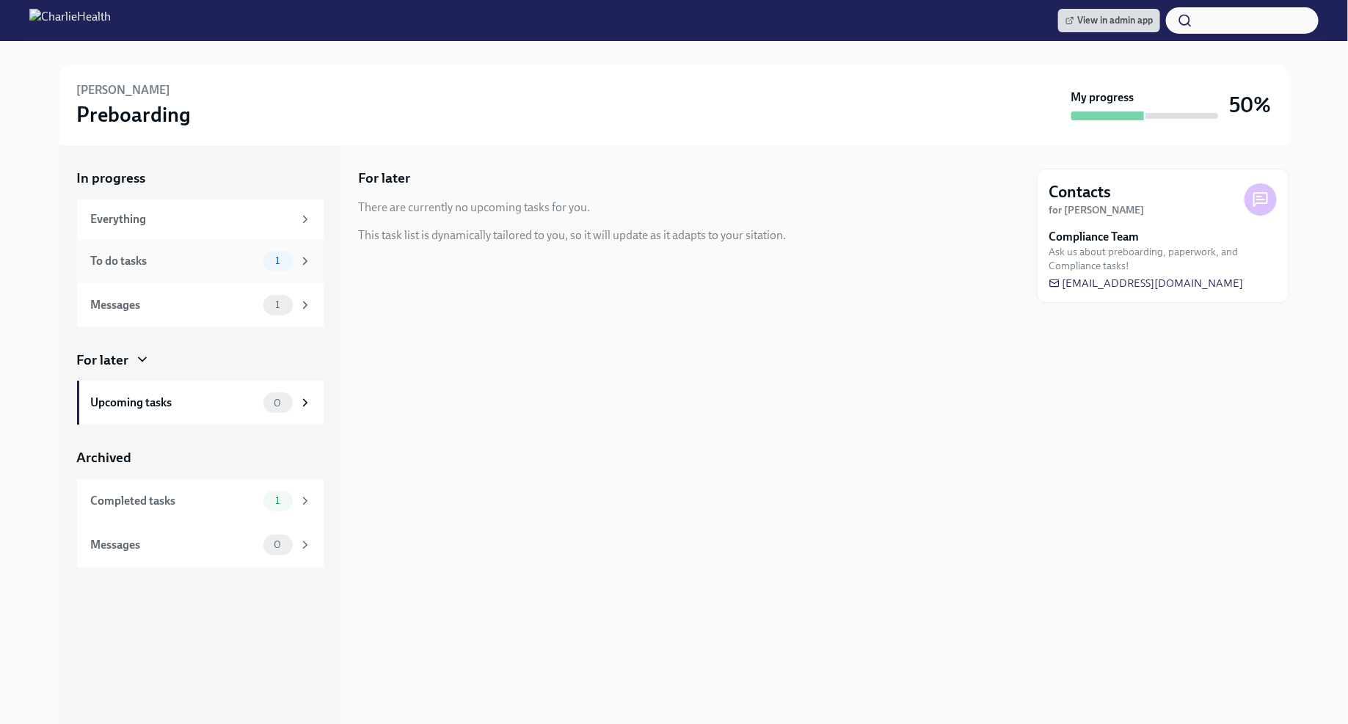
click at [215, 265] on div "To do tasks" at bounding box center [174, 261] width 167 height 16
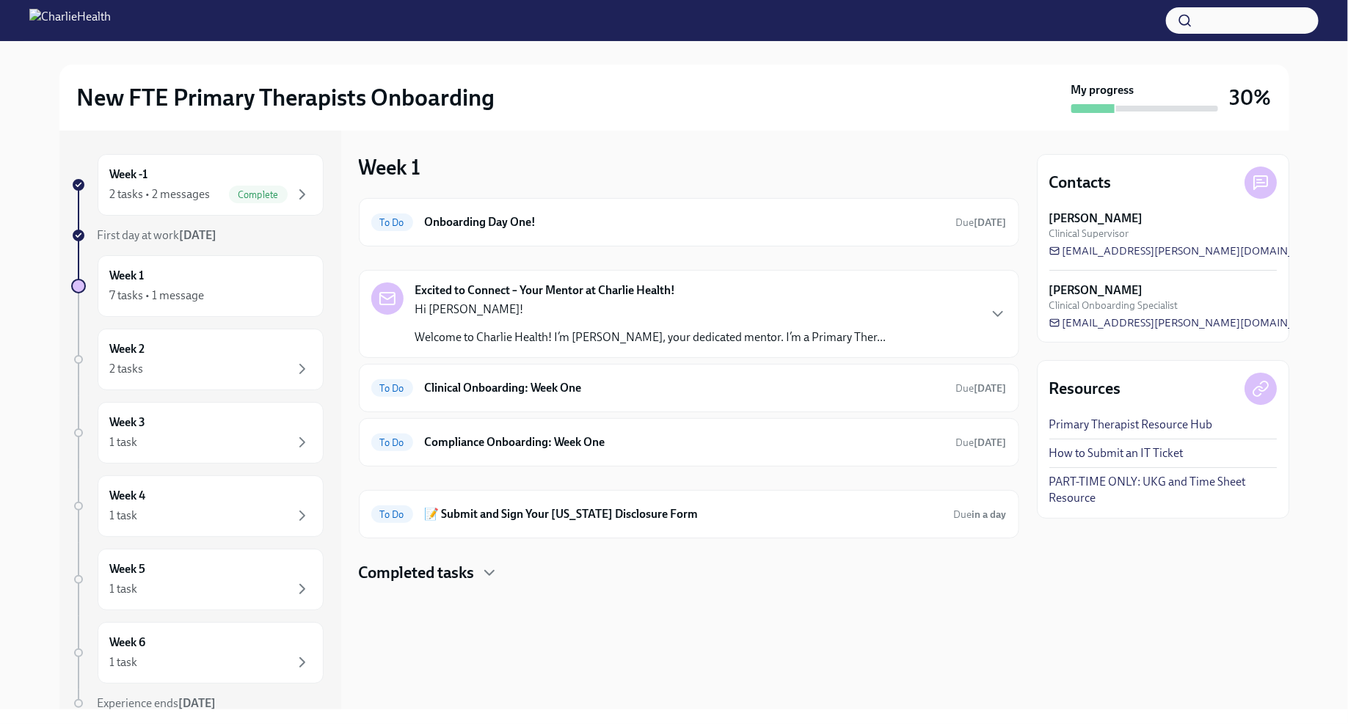
click at [503, 330] on p "Welcome to Charlie Health! I’m [PERSON_NAME], your dedicated mentor. I’m a Prim…" at bounding box center [650, 337] width 471 height 16
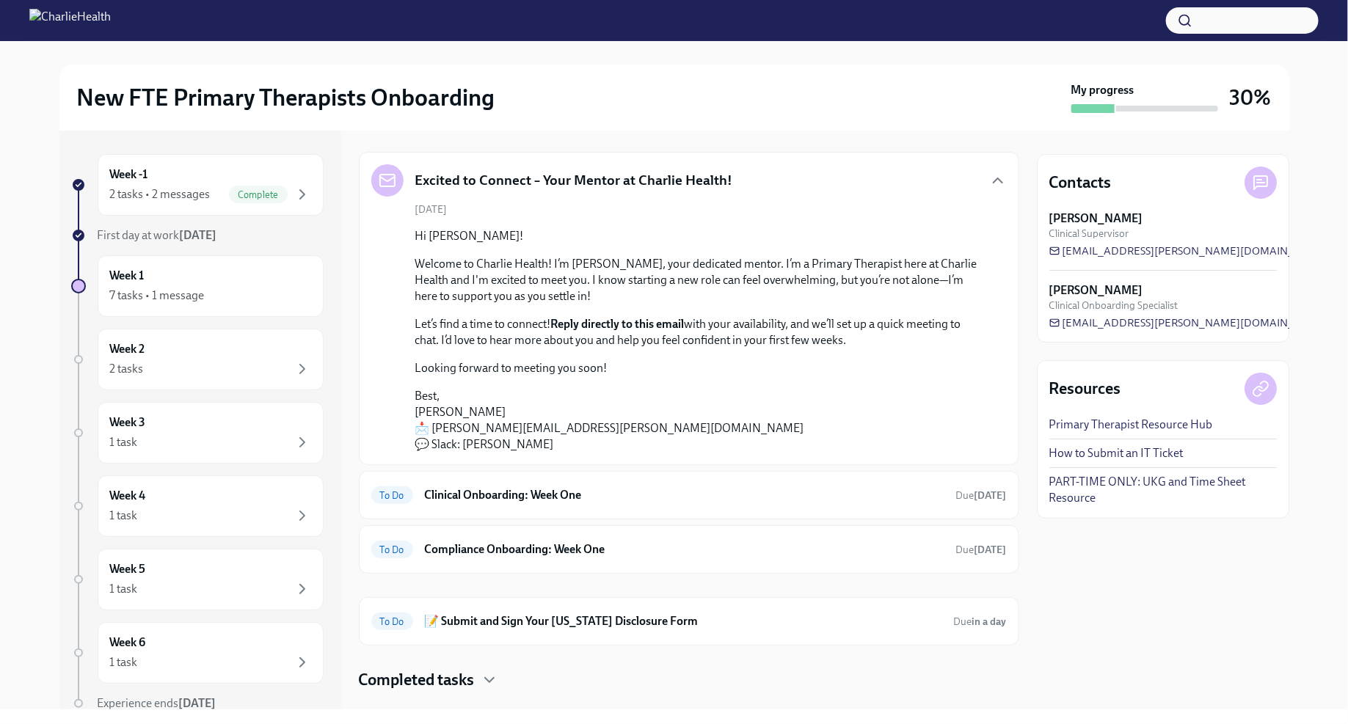
scroll to position [143, 0]
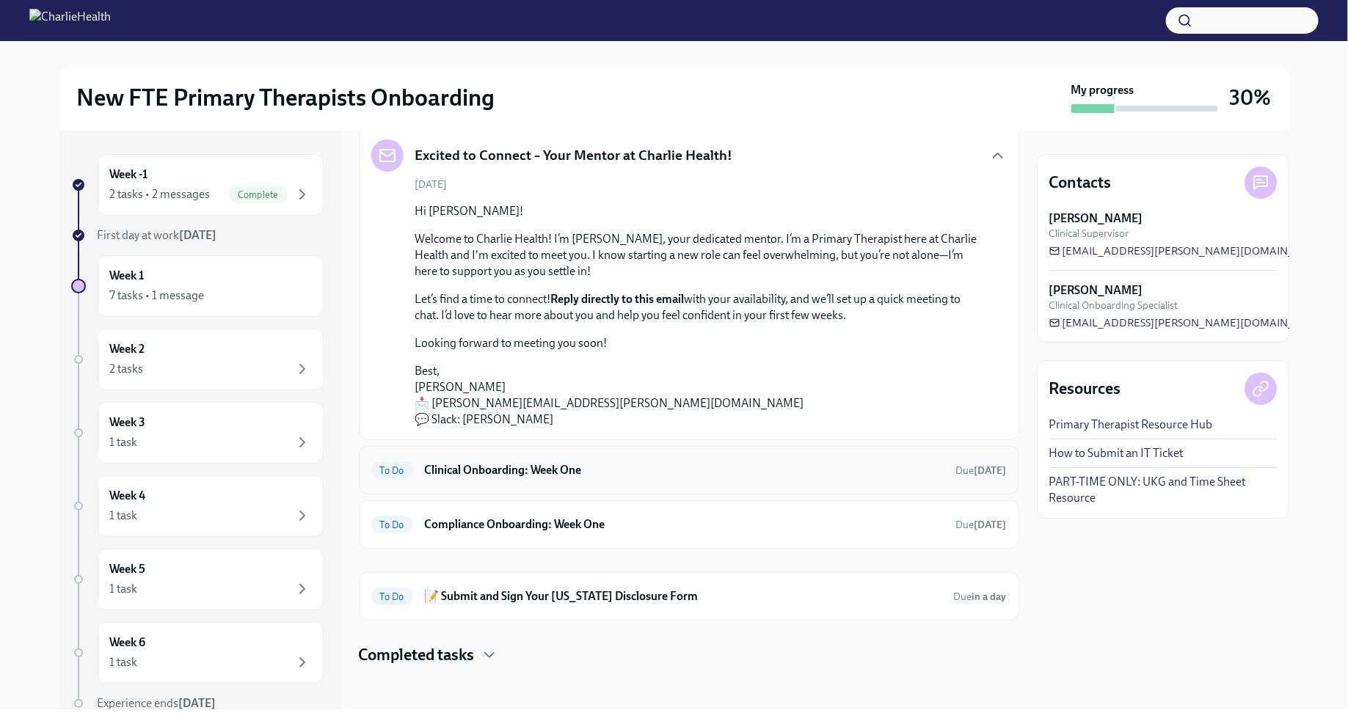
click at [573, 478] on div "To Do Clinical Onboarding: Week One Due [DATE]" at bounding box center [688, 470] width 635 height 23
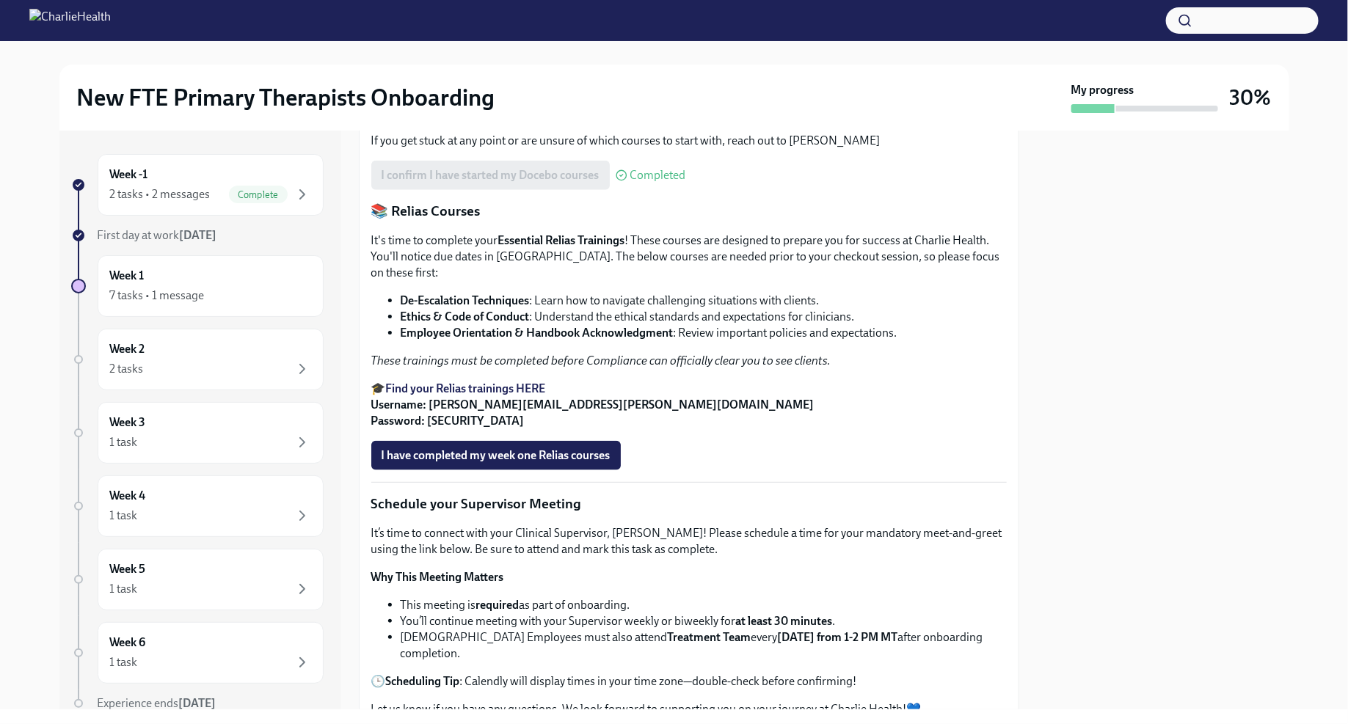
scroll to position [721, 0]
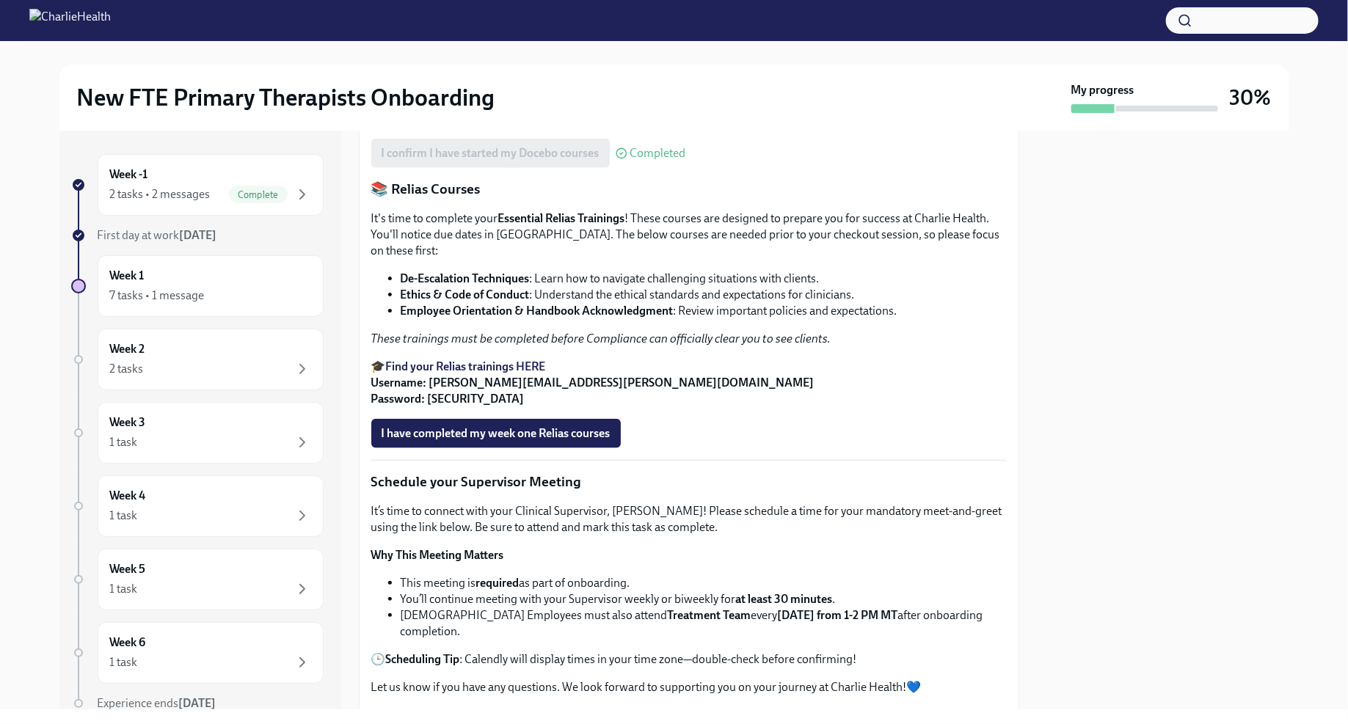
click at [673, 199] on p "📚 Relias Courses" at bounding box center [688, 189] width 635 height 19
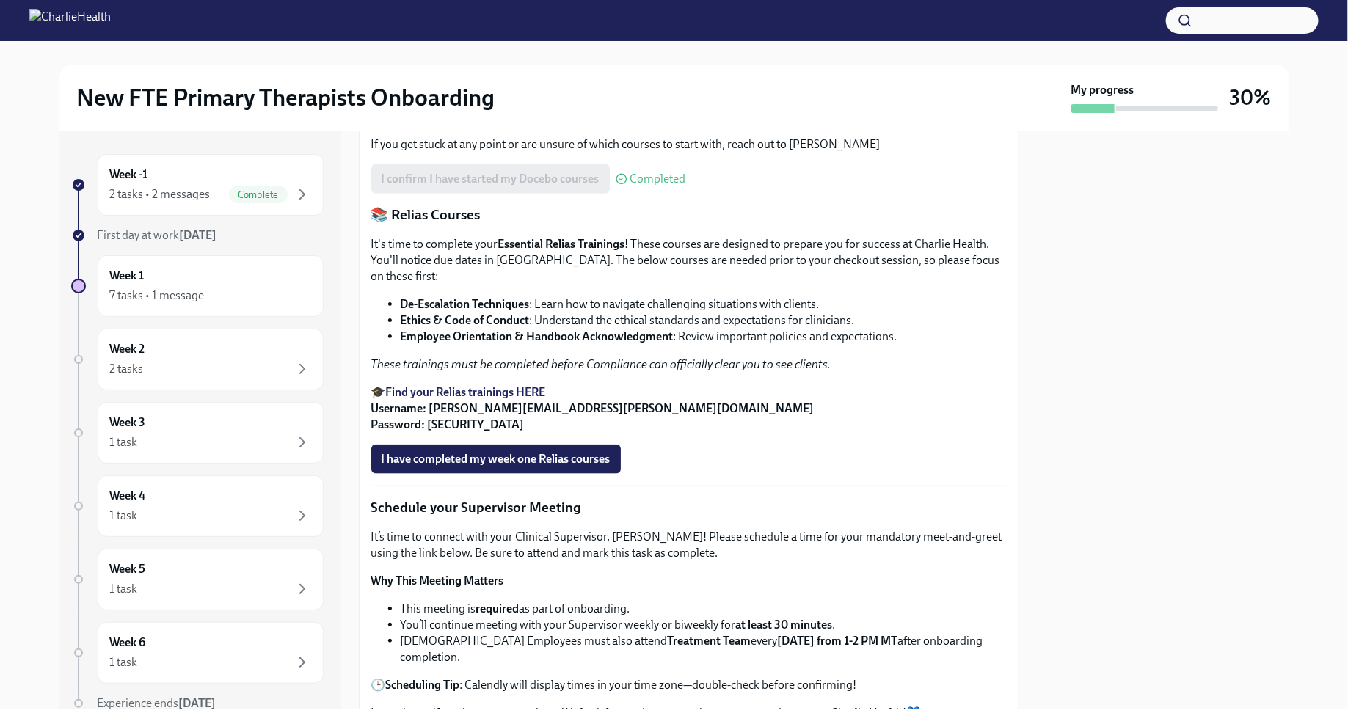
scroll to position [687, 0]
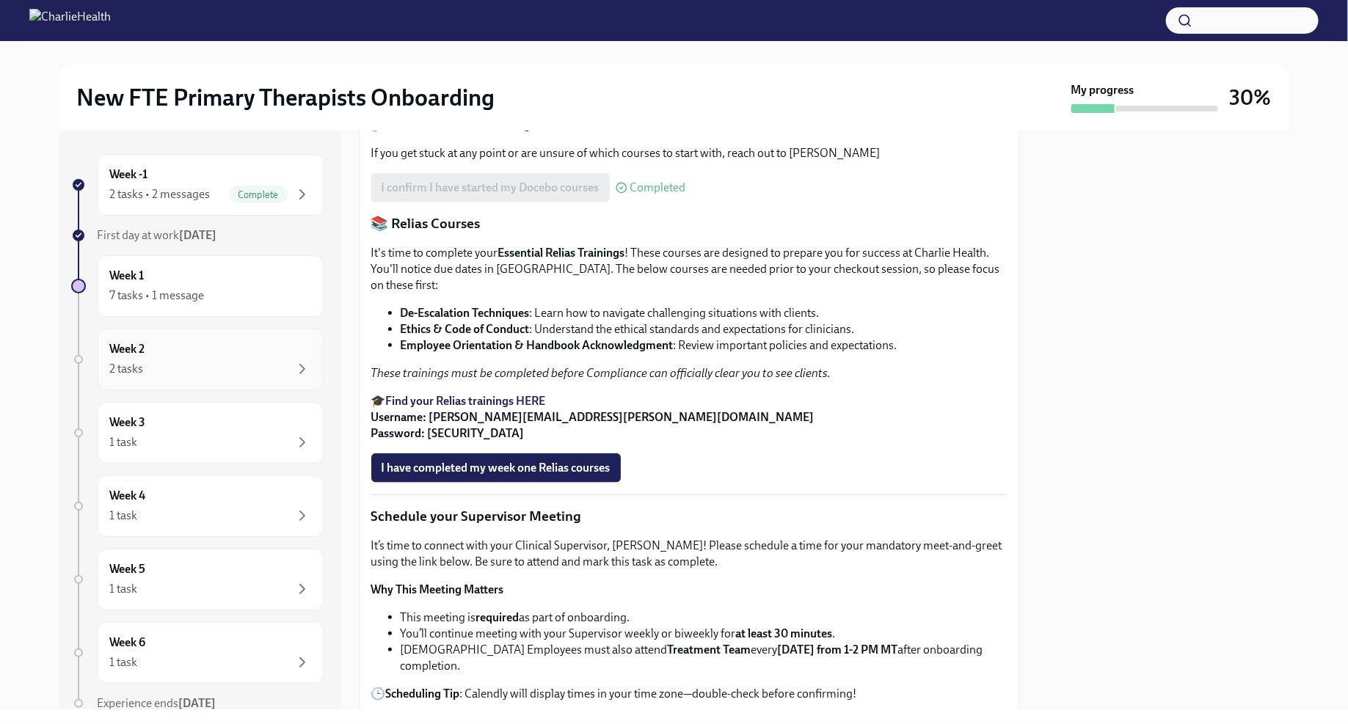
click at [219, 360] on div "2 tasks" at bounding box center [210, 369] width 201 height 18
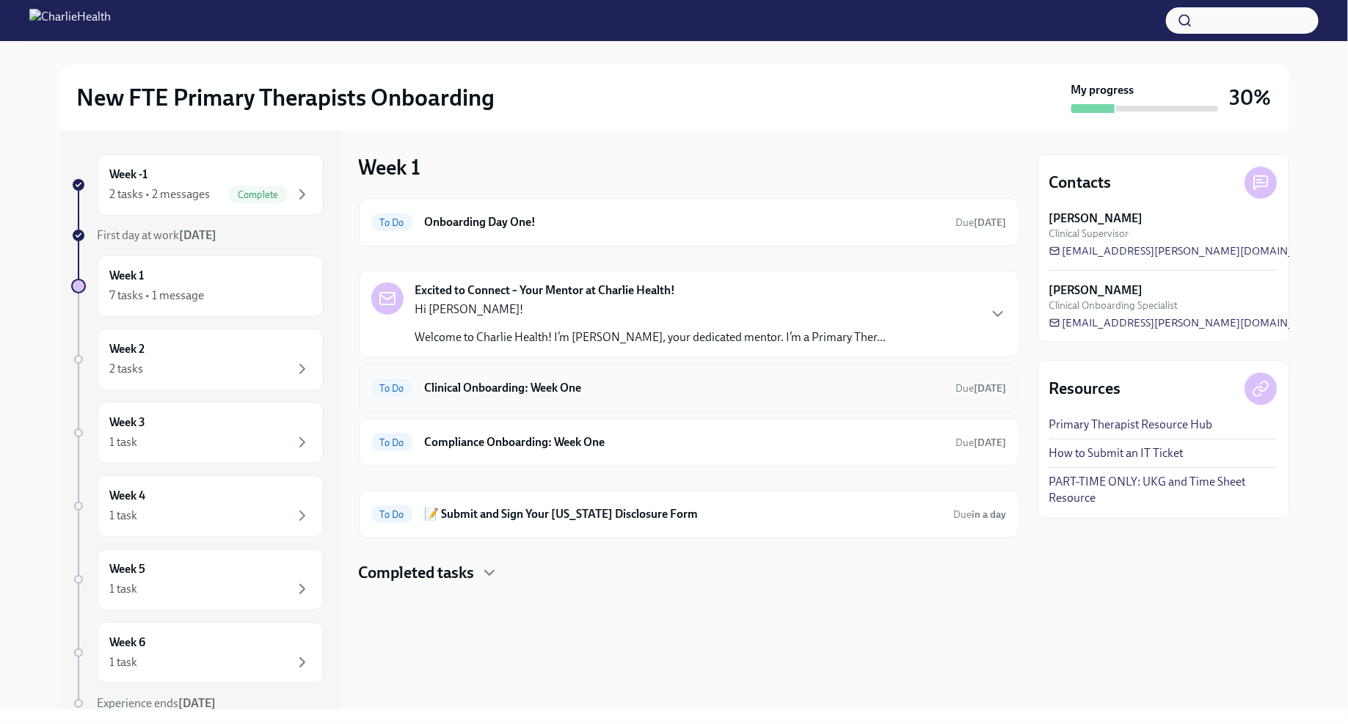
click at [729, 386] on h6 "Clinical Onboarding: Week One" at bounding box center [684, 388] width 519 height 16
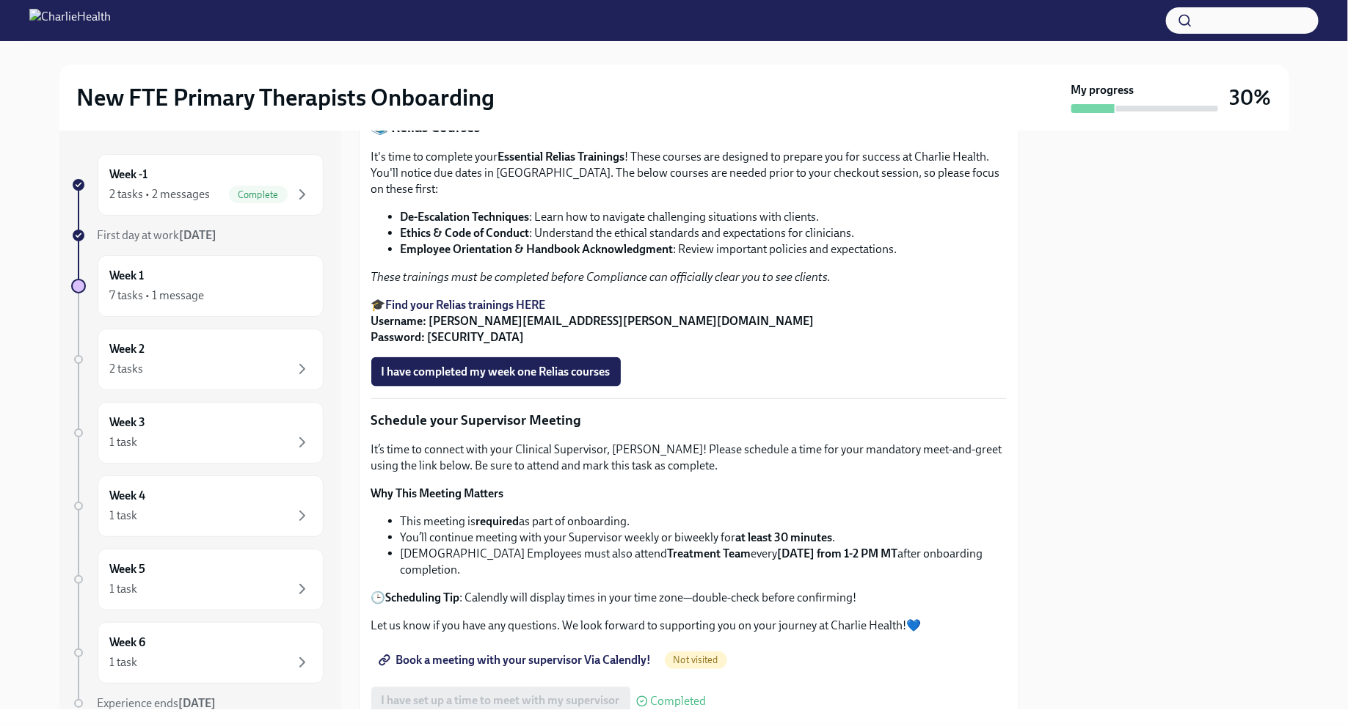
scroll to position [792, 0]
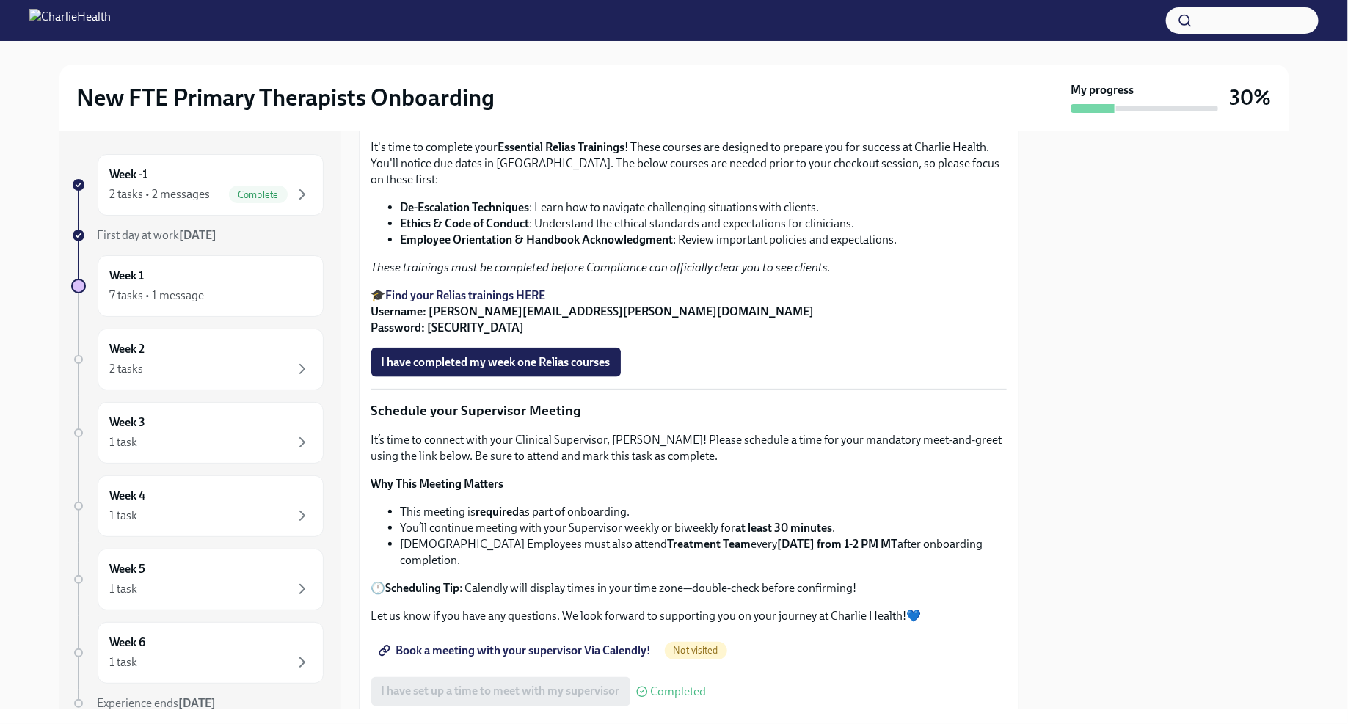
click at [1128, 522] on div at bounding box center [1163, 420] width 252 height 579
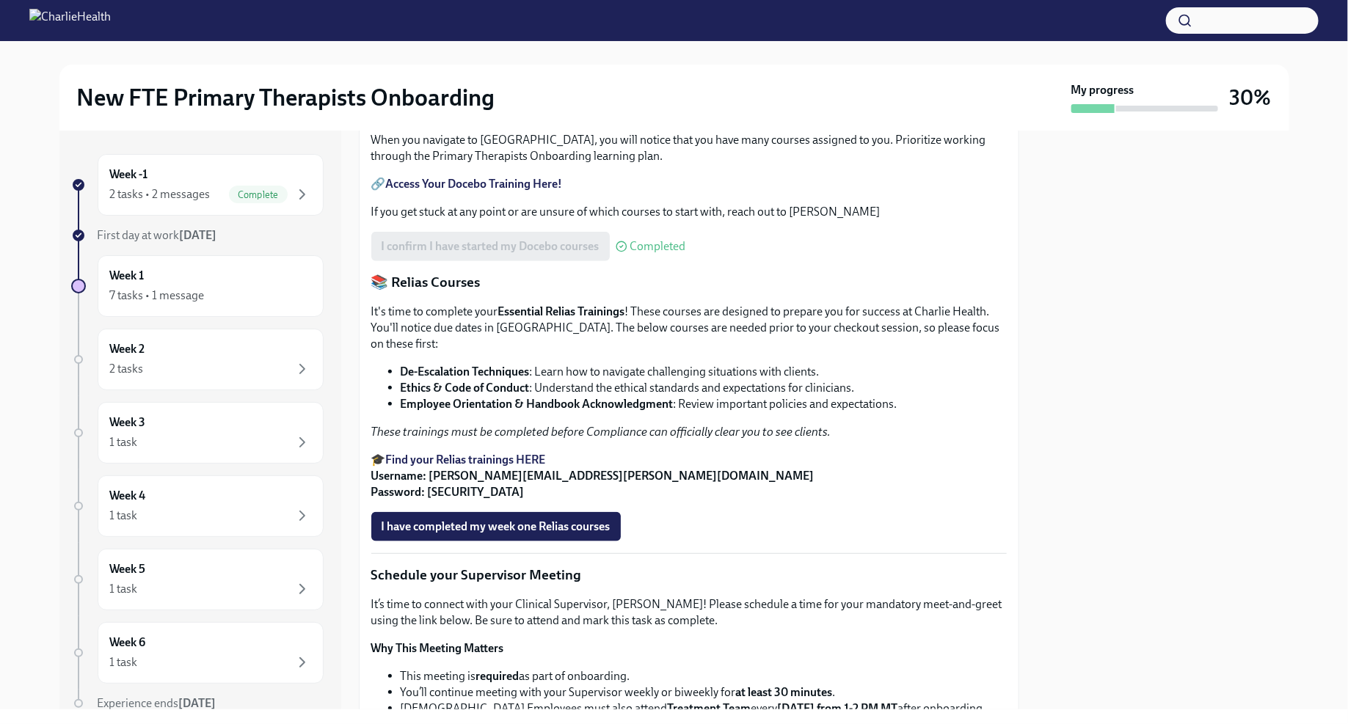
scroll to position [791, 0]
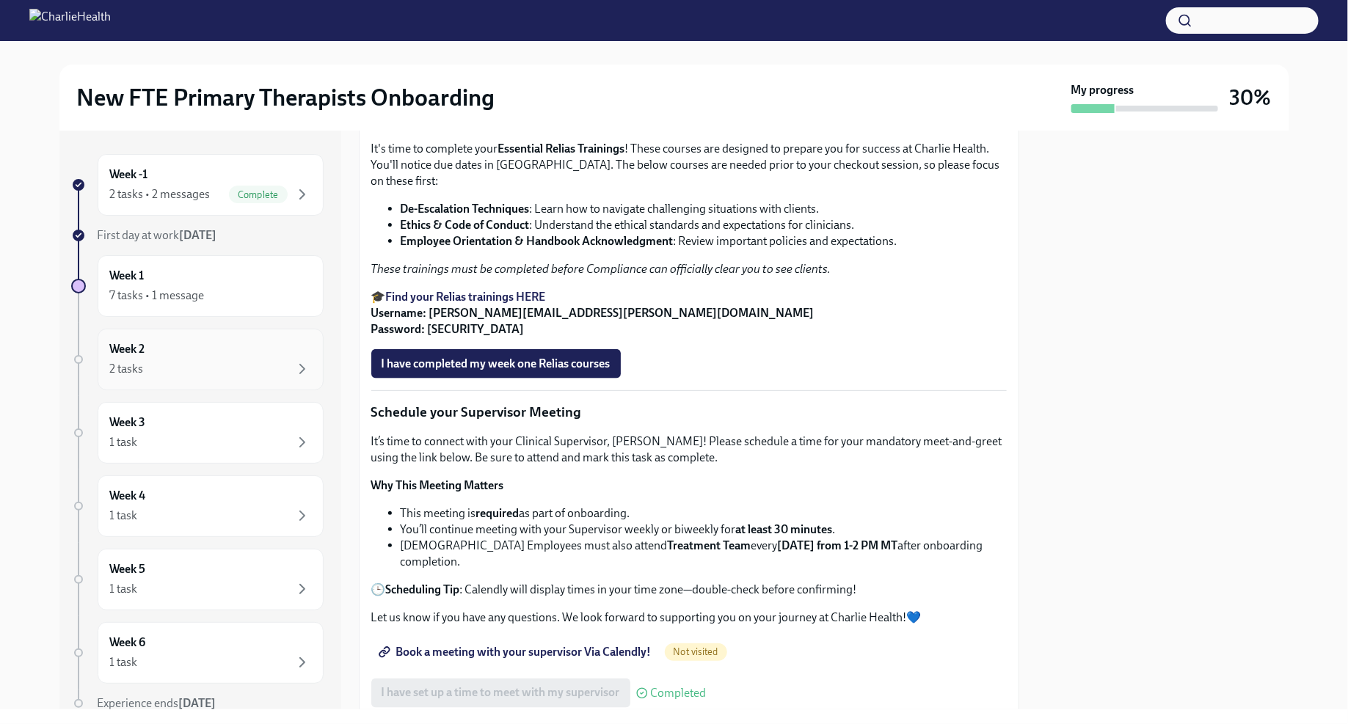
click at [224, 366] on div "2 tasks" at bounding box center [210, 369] width 201 height 18
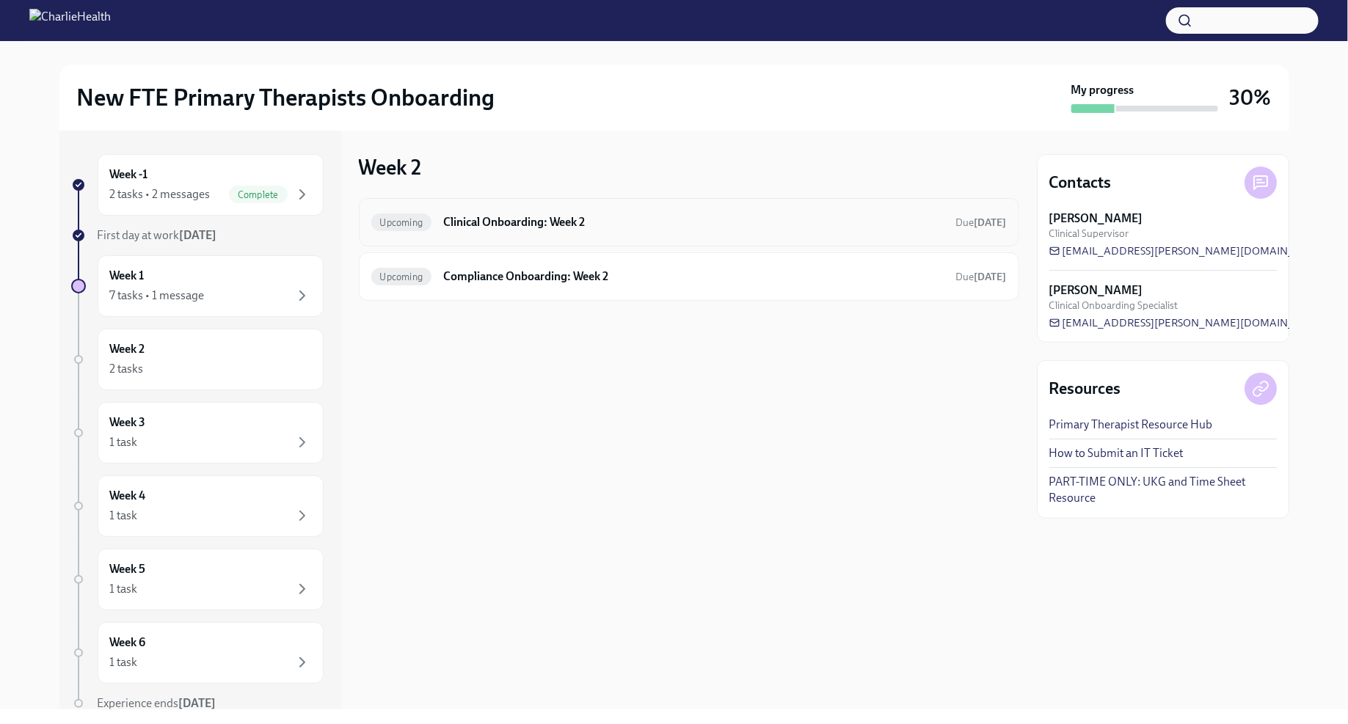
click at [524, 230] on h6 "Clinical Onboarding: Week 2" at bounding box center [693, 222] width 500 height 16
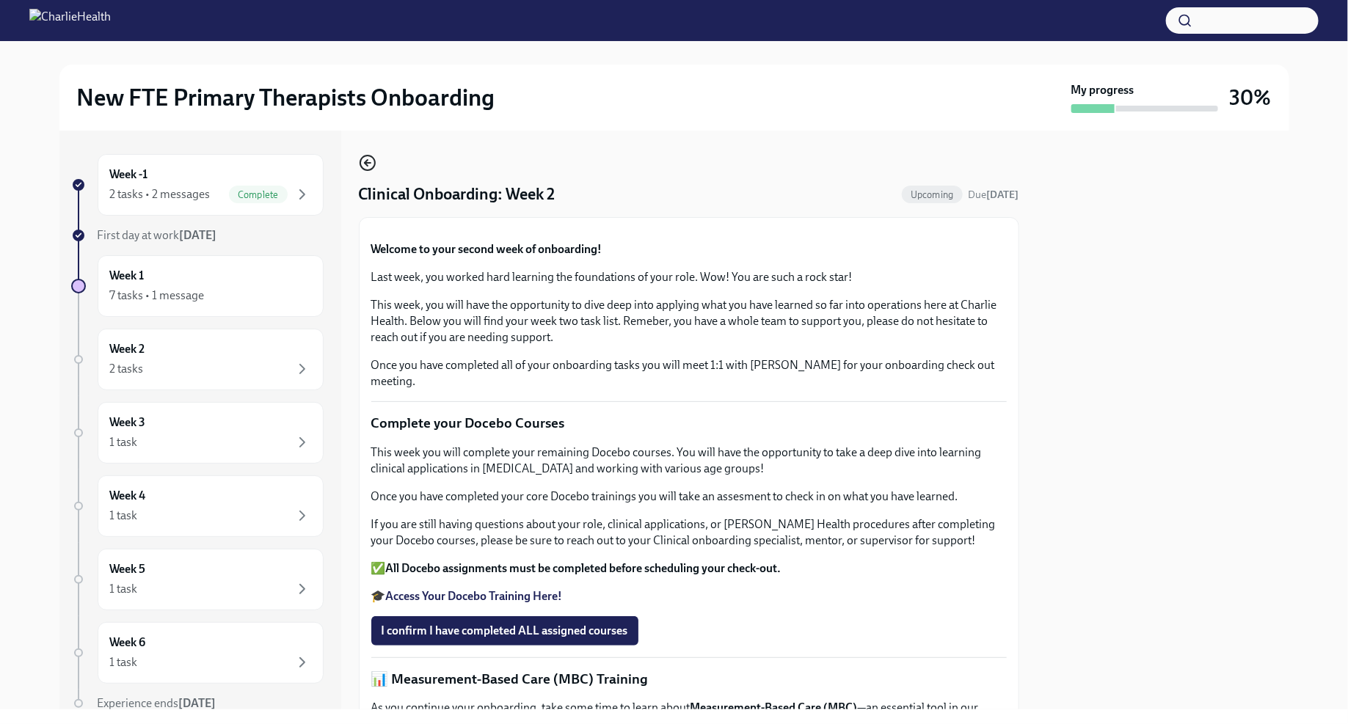
click at [370, 161] on icon "button" at bounding box center [368, 163] width 18 height 18
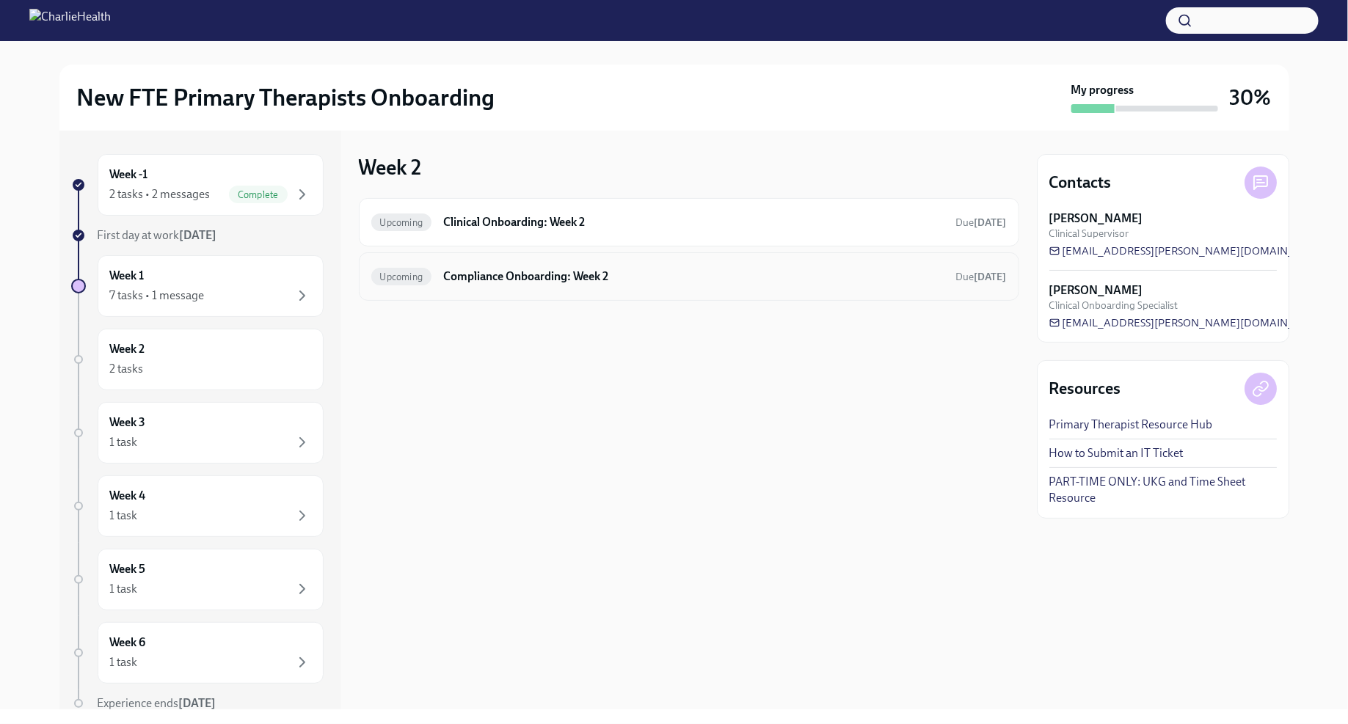
click at [463, 269] on h6 "Compliance Onboarding: Week 2" at bounding box center [693, 277] width 500 height 16
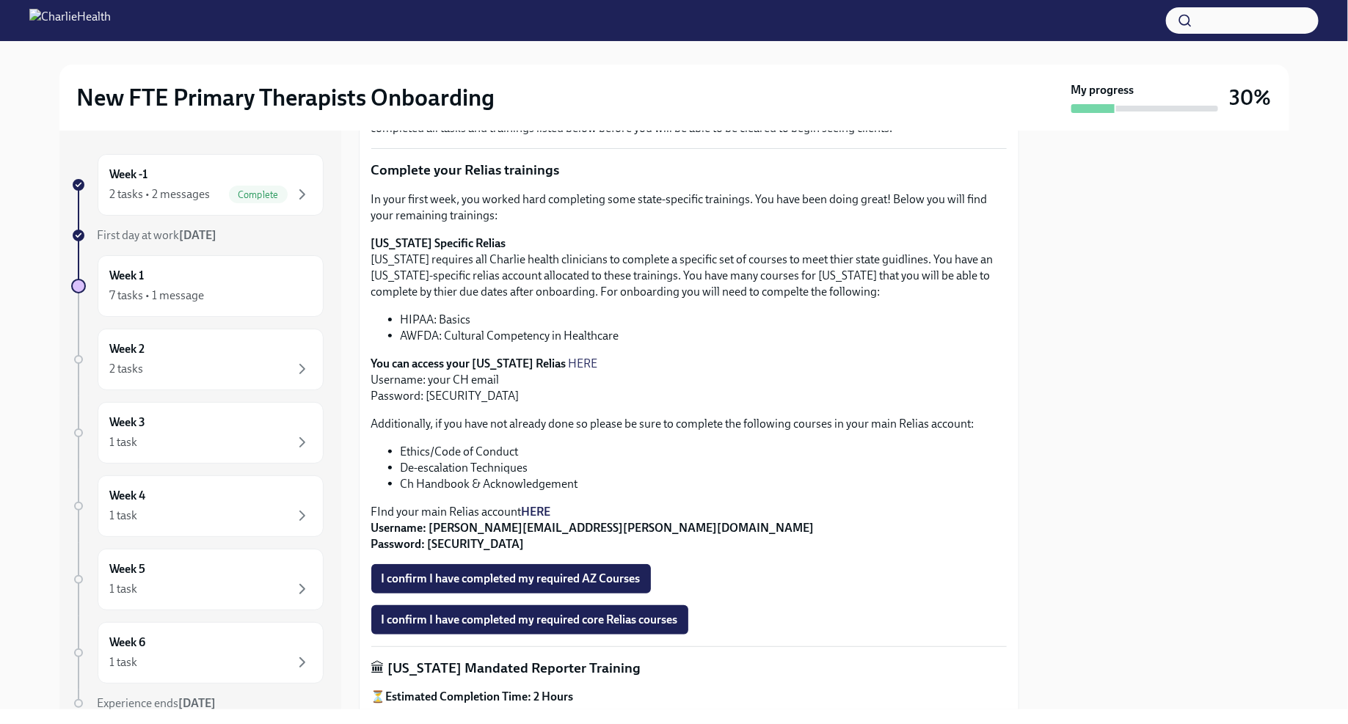
scroll to position [215, 0]
